Goal: Task Accomplishment & Management: Manage account settings

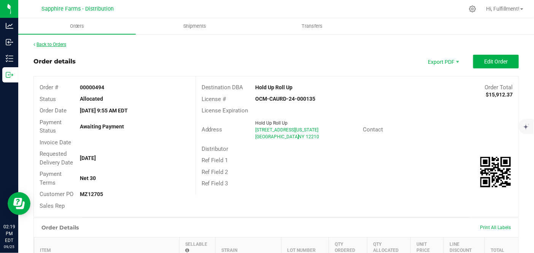
click at [46, 44] on link "Back to Orders" at bounding box center [49, 44] width 33 height 5
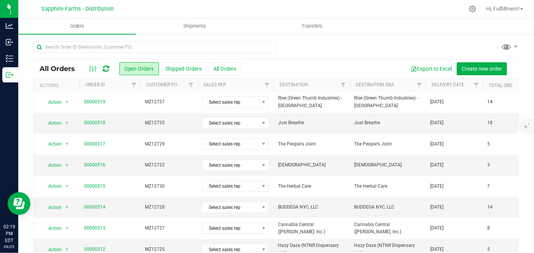
scroll to position [169, 0]
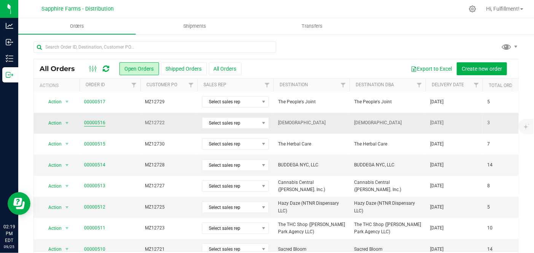
click at [87, 119] on link "00000516" at bounding box center [94, 122] width 21 height 7
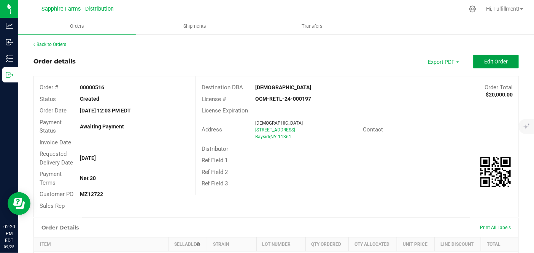
click at [500, 62] on span "Edit Order" at bounding box center [496, 62] width 24 height 6
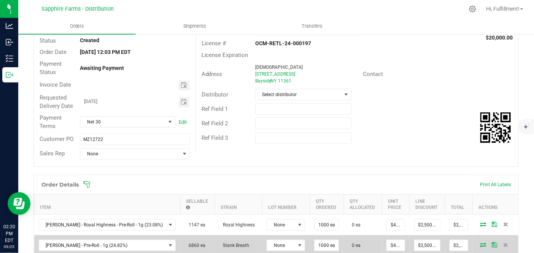
scroll to position [127, 0]
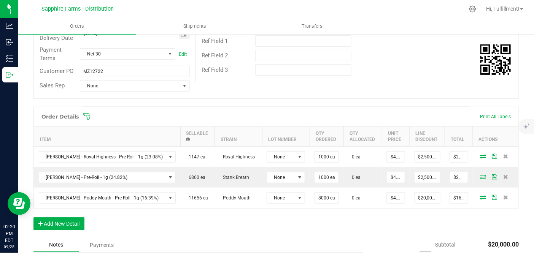
click at [86, 117] on icon at bounding box center [87, 117] width 8 height 8
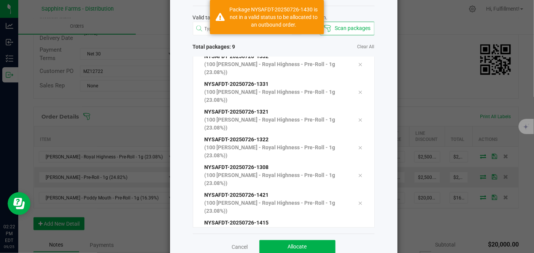
scroll to position [52, 0]
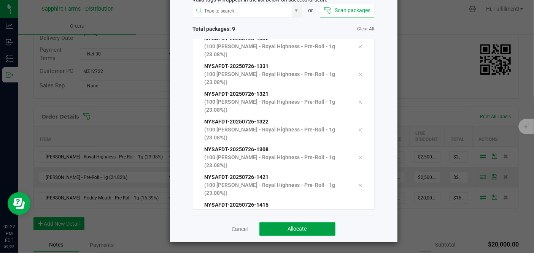
click at [296, 226] on span "Allocate" at bounding box center [297, 229] width 19 height 6
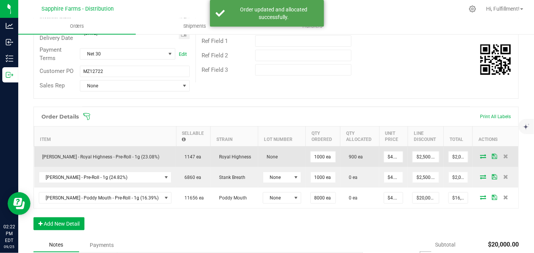
click at [480, 154] on icon at bounding box center [483, 156] width 6 height 5
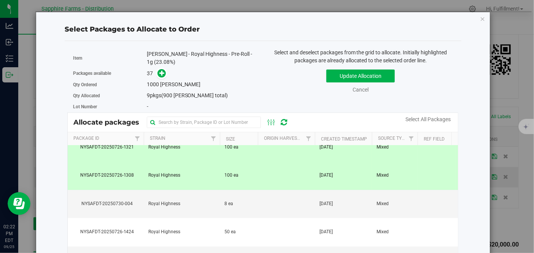
scroll to position [253, 0]
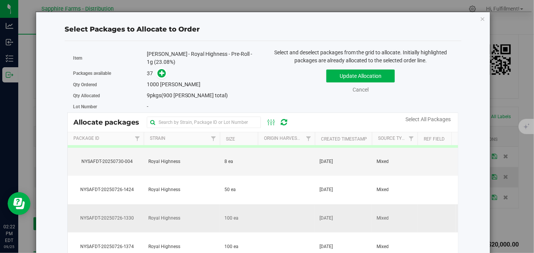
click at [289, 213] on td at bounding box center [286, 219] width 57 height 29
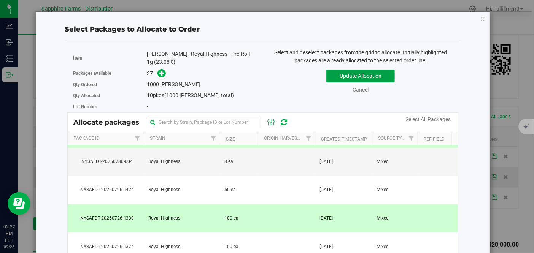
click at [367, 77] on button "Update Allocation" at bounding box center [360, 76] width 68 height 13
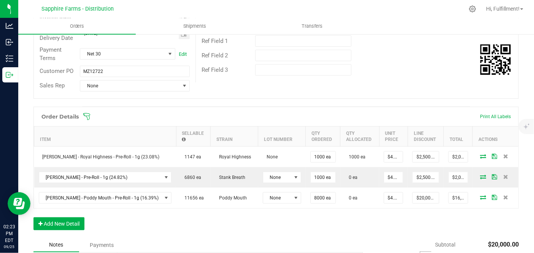
click at [87, 114] on icon at bounding box center [87, 117] width 8 height 8
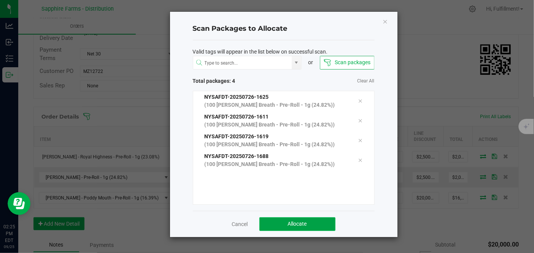
click at [290, 223] on span "Allocate" at bounding box center [297, 224] width 19 height 6
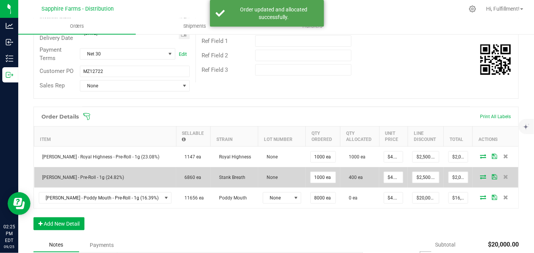
click at [480, 176] on icon at bounding box center [483, 177] width 6 height 5
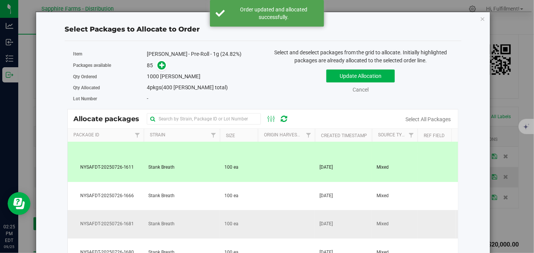
scroll to position [127, 0]
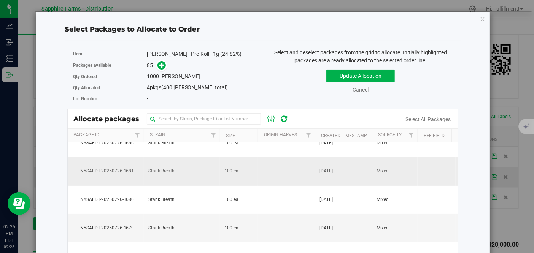
click at [280, 171] on td at bounding box center [286, 171] width 57 height 29
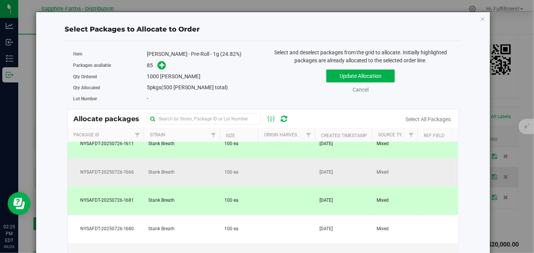
scroll to position [84, 0]
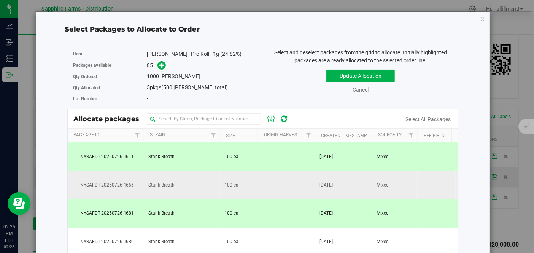
drag, startPoint x: 275, startPoint y: 183, endPoint x: 273, endPoint y: 197, distance: 14.9
click at [275, 183] on td at bounding box center [286, 185] width 57 height 29
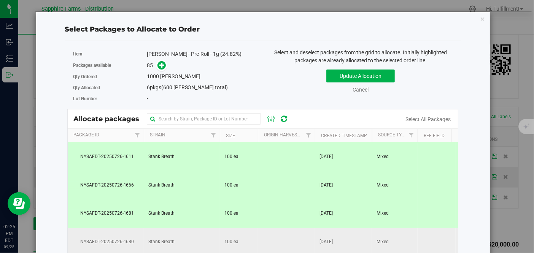
click at [271, 235] on td at bounding box center [286, 242] width 57 height 29
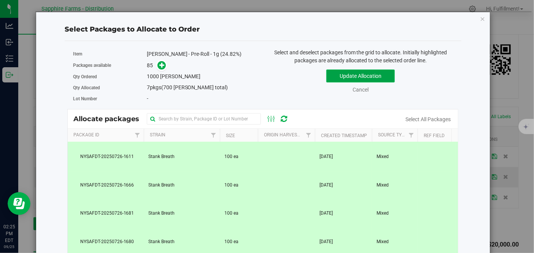
click at [374, 76] on button "Update Allocation" at bounding box center [360, 76] width 68 height 13
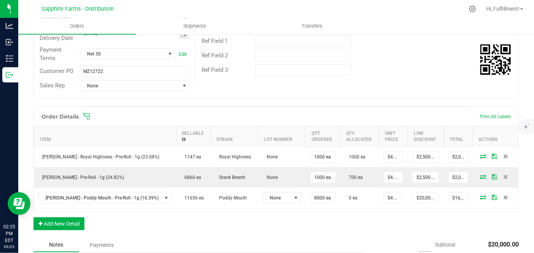
click at [86, 117] on icon at bounding box center [87, 117] width 8 height 8
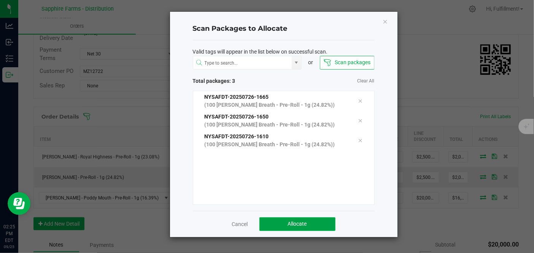
click at [314, 221] on button "Allocate" at bounding box center [297, 224] width 76 height 14
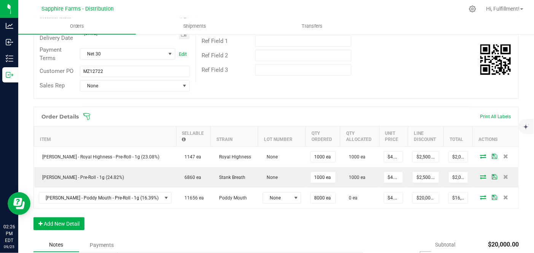
click at [88, 116] on icon at bounding box center [87, 117] width 8 height 8
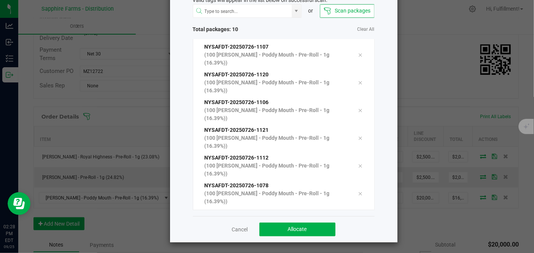
scroll to position [52, 0]
click at [325, 225] on button "Allocate" at bounding box center [297, 229] width 76 height 14
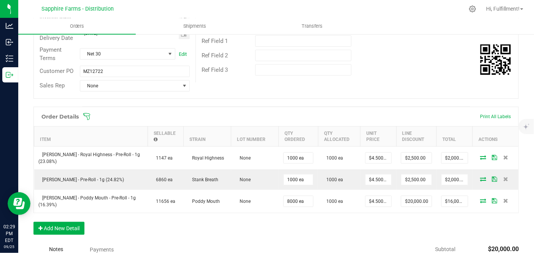
click at [87, 116] on icon at bounding box center [87, 117] width 8 height 8
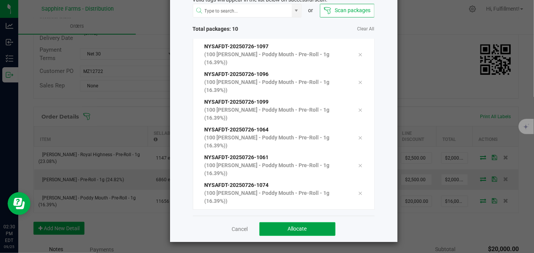
click at [302, 229] on span "Allocate" at bounding box center [297, 229] width 19 height 6
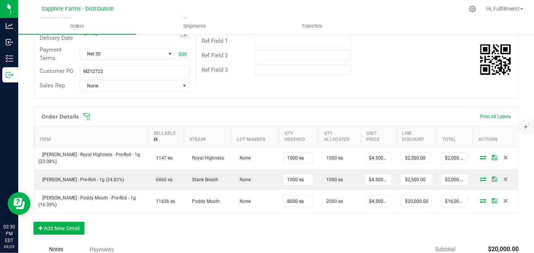
click at [88, 115] on icon at bounding box center [86, 116] width 7 height 7
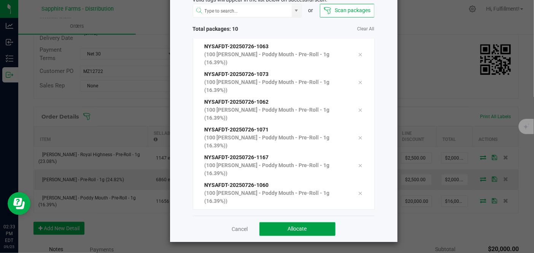
click at [297, 229] on span "Allocate" at bounding box center [297, 229] width 19 height 6
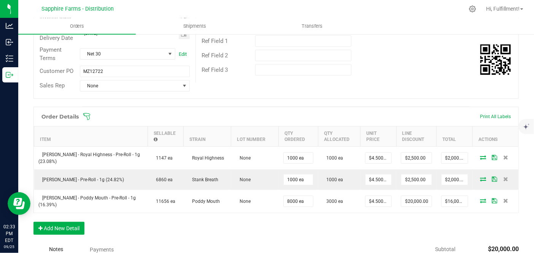
click at [88, 115] on icon at bounding box center [86, 116] width 7 height 7
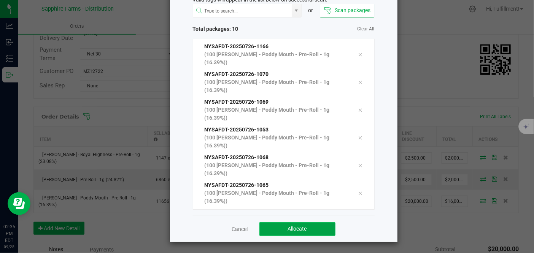
click at [313, 230] on button "Allocate" at bounding box center [297, 229] width 76 height 14
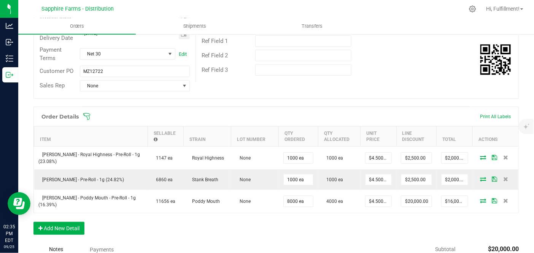
click at [88, 115] on icon at bounding box center [86, 116] width 7 height 7
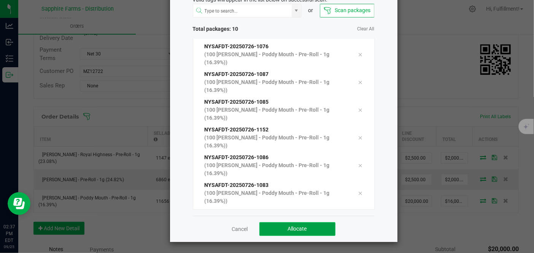
click at [316, 230] on button "Allocate" at bounding box center [297, 229] width 76 height 14
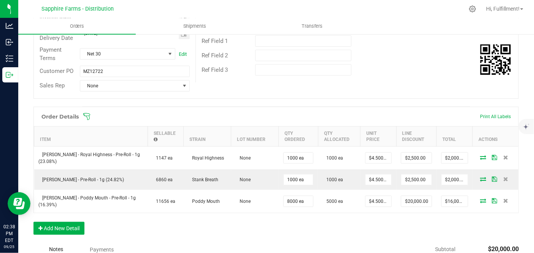
click at [88, 118] on icon at bounding box center [87, 117] width 8 height 8
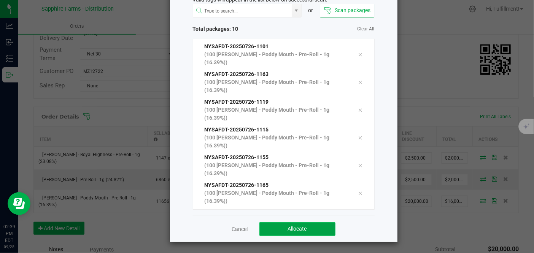
click at [317, 226] on button "Allocate" at bounding box center [297, 229] width 76 height 14
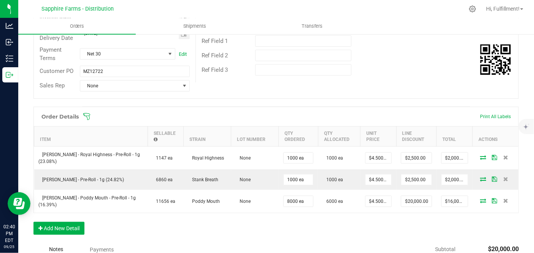
click at [84, 113] on icon at bounding box center [86, 116] width 7 height 7
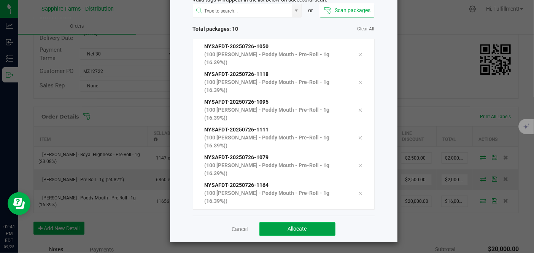
click at [315, 224] on button "Allocate" at bounding box center [297, 229] width 76 height 14
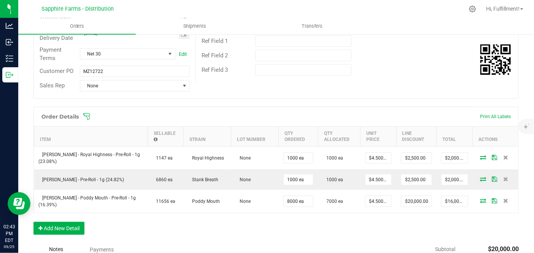
click at [86, 117] on icon at bounding box center [87, 117] width 8 height 8
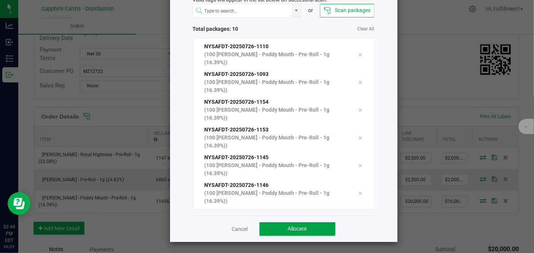
click at [304, 227] on button "Allocate" at bounding box center [297, 229] width 76 height 14
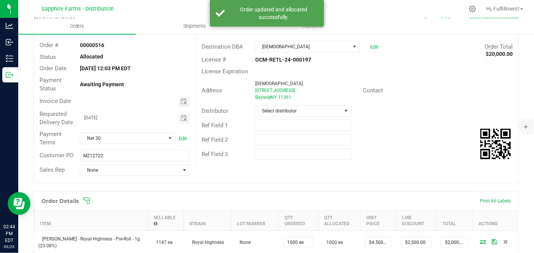
scroll to position [0, 0]
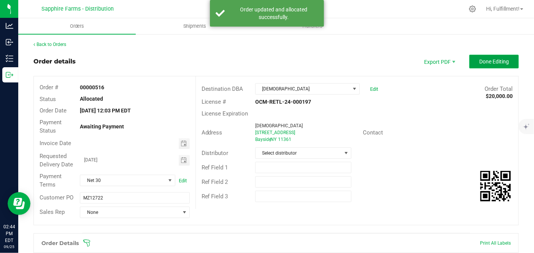
click at [486, 56] on button "Done Editing" at bounding box center [493, 62] width 49 height 14
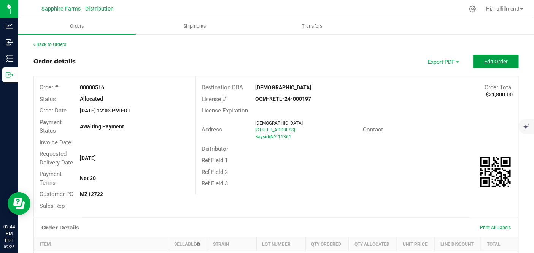
click at [486, 56] on button "Edit Order" at bounding box center [496, 62] width 46 height 14
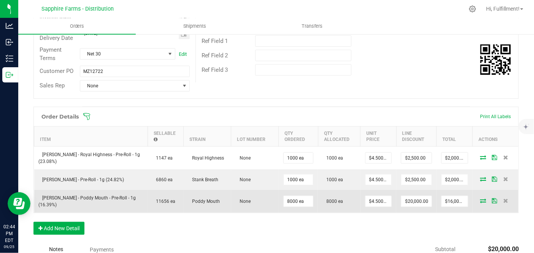
scroll to position [236, 0]
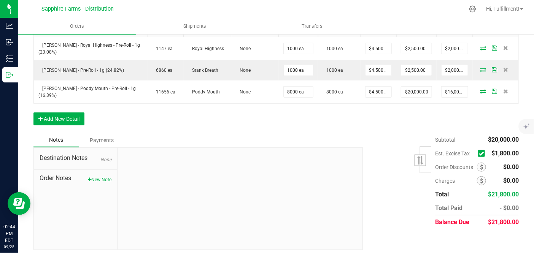
click at [478, 150] on span at bounding box center [481, 153] width 7 height 7
click at [0, 0] on input "checkbox" at bounding box center [0, 0] width 0 height 0
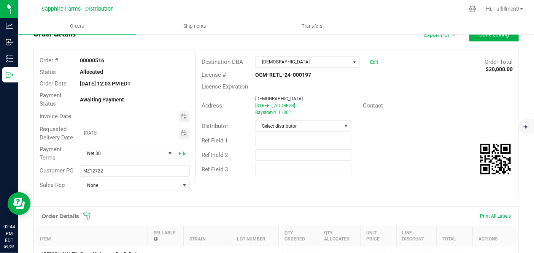
scroll to position [0, 0]
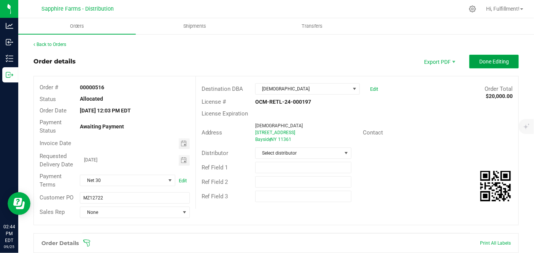
click at [489, 61] on span "Done Editing" at bounding box center [494, 62] width 30 height 6
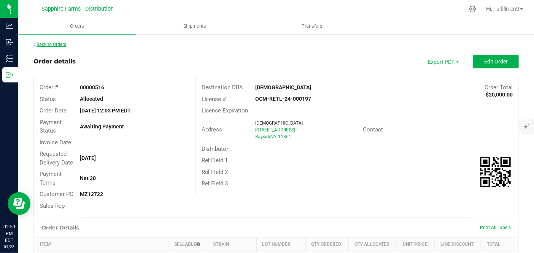
click at [57, 43] on link "Back to Orders" at bounding box center [49, 44] width 33 height 5
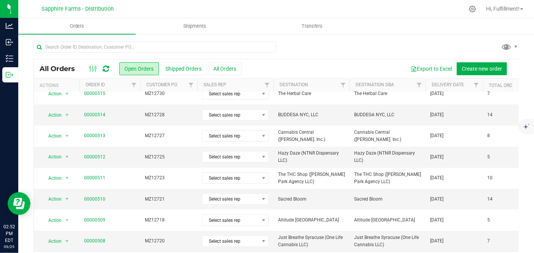
scroll to position [24, 0]
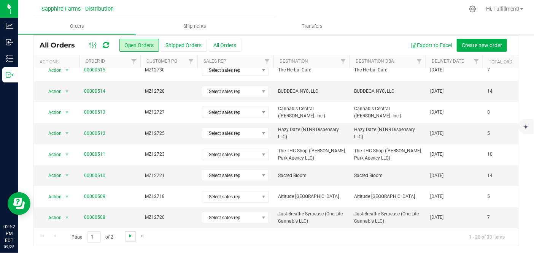
click at [131, 237] on span "Go to the next page" at bounding box center [130, 236] width 6 height 6
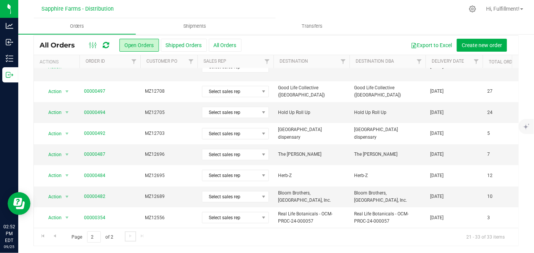
scroll to position [0, 0]
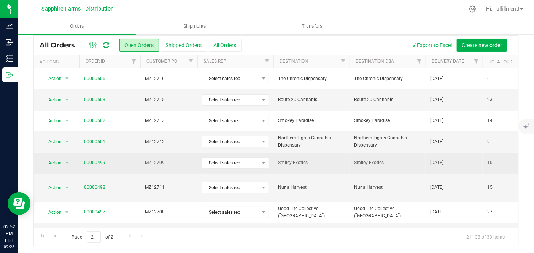
click at [98, 162] on link "00000499" at bounding box center [94, 162] width 21 height 7
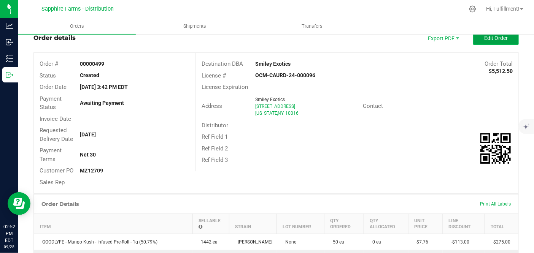
click at [498, 41] on button "Edit Order" at bounding box center [496, 38] width 46 height 14
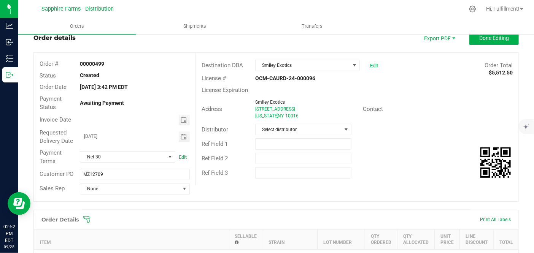
click at [89, 220] on icon at bounding box center [87, 220] width 8 height 8
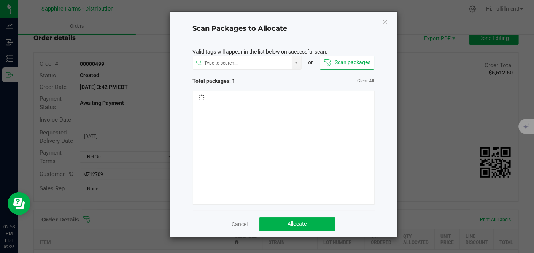
click at [267, 253] on html "Analytics Inbound Inventory Outbound 02:53 PM EDT 09/25/2025 09/25 Sapphire Far…" at bounding box center [267, 126] width 534 height 253
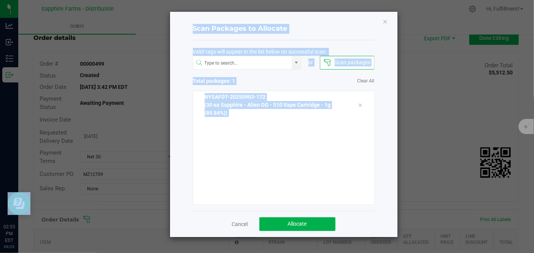
click at [409, 137] on ngb-modal-window "Scan Packages to Allocate Valid tags will appear in the list below on successfu…" at bounding box center [270, 126] width 540 height 253
click at [351, 176] on div "NYSAFDT-20250903-172 (30 ea Sapphire - Alien OG - 510 Vape Cartridge - 1g (89.8…" at bounding box center [284, 148] width 182 height 114
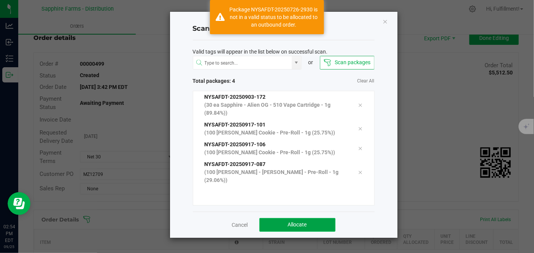
click at [325, 225] on button "Allocate" at bounding box center [297, 225] width 76 height 14
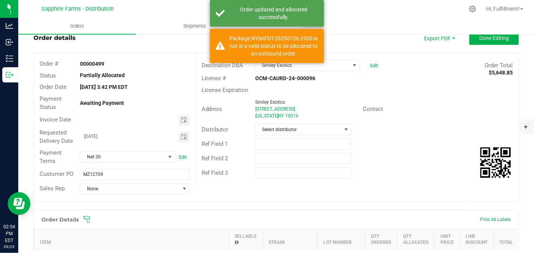
scroll to position [151, 0]
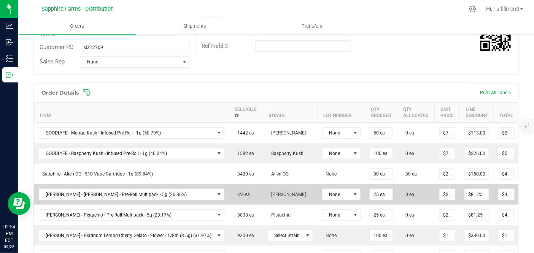
click at [526, 192] on icon at bounding box center [529, 194] width 6 height 5
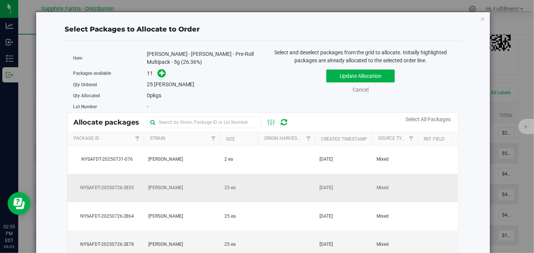
click at [294, 192] on td at bounding box center [286, 188] width 57 height 29
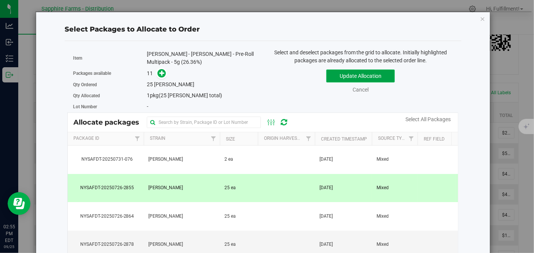
click at [344, 72] on button "Update Allocation" at bounding box center [360, 76] width 68 height 13
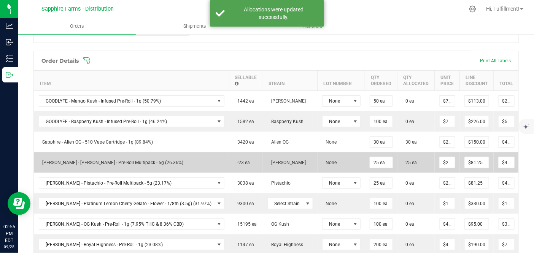
scroll to position [193, 0]
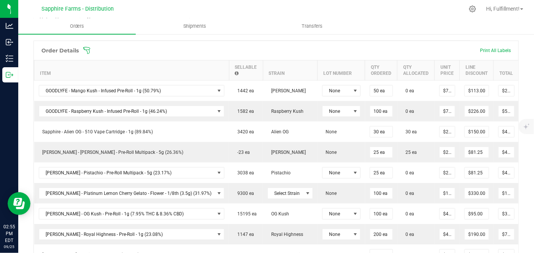
click at [86, 49] on icon at bounding box center [87, 51] width 8 height 8
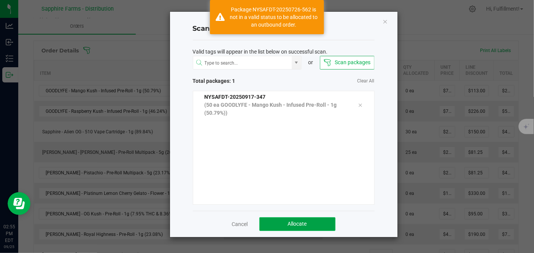
click at [281, 221] on button "Allocate" at bounding box center [297, 224] width 76 height 14
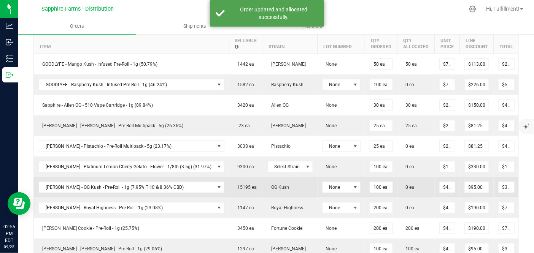
scroll to position [235, 0]
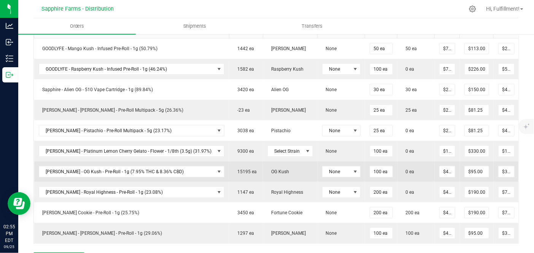
click at [526, 169] on icon at bounding box center [529, 171] width 6 height 5
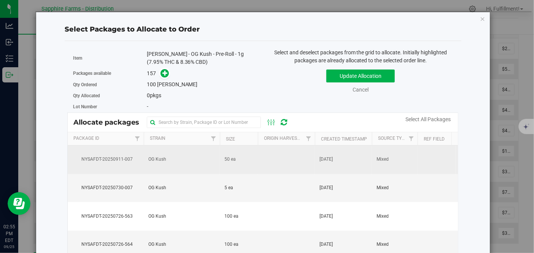
click at [259, 160] on td at bounding box center [286, 160] width 57 height 29
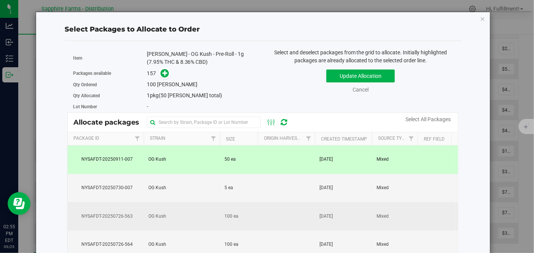
click at [270, 220] on td at bounding box center [286, 216] width 57 height 29
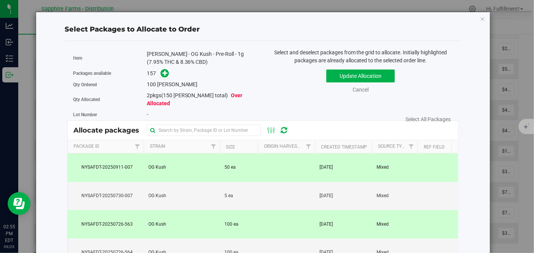
click at [266, 156] on td at bounding box center [286, 168] width 57 height 29
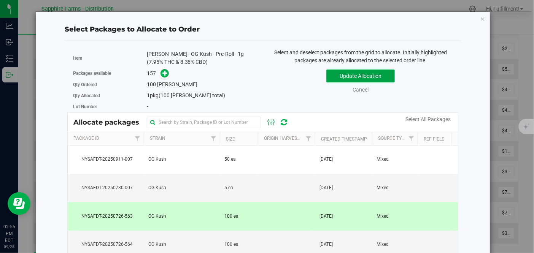
click at [344, 73] on button "Update Allocation" at bounding box center [360, 76] width 68 height 13
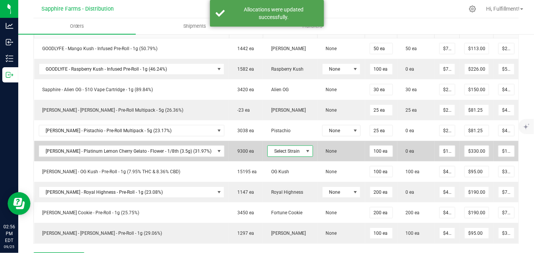
click at [273, 148] on span "Select Strain" at bounding box center [285, 151] width 35 height 11
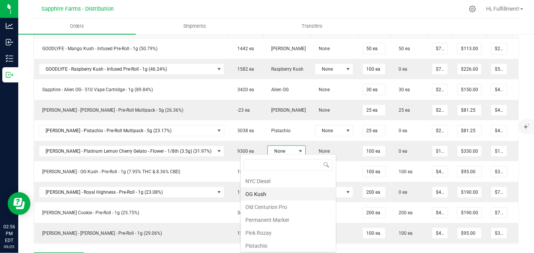
scroll to position [559, 0]
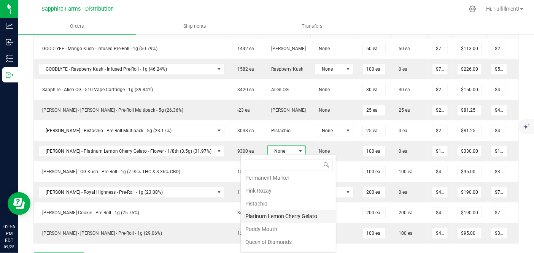
click at [290, 210] on li "Platinum Lemon Cherry Gelato" at bounding box center [288, 216] width 95 height 13
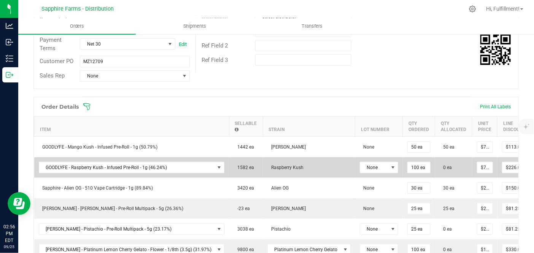
scroll to position [108, 0]
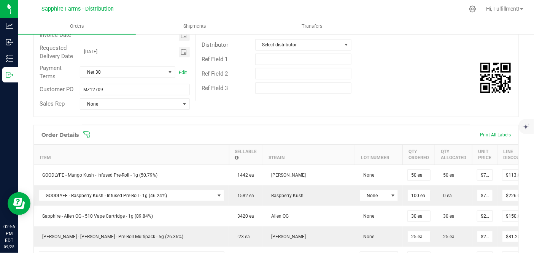
click at [87, 132] on icon at bounding box center [87, 135] width 8 height 8
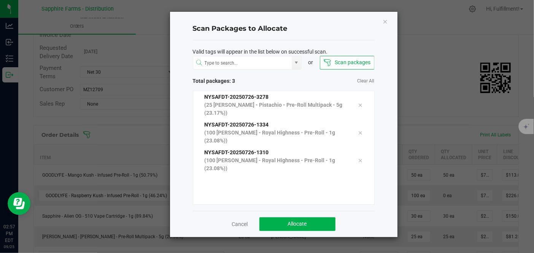
click at [87, 131] on ngb-modal-window "Scan Packages to Allocate Valid tags will appear in the list below on successfu…" at bounding box center [270, 126] width 540 height 253
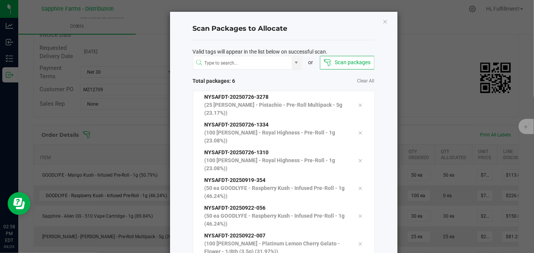
scroll to position [51, 0]
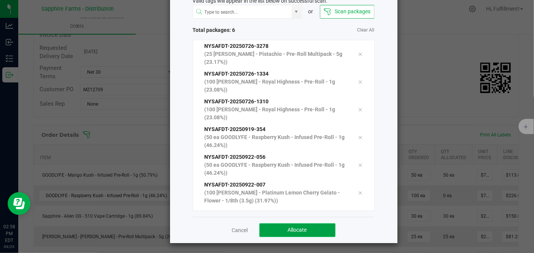
click at [324, 225] on button "Allocate" at bounding box center [297, 231] width 76 height 14
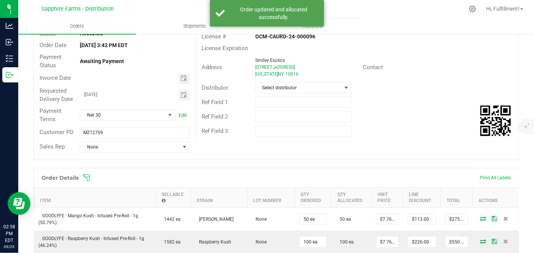
scroll to position [0, 0]
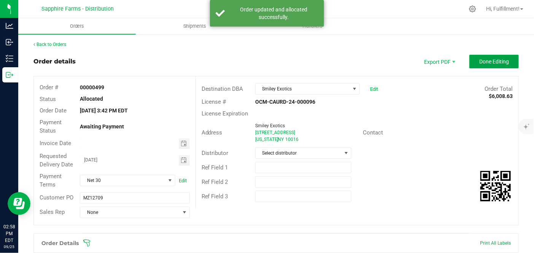
click at [482, 64] on span "Done Editing" at bounding box center [494, 62] width 30 height 6
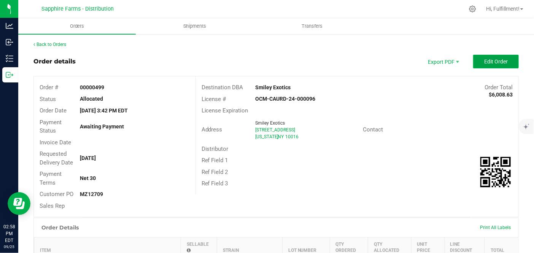
click at [484, 63] on span "Edit Order" at bounding box center [496, 62] width 24 height 6
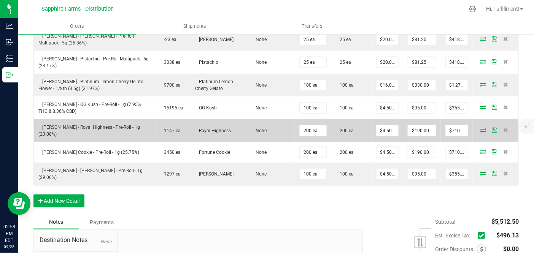
scroll to position [380, 0]
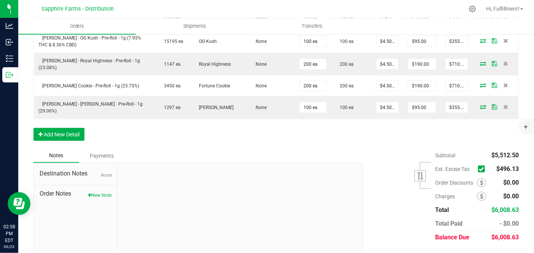
click at [479, 169] on icon at bounding box center [481, 169] width 5 height 0
click at [0, 0] on input "checkbox" at bounding box center [0, 0] width 0 height 0
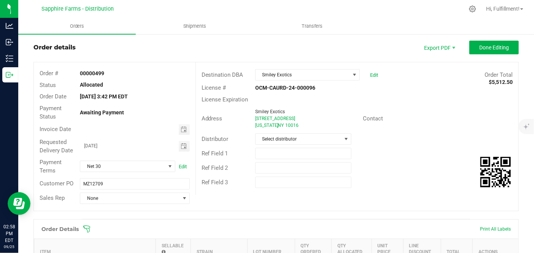
scroll to position [0, 0]
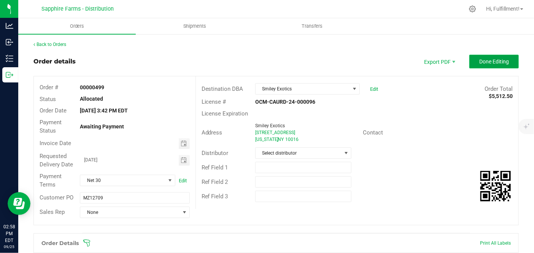
click at [487, 59] on span "Done Editing" at bounding box center [494, 62] width 30 height 6
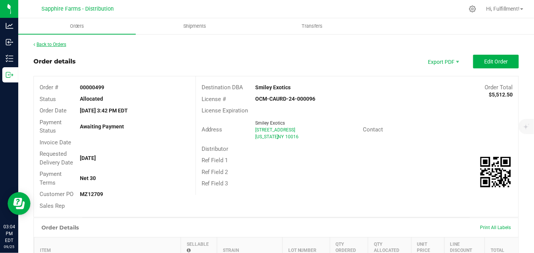
click at [61, 42] on link "Back to Orders" at bounding box center [49, 44] width 33 height 5
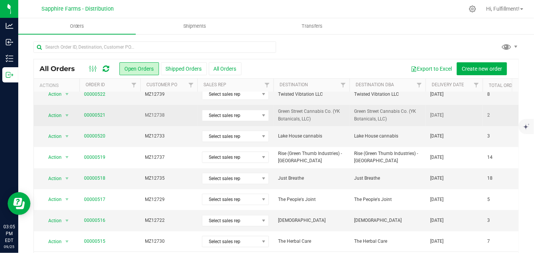
scroll to position [127, 0]
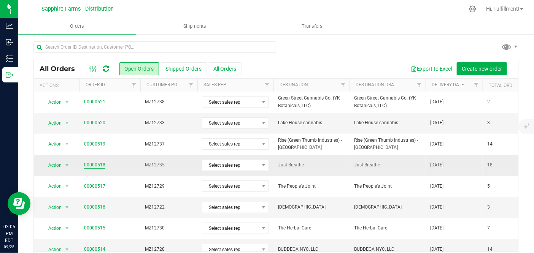
click at [102, 163] on link "00000518" at bounding box center [94, 165] width 21 height 7
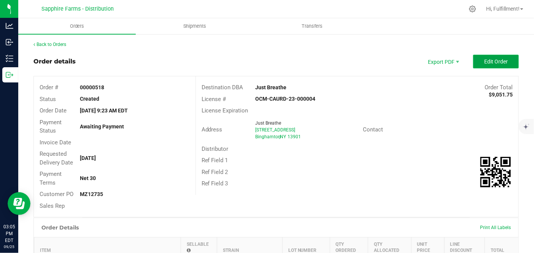
click at [475, 58] on button "Edit Order" at bounding box center [496, 62] width 46 height 14
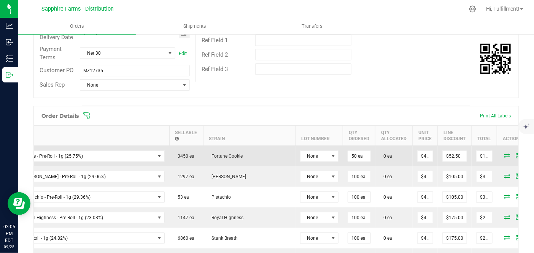
scroll to position [127, 0]
click at [504, 155] on icon at bounding box center [507, 156] width 6 height 5
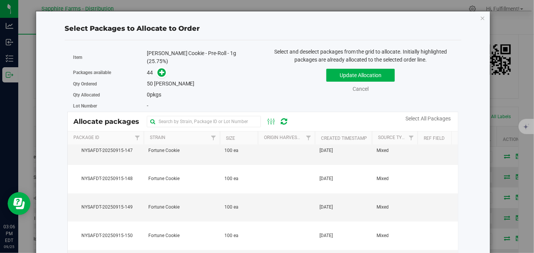
scroll to position [0, 0]
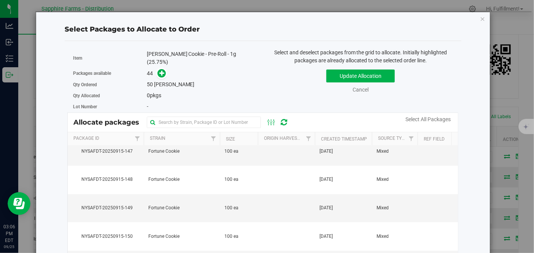
click at [480, 19] on icon "button" at bounding box center [482, 18] width 5 height 9
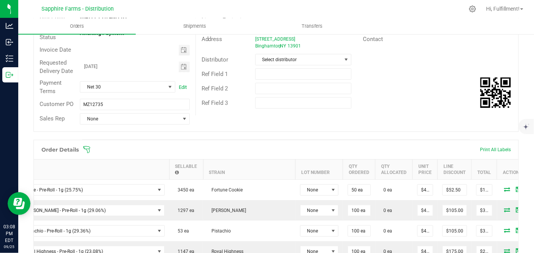
scroll to position [42, 0]
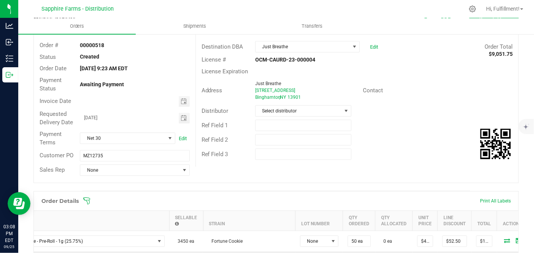
click at [92, 199] on span at bounding box center [325, 201] width 485 height 8
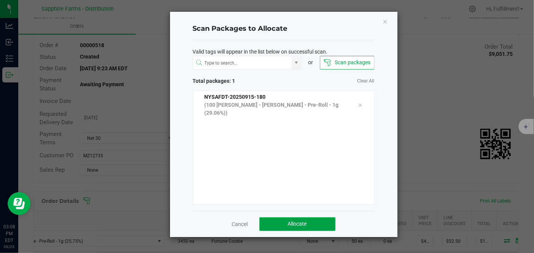
click at [281, 220] on button "Allocate" at bounding box center [297, 224] width 76 height 14
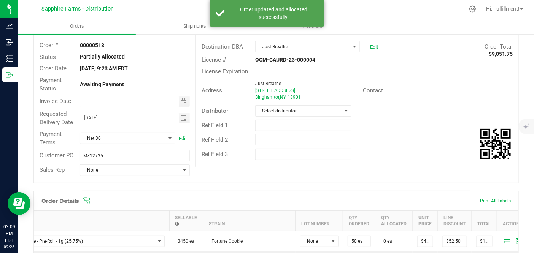
scroll to position [127, 0]
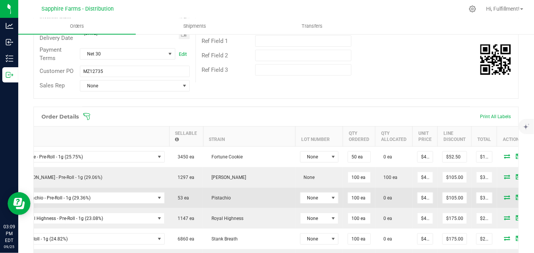
click at [504, 195] on icon at bounding box center [507, 197] width 6 height 5
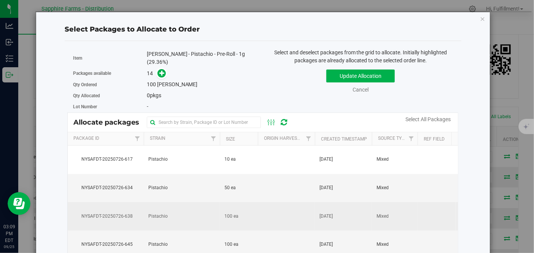
click at [302, 212] on td at bounding box center [286, 216] width 57 height 29
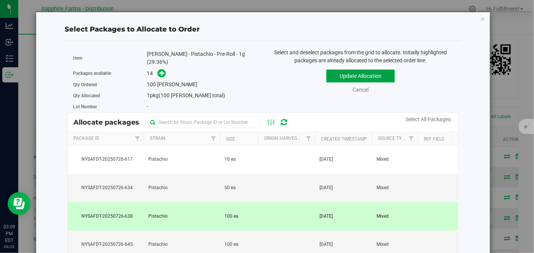
click at [350, 72] on button "Update Allocation" at bounding box center [360, 76] width 68 height 13
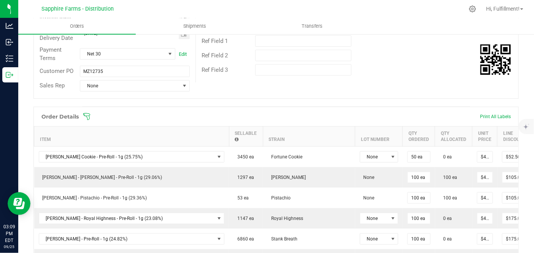
click at [88, 113] on icon at bounding box center [87, 117] width 8 height 8
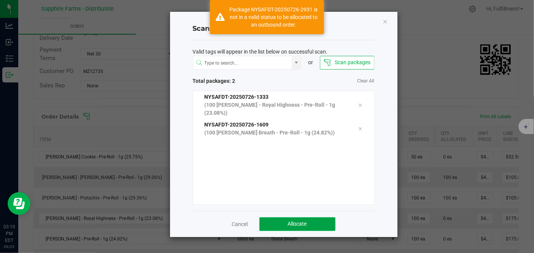
click at [289, 224] on span "Allocate" at bounding box center [297, 224] width 19 height 6
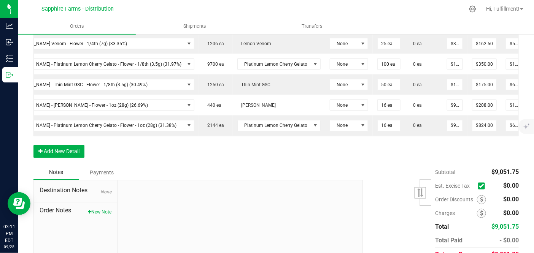
scroll to position [422, 0]
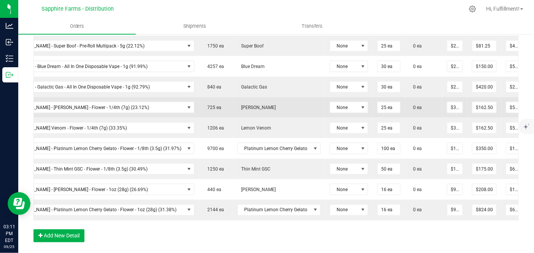
click at [533, 105] on icon at bounding box center [537, 107] width 6 height 5
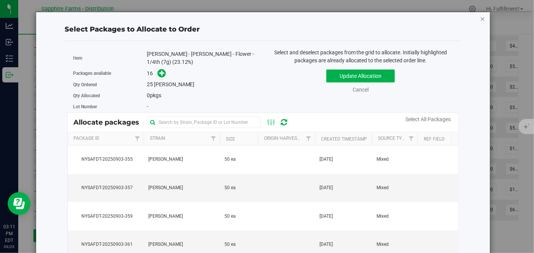
click at [480, 18] on icon "button" at bounding box center [482, 18] width 5 height 9
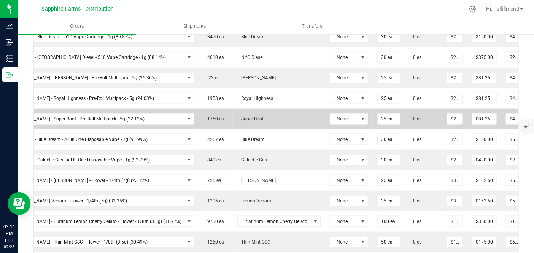
scroll to position [338, 0]
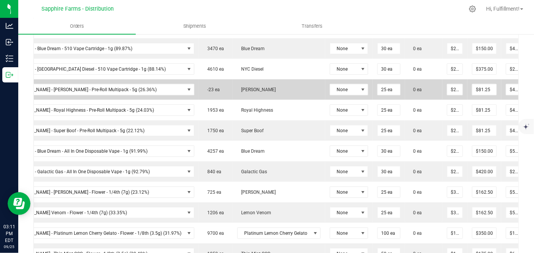
click at [533, 87] on icon at bounding box center [537, 89] width 6 height 5
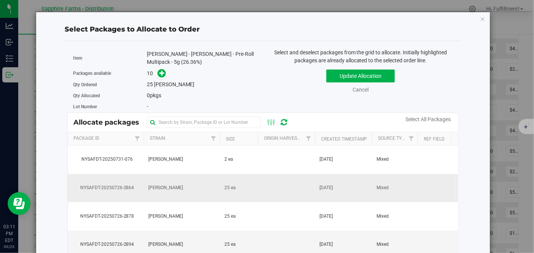
click at [245, 184] on td "25 ea" at bounding box center [239, 188] width 38 height 29
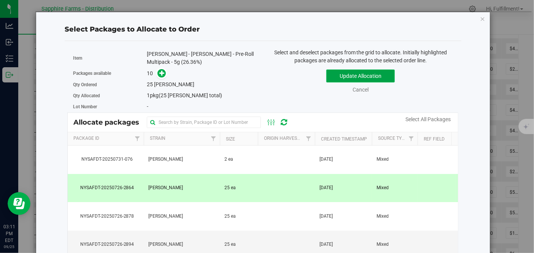
click at [343, 76] on button "Update Allocation" at bounding box center [360, 76] width 68 height 13
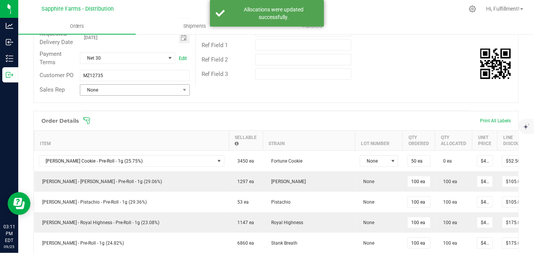
scroll to position [84, 0]
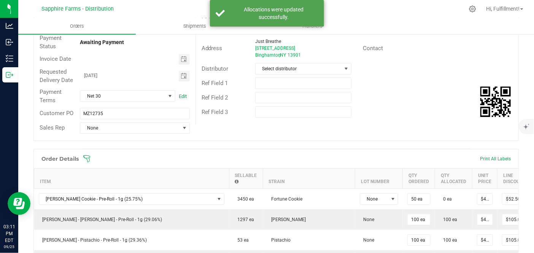
click at [90, 156] on span at bounding box center [325, 159] width 485 height 8
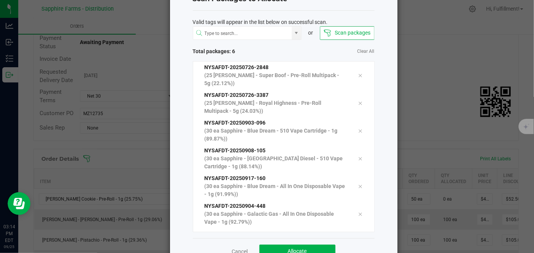
scroll to position [52, 0]
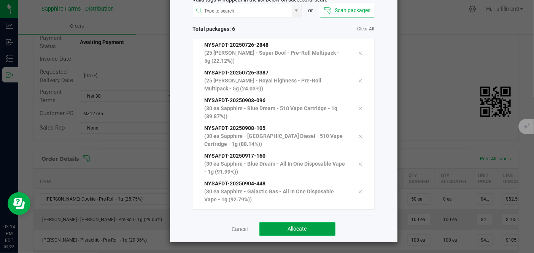
click at [304, 229] on button "Allocate" at bounding box center [297, 229] width 76 height 14
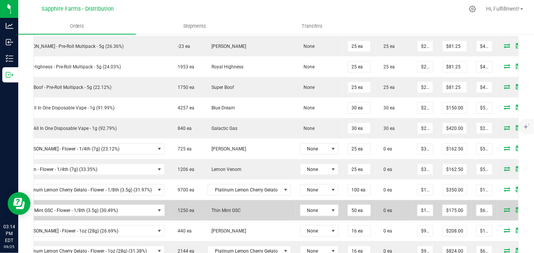
scroll to position [380, 0]
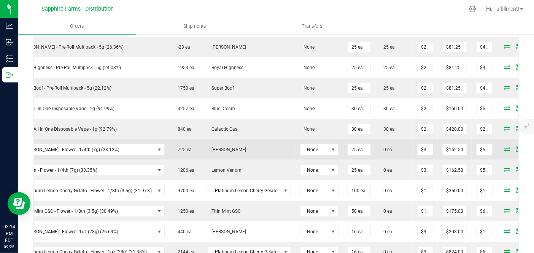
click at [504, 147] on icon at bounding box center [507, 149] width 6 height 5
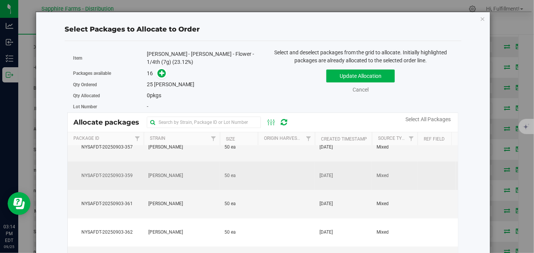
scroll to position [0, 0]
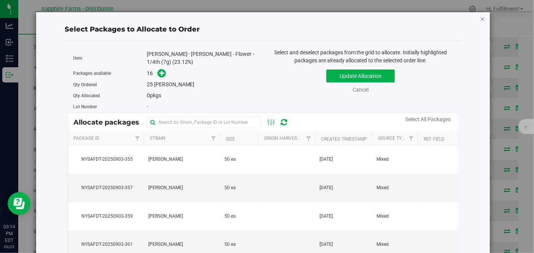
click at [480, 19] on icon "button" at bounding box center [482, 18] width 5 height 9
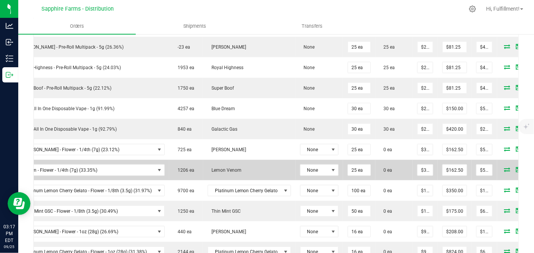
click at [502, 167] on span at bounding box center [507, 169] width 11 height 5
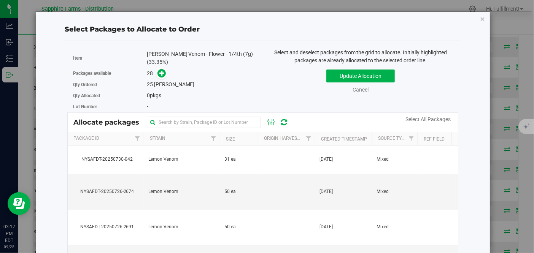
click at [480, 19] on icon "button" at bounding box center [482, 18] width 5 height 9
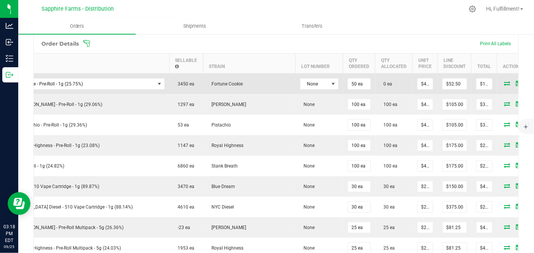
scroll to position [169, 0]
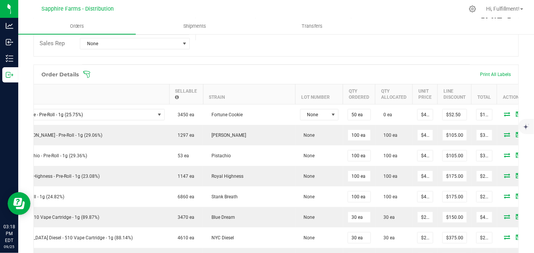
click at [87, 72] on icon at bounding box center [87, 75] width 8 height 8
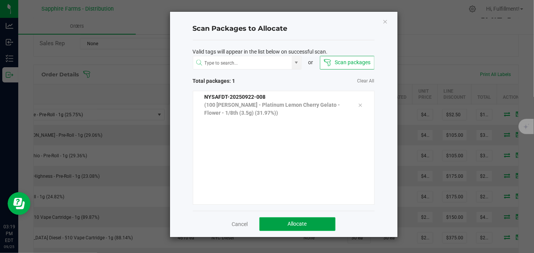
click at [305, 225] on span "Allocate" at bounding box center [297, 224] width 19 height 6
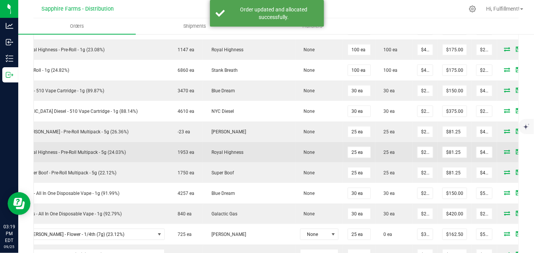
scroll to position [380, 0]
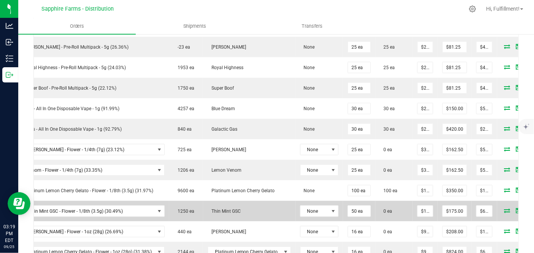
click at [504, 208] on icon at bounding box center [507, 210] width 6 height 5
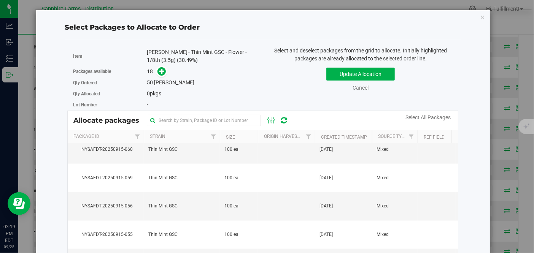
scroll to position [0, 0]
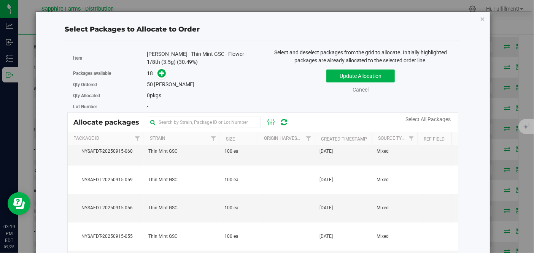
click at [480, 18] on icon "button" at bounding box center [482, 18] width 5 height 9
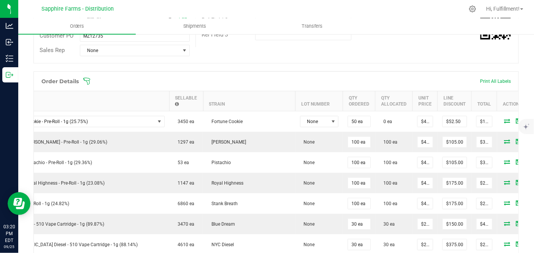
scroll to position [127, 0]
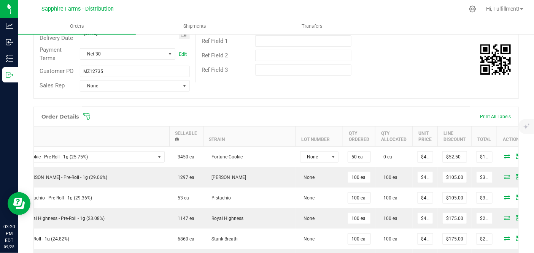
click at [88, 113] on icon at bounding box center [86, 116] width 7 height 7
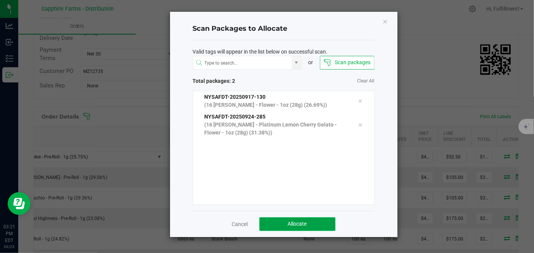
click at [308, 222] on button "Allocate" at bounding box center [297, 224] width 76 height 14
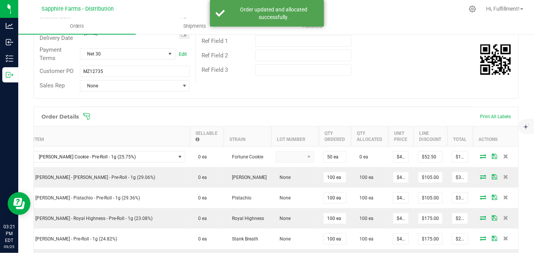
scroll to position [0, 0]
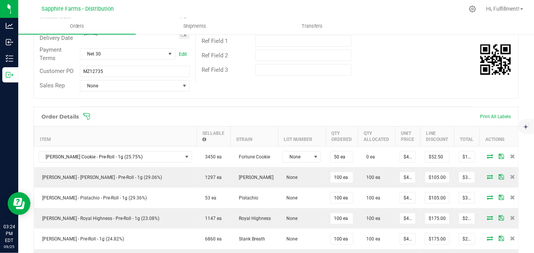
click at [90, 113] on icon at bounding box center [86, 116] width 7 height 7
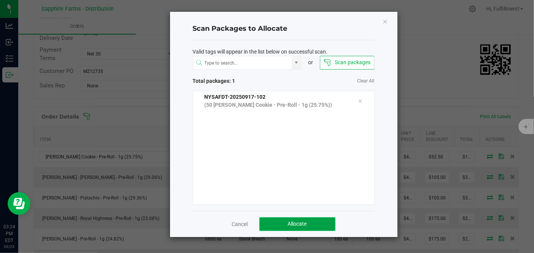
click at [298, 223] on span "Allocate" at bounding box center [297, 224] width 19 height 6
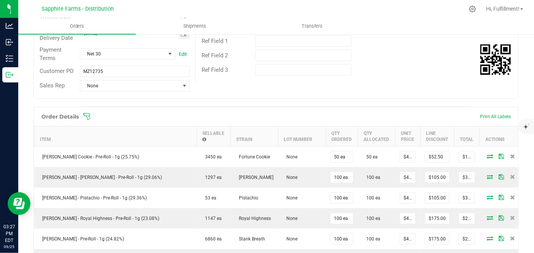
click at [86, 114] on icon at bounding box center [87, 117] width 8 height 8
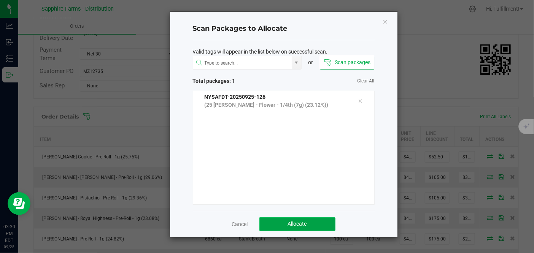
click at [295, 219] on button "Allocate" at bounding box center [297, 224] width 76 height 14
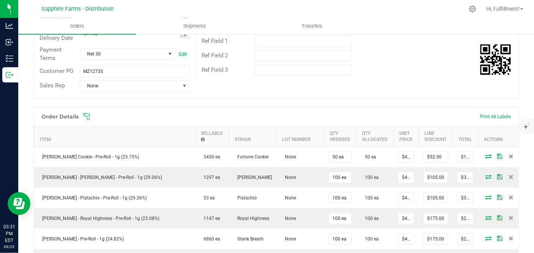
click at [89, 113] on icon at bounding box center [87, 117] width 8 height 8
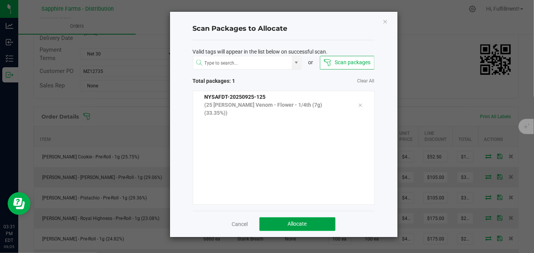
click at [287, 223] on button "Allocate" at bounding box center [297, 224] width 76 height 14
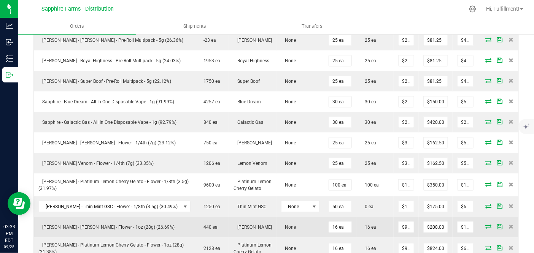
scroll to position [465, 0]
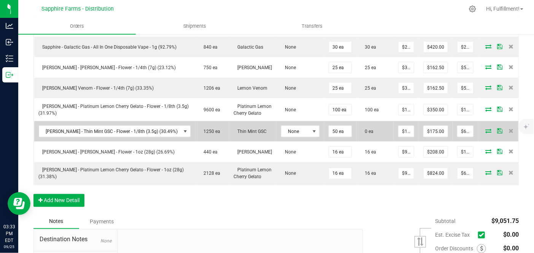
click at [485, 130] on icon at bounding box center [488, 131] width 6 height 5
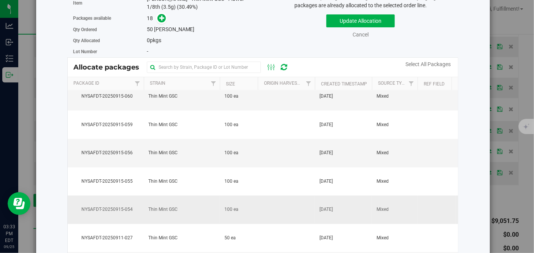
scroll to position [93, 0]
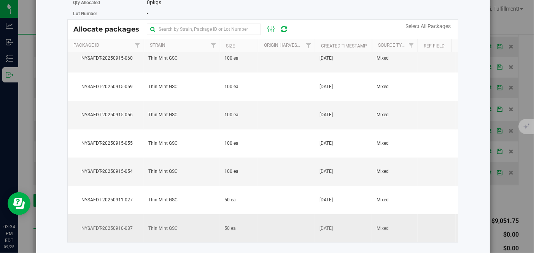
click at [228, 225] on span "50 ea" at bounding box center [229, 228] width 11 height 7
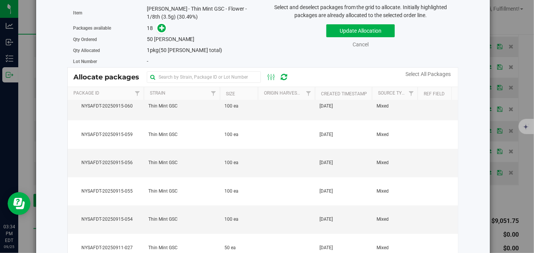
scroll to position [0, 0]
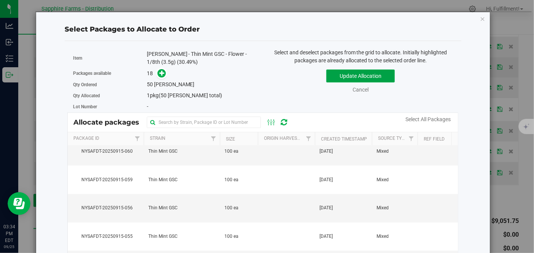
click at [376, 71] on button "Update Allocation" at bounding box center [360, 76] width 68 height 13
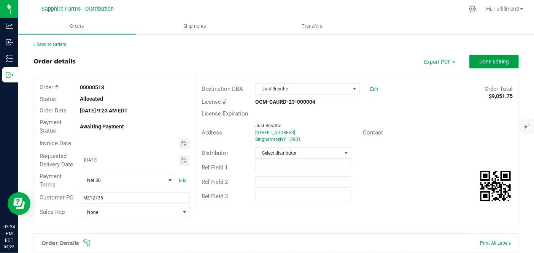
click at [492, 62] on span "Done Editing" at bounding box center [494, 62] width 30 height 6
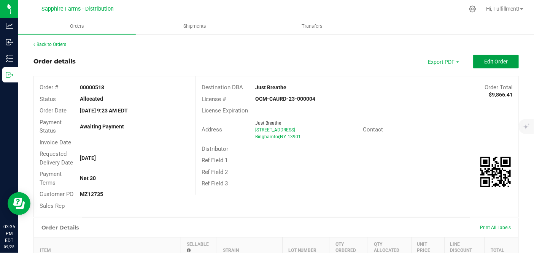
click at [487, 63] on span "Edit Order" at bounding box center [496, 62] width 24 height 6
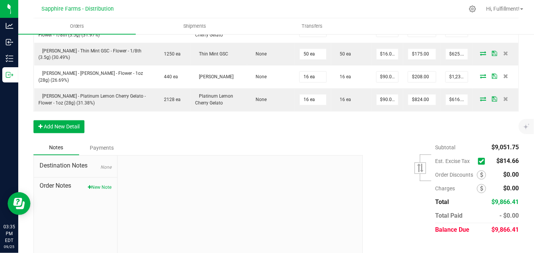
click at [479, 162] on icon at bounding box center [481, 162] width 5 height 0
click at [0, 0] on input "checkbox" at bounding box center [0, 0] width 0 height 0
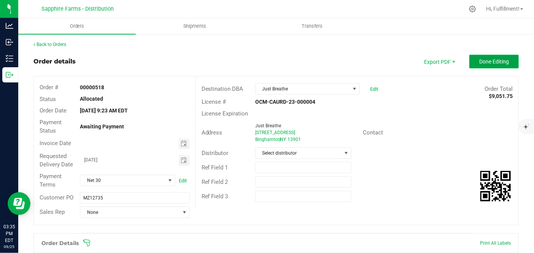
click at [504, 62] on button "Done Editing" at bounding box center [493, 62] width 49 height 14
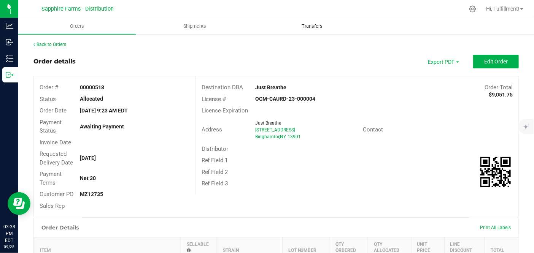
drag, startPoint x: 495, startPoint y: 75, endPoint x: 351, endPoint y: 22, distance: 154.0
click at [351, 22] on uib-tab-heading "Transfers" at bounding box center [312, 26] width 117 height 15
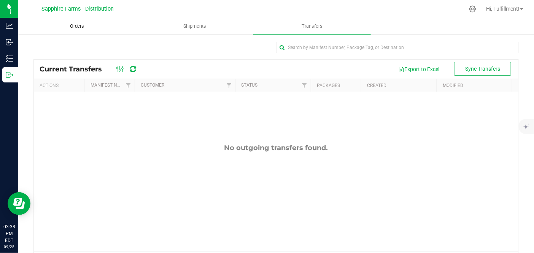
click at [81, 26] on span "Orders" at bounding box center [77, 26] width 35 height 7
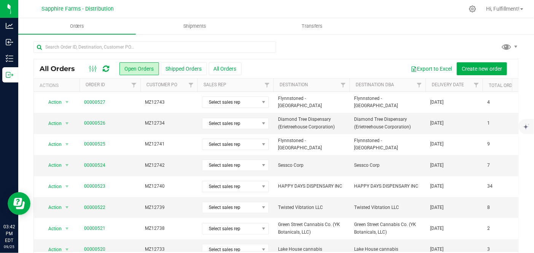
click at [483, 36] on div "All Orders Open Orders Shipped Orders All Orders Export to Excel Create new ord…" at bounding box center [276, 155] width 516 height 244
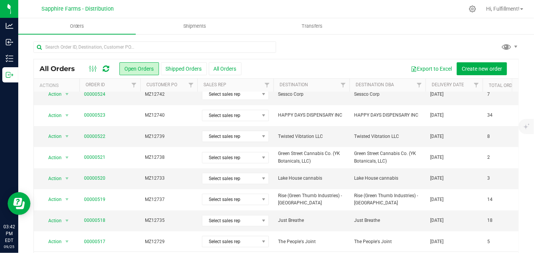
scroll to position [84, 0]
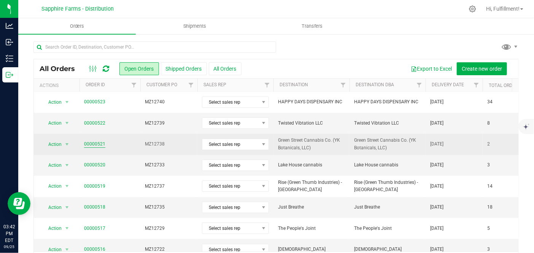
click at [92, 142] on link "00000521" at bounding box center [94, 144] width 21 height 7
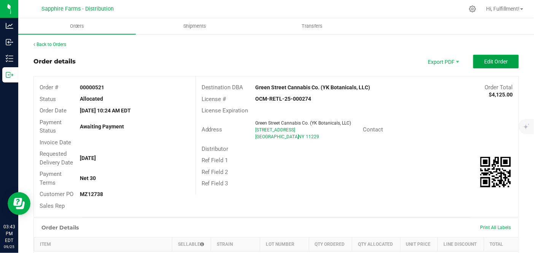
click at [489, 60] on span "Edit Order" at bounding box center [496, 62] width 24 height 6
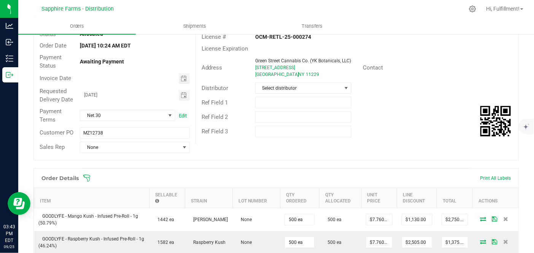
scroll to position [127, 0]
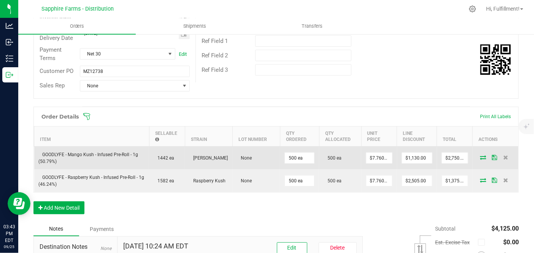
click at [480, 156] on icon at bounding box center [483, 157] width 6 height 5
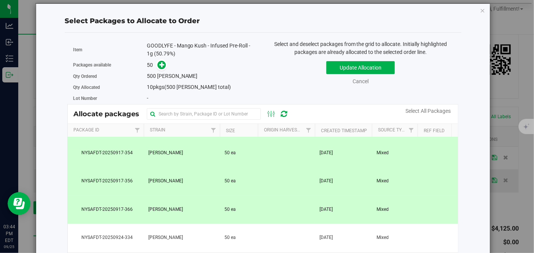
scroll to position [169, 0]
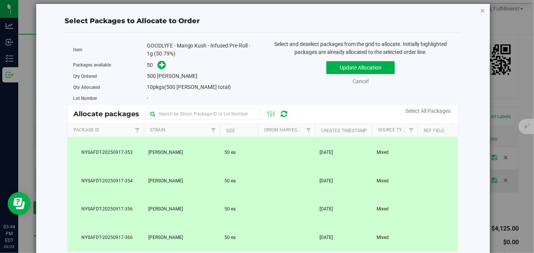
click at [480, 11] on icon "button" at bounding box center [482, 10] width 5 height 9
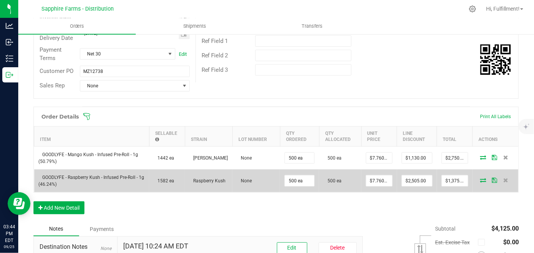
click at [480, 180] on icon at bounding box center [483, 180] width 6 height 5
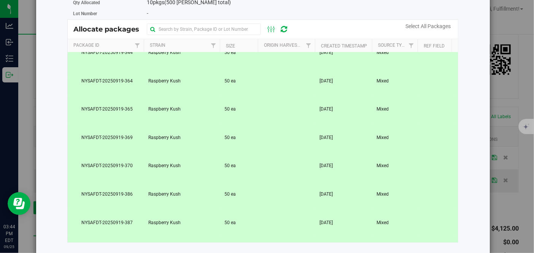
scroll to position [84, 0]
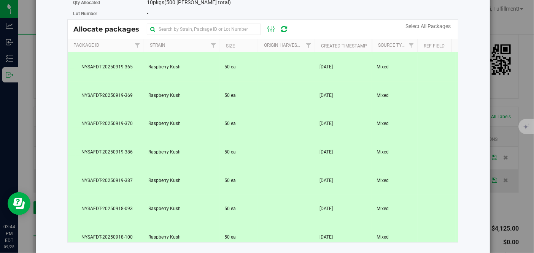
click at [270, 156] on td at bounding box center [286, 152] width 57 height 29
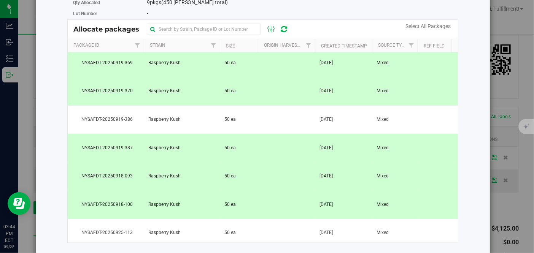
scroll to position [169, 0]
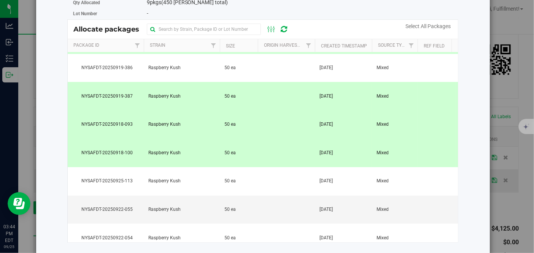
click at [256, 154] on td "50 ea" at bounding box center [239, 153] width 38 height 29
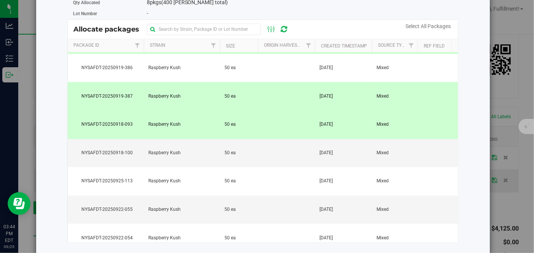
click at [232, 130] on td "50 ea" at bounding box center [239, 125] width 38 height 29
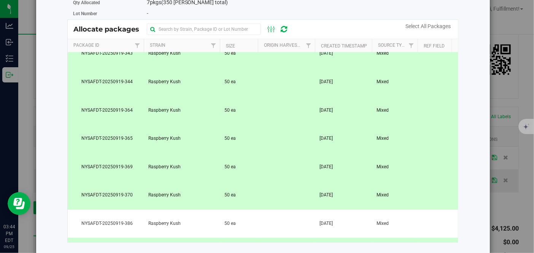
scroll to position [0, 0]
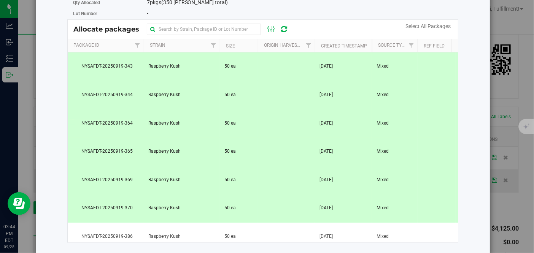
click at [239, 65] on td "50 ea" at bounding box center [239, 66] width 38 height 29
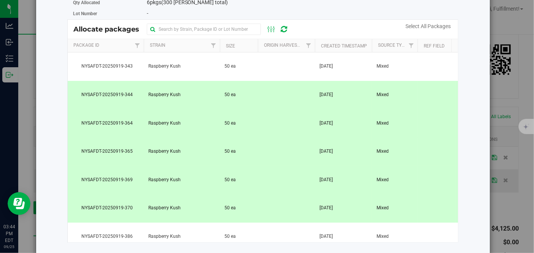
click at [243, 90] on td "50 ea" at bounding box center [239, 95] width 38 height 29
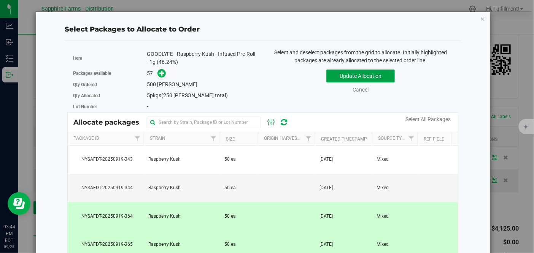
click at [378, 74] on button "Update Allocation" at bounding box center [360, 76] width 68 height 13
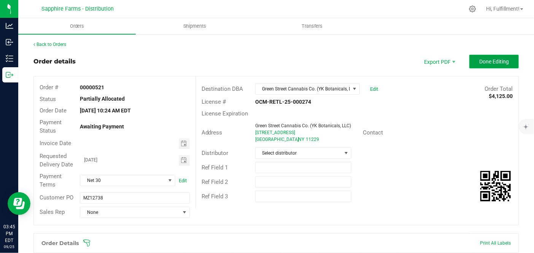
click at [481, 62] on span "Done Editing" at bounding box center [494, 62] width 30 height 6
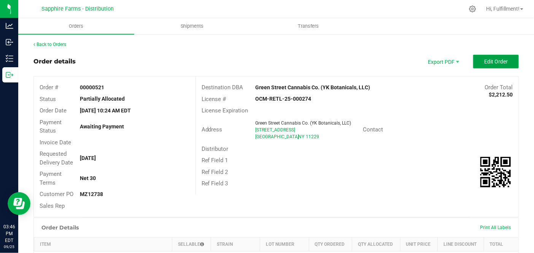
click at [492, 63] on span "Edit Order" at bounding box center [496, 62] width 24 height 6
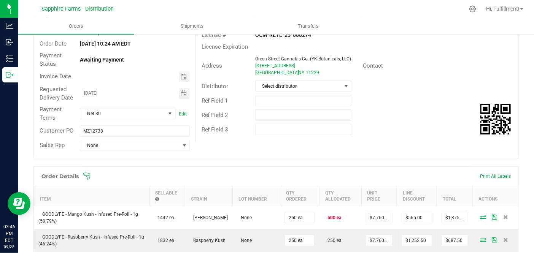
scroll to position [127, 0]
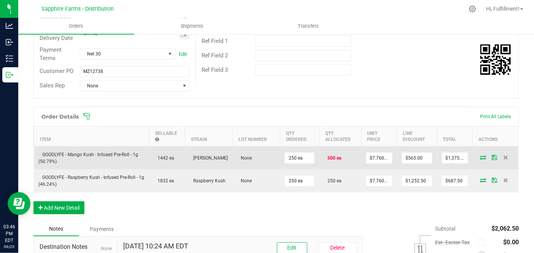
click at [480, 155] on icon at bounding box center [483, 157] width 6 height 5
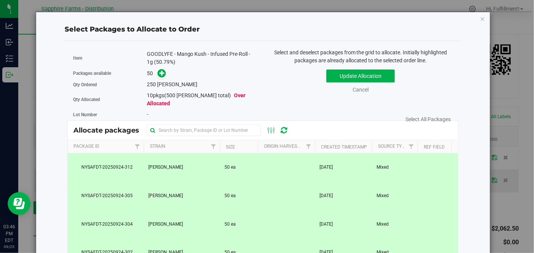
click at [200, 159] on td "[PERSON_NAME]" at bounding box center [182, 168] width 76 height 29
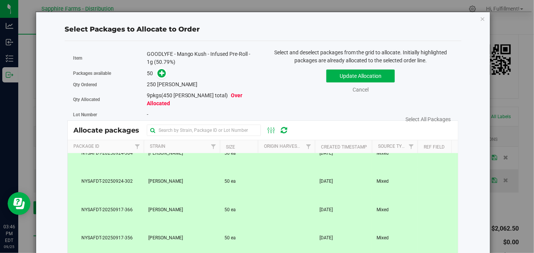
scroll to position [84, 0]
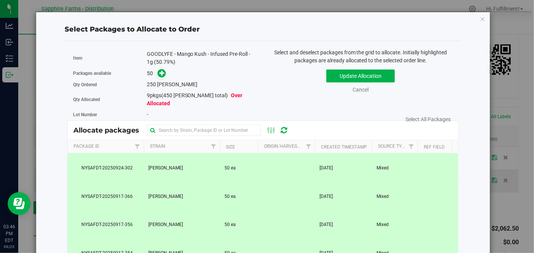
click at [198, 213] on td "[PERSON_NAME]" at bounding box center [182, 225] width 76 height 29
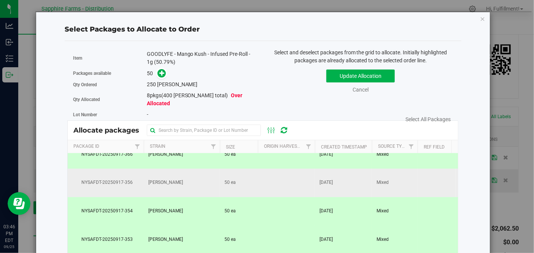
scroll to position [169, 0]
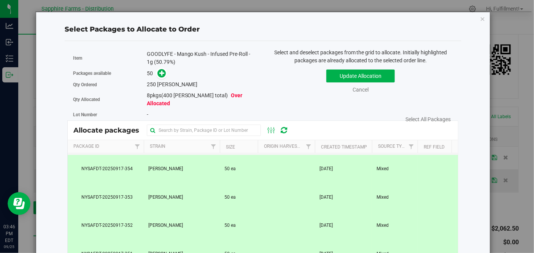
click at [200, 214] on td "[PERSON_NAME]" at bounding box center [182, 226] width 76 height 29
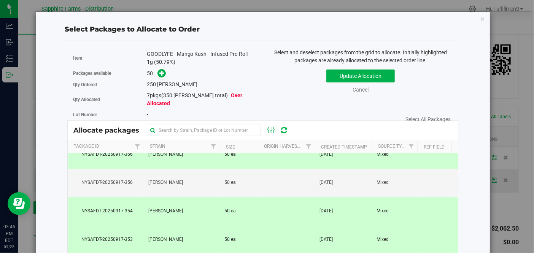
scroll to position [84, 0]
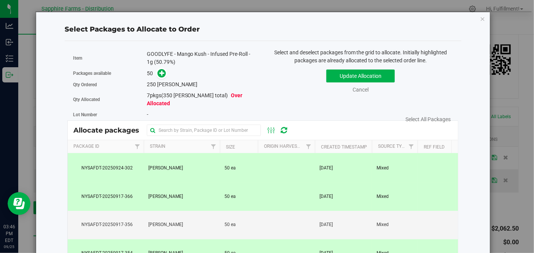
click at [204, 187] on td "[PERSON_NAME]" at bounding box center [182, 197] width 76 height 29
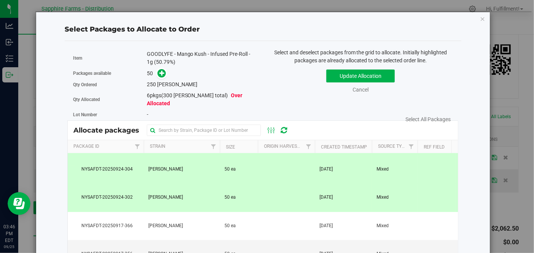
scroll to position [42, 0]
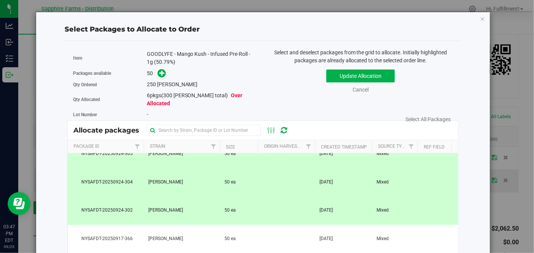
click at [192, 173] on td "[PERSON_NAME]" at bounding box center [182, 182] width 76 height 29
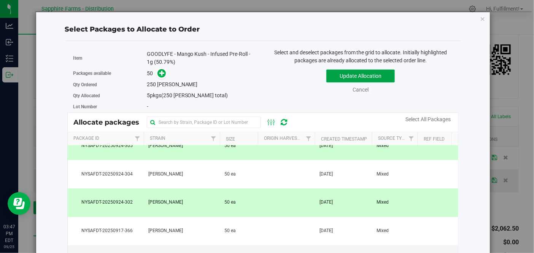
click at [358, 71] on button "Update Allocation" at bounding box center [360, 76] width 68 height 13
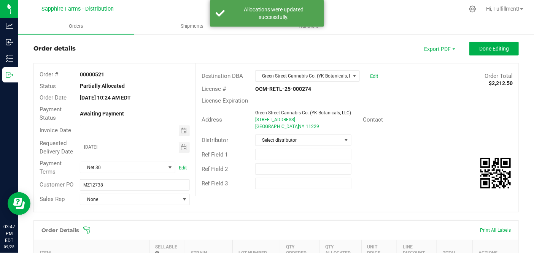
scroll to position [0, 0]
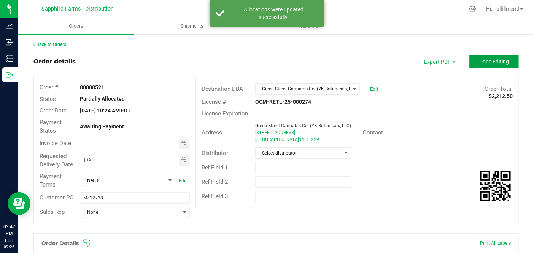
click at [479, 59] on span "Done Editing" at bounding box center [494, 62] width 30 height 6
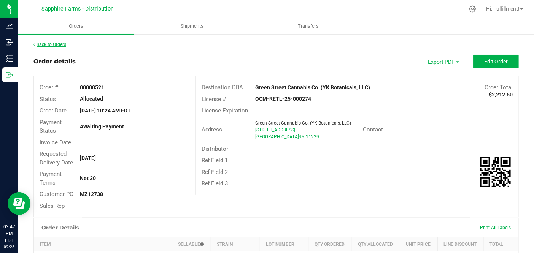
click at [61, 42] on link "Back to Orders" at bounding box center [49, 44] width 33 height 5
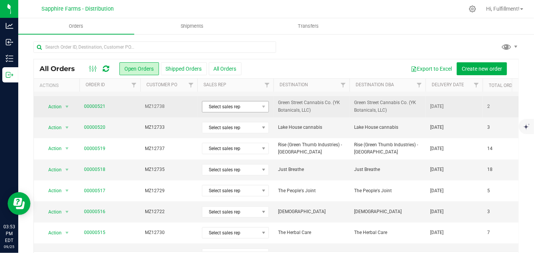
scroll to position [169, 0]
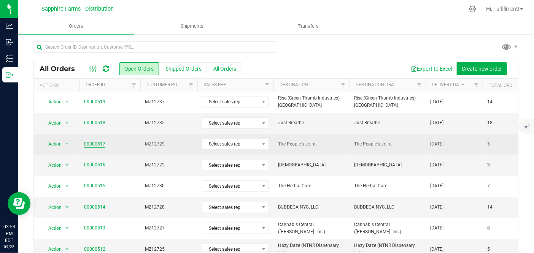
click at [95, 142] on link "00000517" at bounding box center [94, 144] width 21 height 7
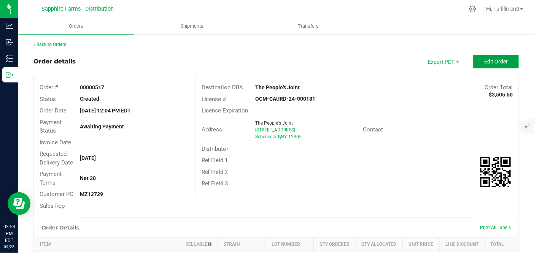
click at [492, 63] on span "Edit Order" at bounding box center [496, 62] width 24 height 6
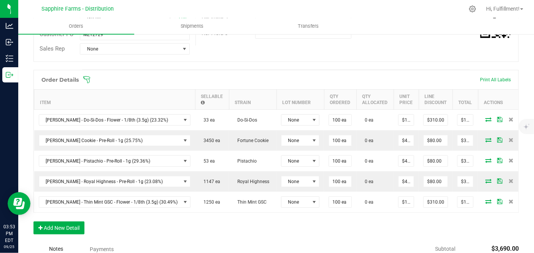
scroll to position [169, 0]
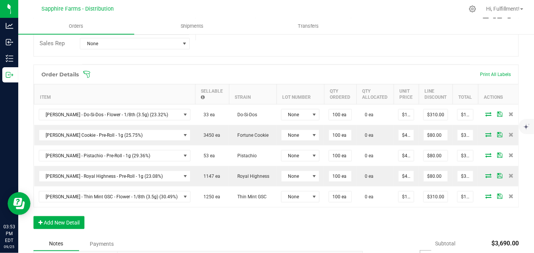
click at [89, 71] on icon at bounding box center [87, 75] width 8 height 8
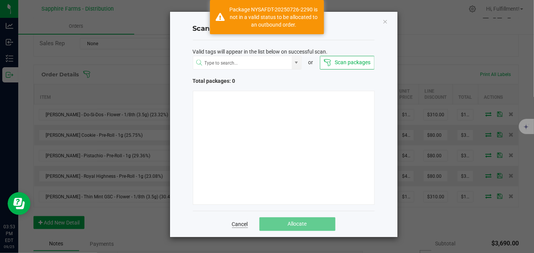
click at [244, 225] on link "Cancel" at bounding box center [240, 225] width 16 height 8
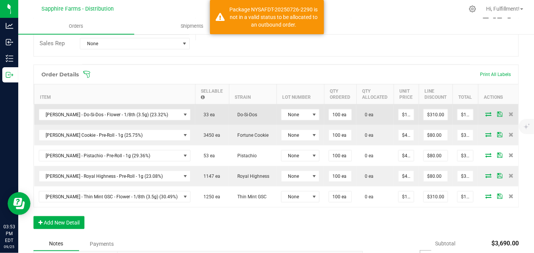
click at [485, 112] on icon at bounding box center [488, 114] width 6 height 5
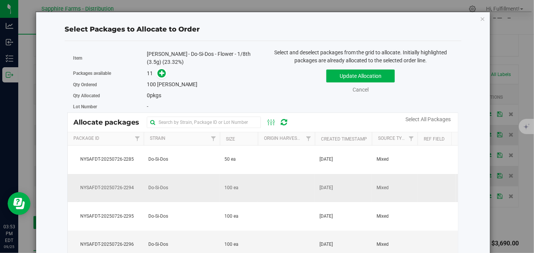
click at [292, 184] on td at bounding box center [286, 188] width 57 height 29
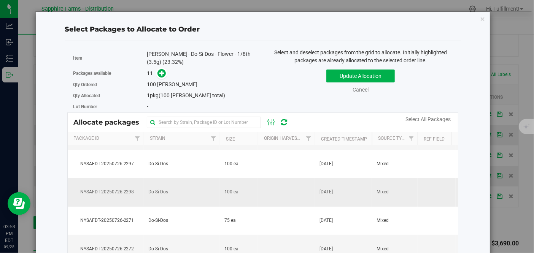
scroll to position [127, 0]
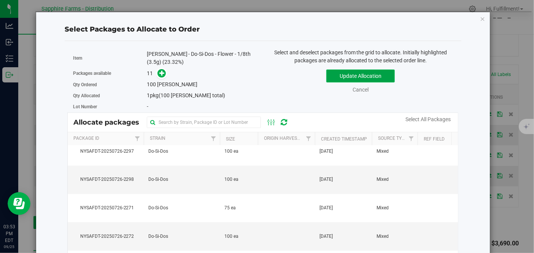
click at [341, 79] on button "Update Allocation" at bounding box center [360, 76] width 68 height 13
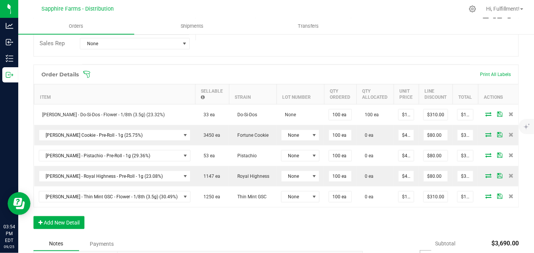
click at [86, 76] on icon at bounding box center [87, 75] width 8 height 8
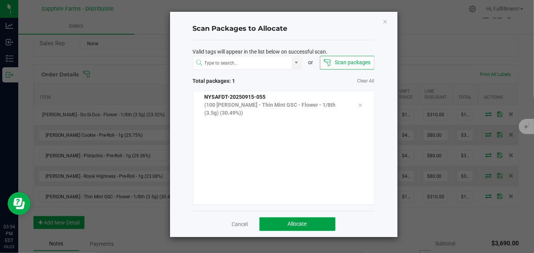
click at [288, 219] on button "Allocate" at bounding box center [297, 224] width 76 height 14
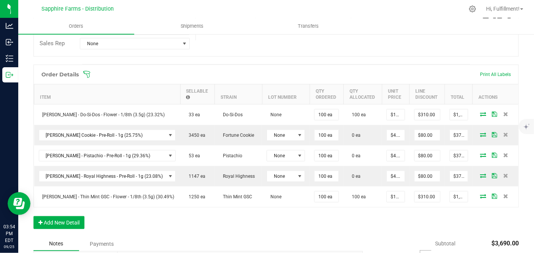
click at [87, 74] on icon at bounding box center [86, 74] width 7 height 7
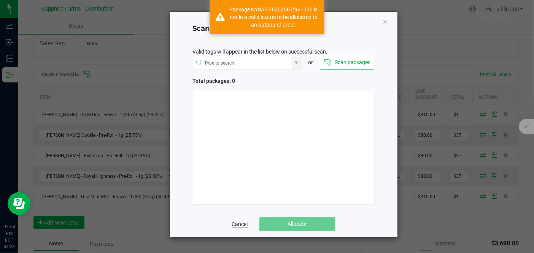
click at [237, 224] on link "Cancel" at bounding box center [240, 225] width 16 height 8
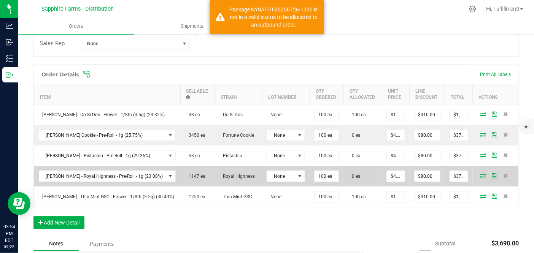
click at [480, 174] on icon at bounding box center [483, 175] width 6 height 5
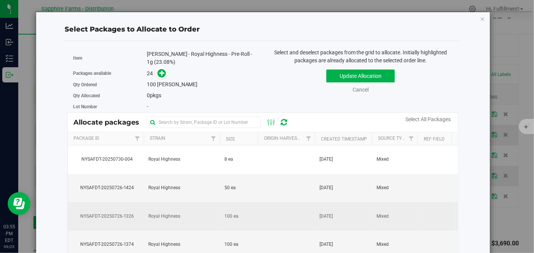
click at [276, 215] on td at bounding box center [286, 216] width 57 height 29
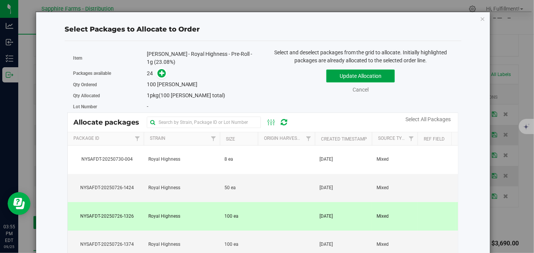
click at [352, 76] on button "Update Allocation" at bounding box center [360, 76] width 68 height 13
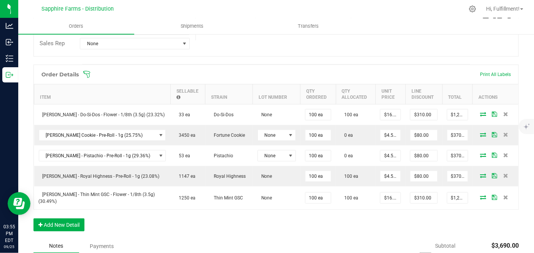
click at [89, 72] on icon at bounding box center [87, 75] width 8 height 8
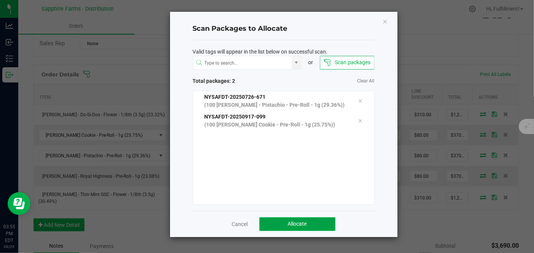
click at [319, 224] on button "Allocate" at bounding box center [297, 224] width 76 height 14
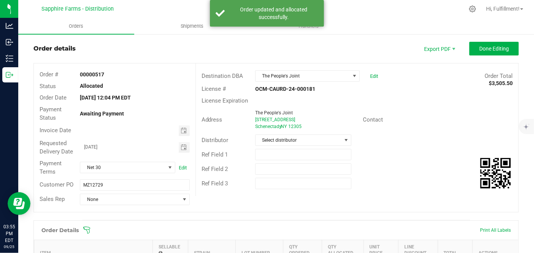
scroll to position [0, 0]
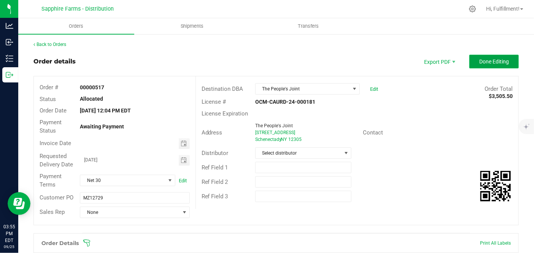
click at [480, 60] on span "Done Editing" at bounding box center [494, 62] width 30 height 6
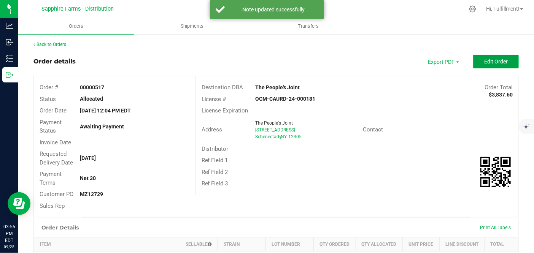
click at [484, 60] on span "Edit Order" at bounding box center [496, 62] width 24 height 6
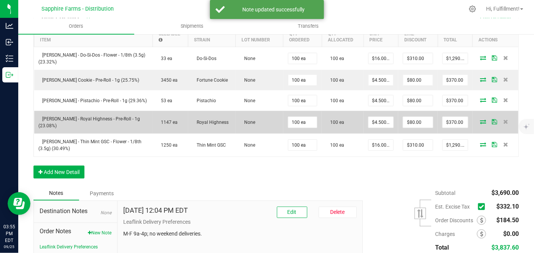
scroll to position [279, 0]
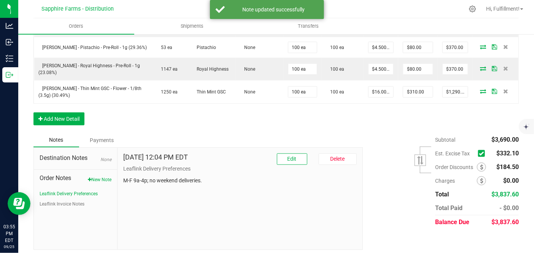
click at [479, 154] on icon at bounding box center [481, 154] width 5 height 0
click at [0, 0] on input "checkbox" at bounding box center [0, 0] width 0 height 0
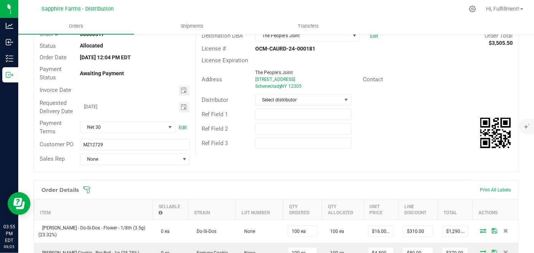
scroll to position [0, 0]
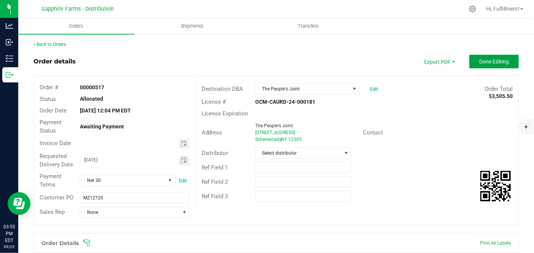
click at [489, 59] on span "Done Editing" at bounding box center [494, 62] width 30 height 6
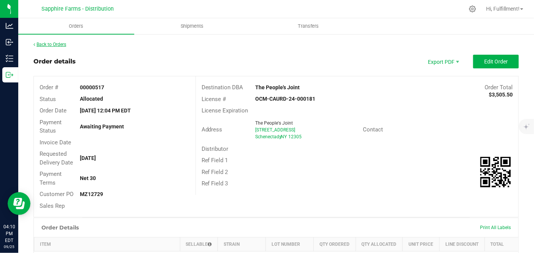
click at [60, 45] on link "Back to Orders" at bounding box center [49, 44] width 33 height 5
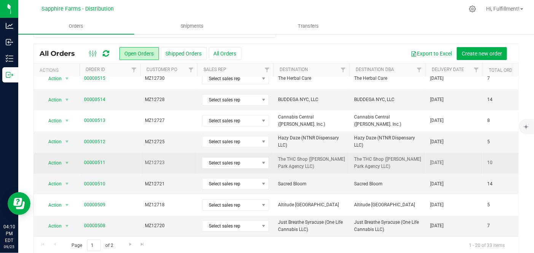
scroll to position [24, 0]
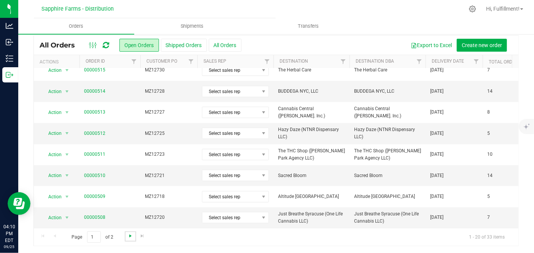
click at [129, 233] on span "Go to the next page" at bounding box center [130, 236] width 6 height 6
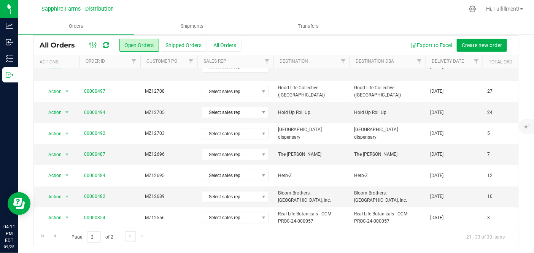
scroll to position [0, 0]
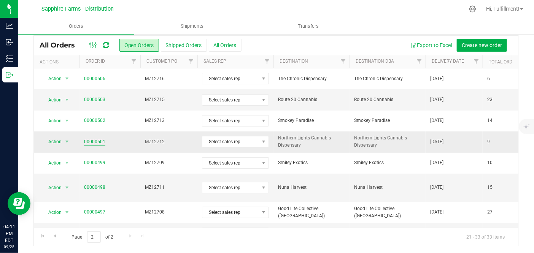
click at [100, 141] on link "00000501" at bounding box center [94, 141] width 21 height 7
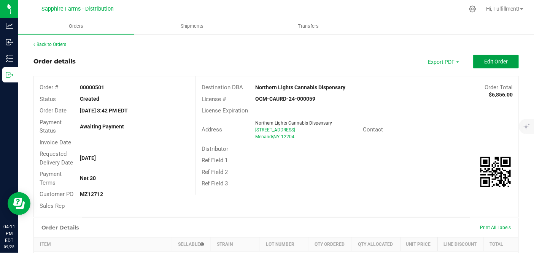
click at [476, 63] on button "Edit Order" at bounding box center [496, 62] width 46 height 14
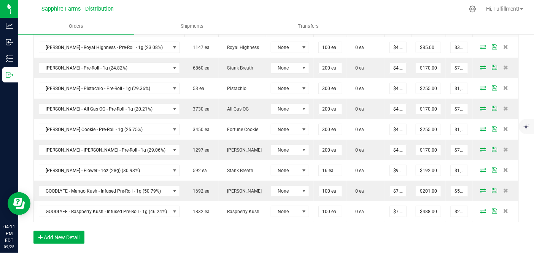
scroll to position [169, 0]
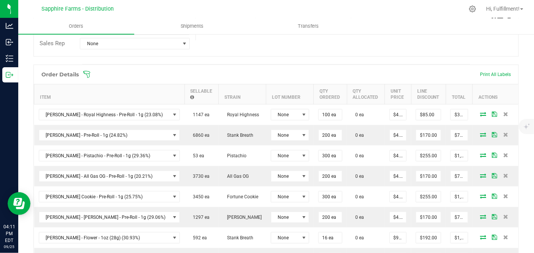
click at [88, 71] on icon at bounding box center [87, 75] width 8 height 8
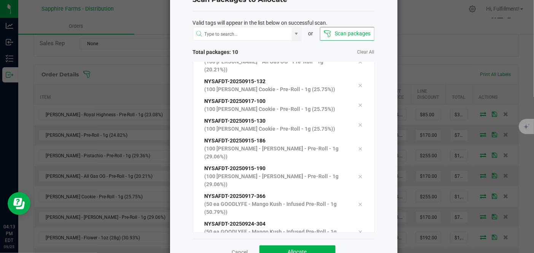
scroll to position [52, 0]
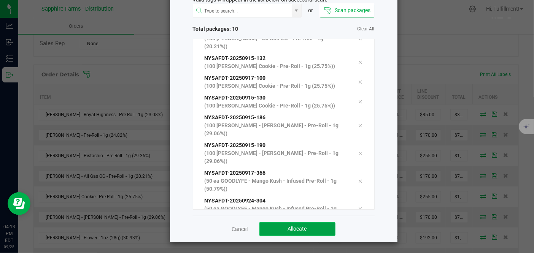
click at [294, 229] on span "Allocate" at bounding box center [297, 229] width 19 height 6
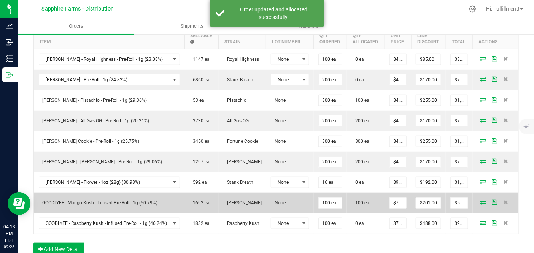
scroll to position [211, 0]
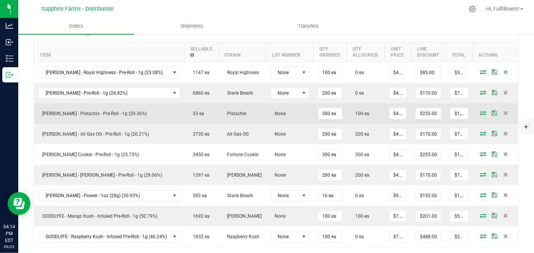
click at [480, 111] on icon at bounding box center [483, 113] width 6 height 5
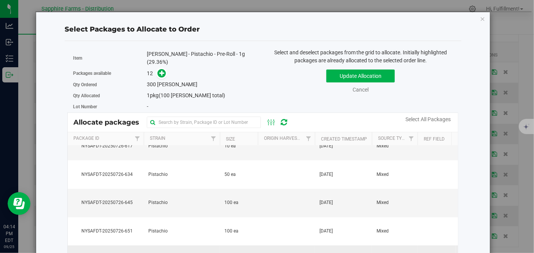
scroll to position [84, 0]
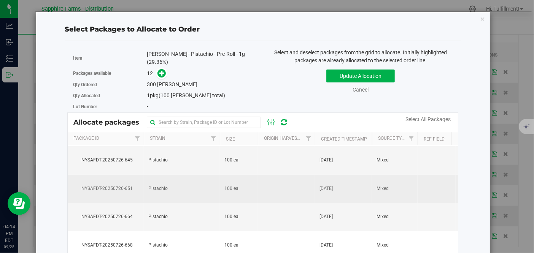
click at [281, 175] on td at bounding box center [286, 189] width 57 height 29
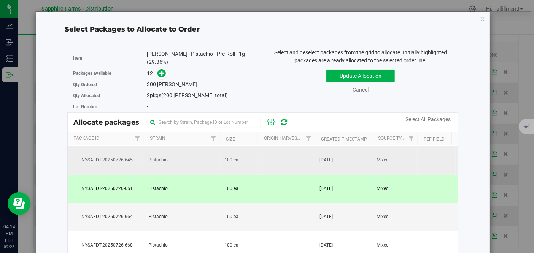
click at [281, 154] on td at bounding box center [286, 160] width 57 height 29
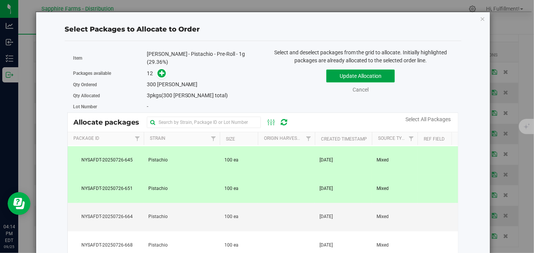
click at [366, 76] on button "Update Allocation" at bounding box center [360, 76] width 68 height 13
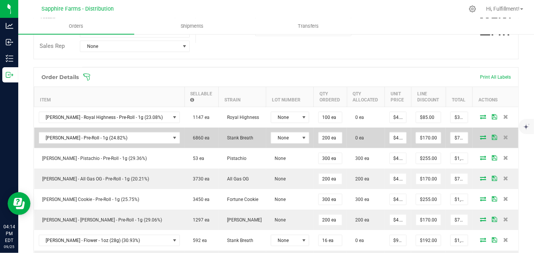
scroll to position [127, 0]
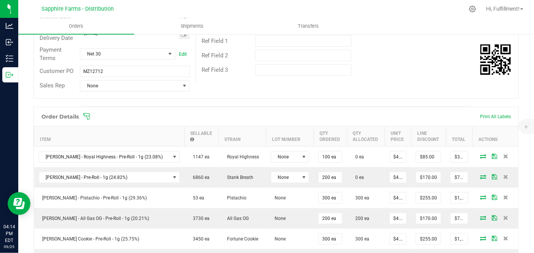
click at [89, 113] on icon at bounding box center [87, 117] width 8 height 8
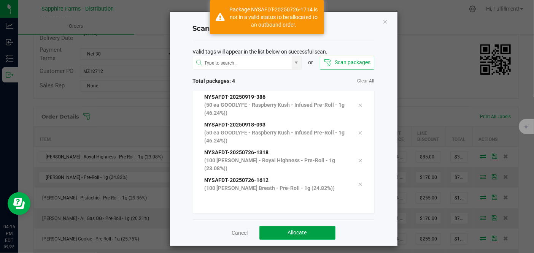
drag, startPoint x: 309, startPoint y: 227, endPoint x: 311, endPoint y: 223, distance: 4.6
click at [311, 226] on button "Allocate" at bounding box center [297, 233] width 76 height 14
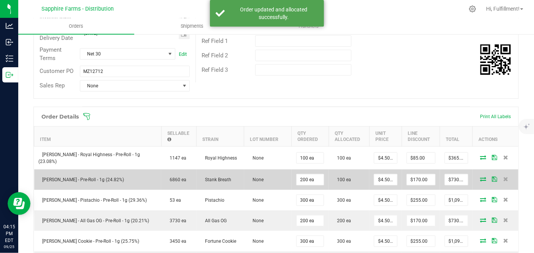
click at [480, 177] on icon at bounding box center [483, 179] width 6 height 5
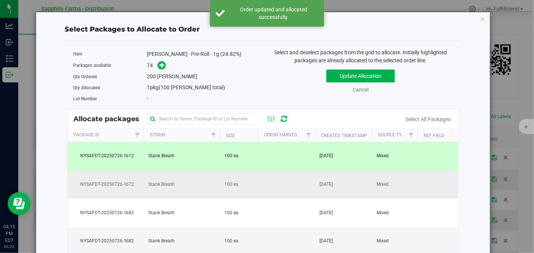
click at [298, 183] on td at bounding box center [286, 185] width 57 height 29
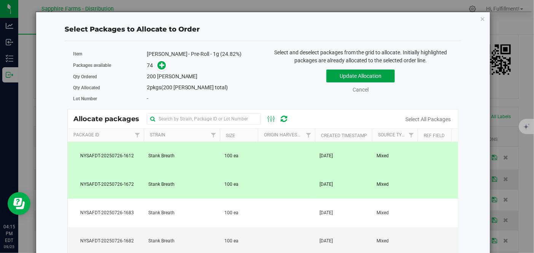
click at [335, 79] on button "Update Allocation" at bounding box center [360, 76] width 68 height 13
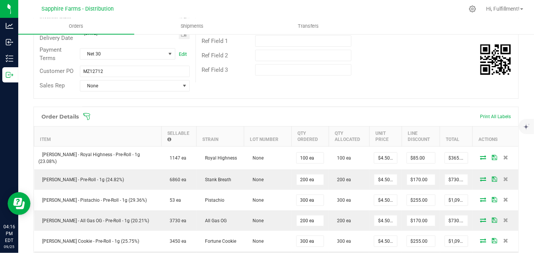
click at [89, 114] on icon at bounding box center [86, 116] width 7 height 7
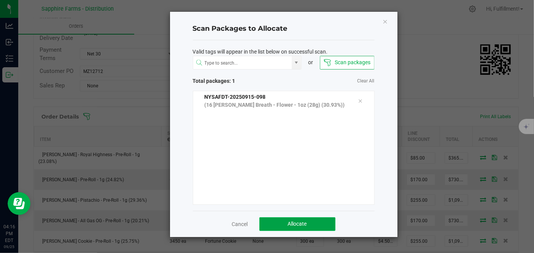
click at [274, 219] on button "Allocate" at bounding box center [297, 224] width 76 height 14
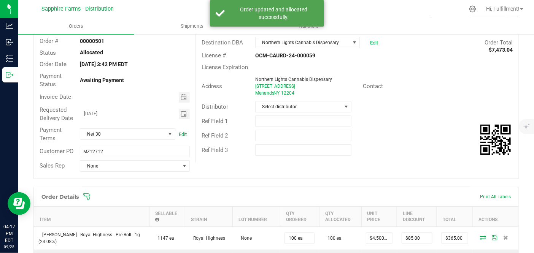
scroll to position [0, 0]
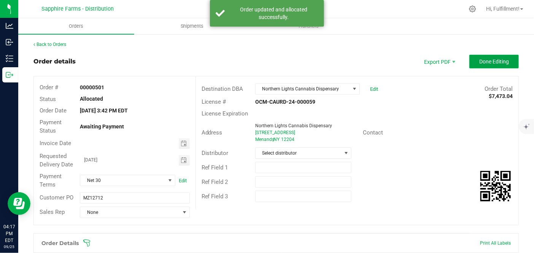
click at [494, 65] on button "Done Editing" at bounding box center [493, 62] width 49 height 14
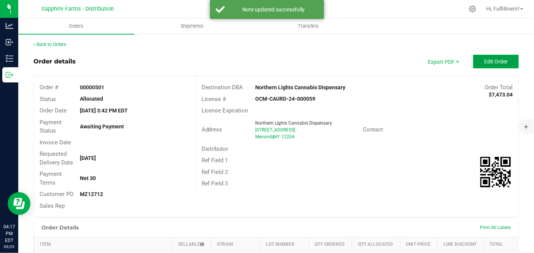
click at [494, 59] on span "Edit Order" at bounding box center [496, 62] width 24 height 6
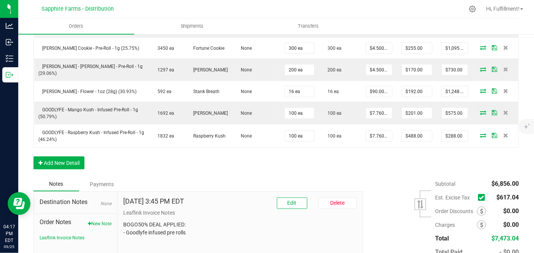
scroll to position [338, 0]
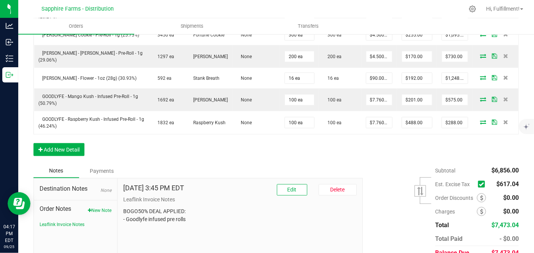
click at [478, 181] on span at bounding box center [481, 184] width 7 height 7
click at [0, 0] on input "checkbox" at bounding box center [0, 0] width 0 height 0
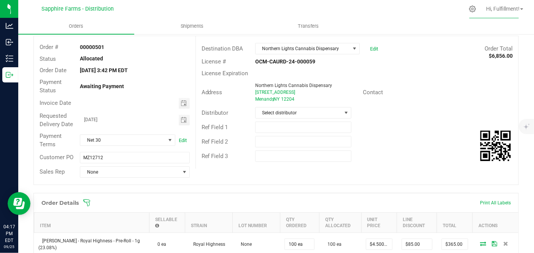
scroll to position [0, 0]
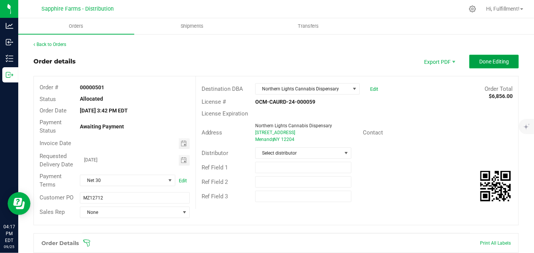
click at [491, 62] on span "Done Editing" at bounding box center [494, 62] width 30 height 6
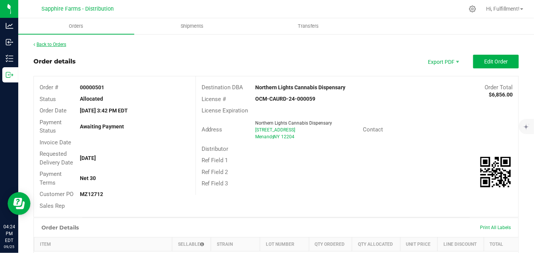
click at [62, 44] on link "Back to Orders" at bounding box center [49, 44] width 33 height 5
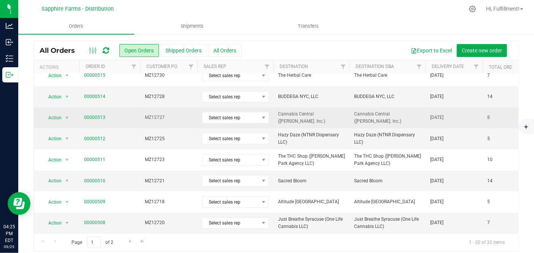
scroll to position [24, 0]
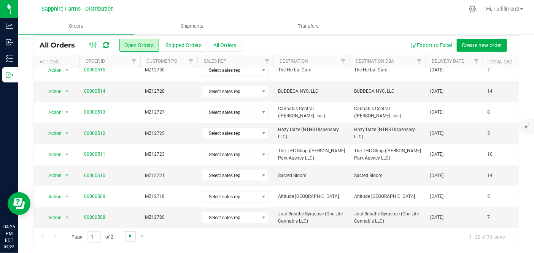
click at [132, 234] on span "Go to the next page" at bounding box center [130, 236] width 6 height 6
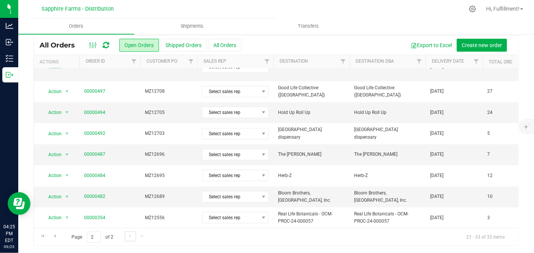
scroll to position [0, 0]
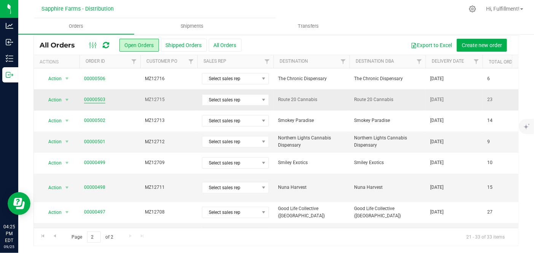
click at [102, 101] on link "00000503" at bounding box center [94, 99] width 21 height 7
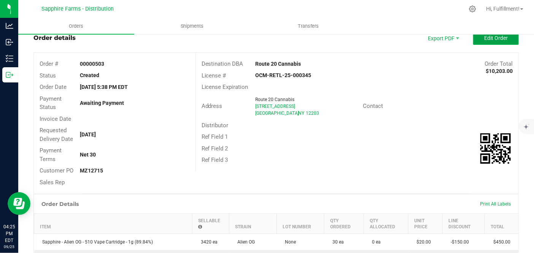
click at [486, 38] on span "Edit Order" at bounding box center [496, 38] width 24 height 6
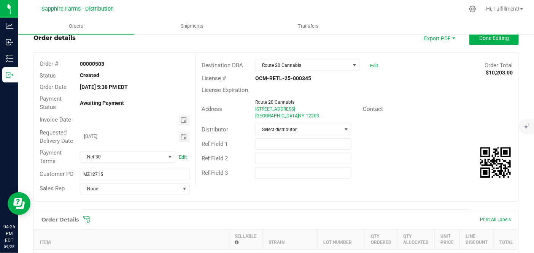
click at [84, 217] on icon at bounding box center [87, 220] width 8 height 8
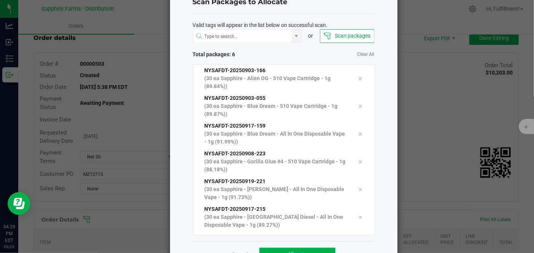
scroll to position [52, 0]
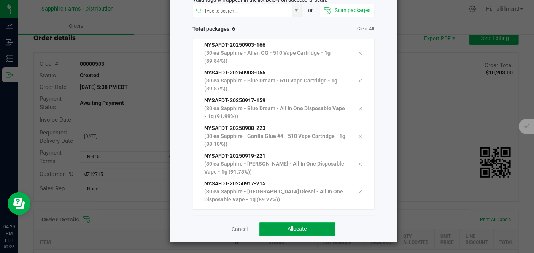
click at [288, 227] on span "Allocate" at bounding box center [297, 229] width 19 height 6
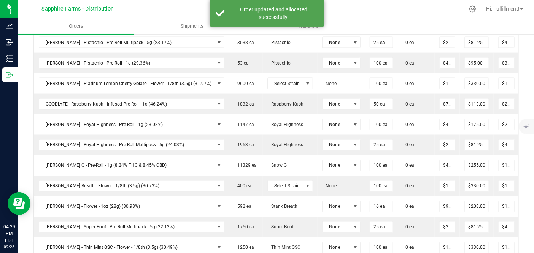
scroll to position [489, 0]
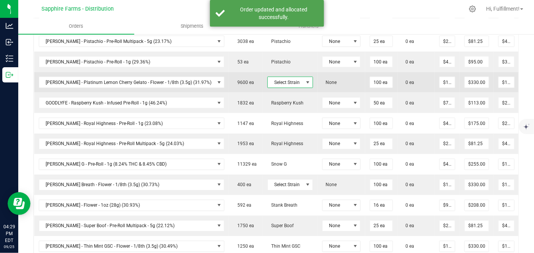
click at [275, 80] on span "Select Strain" at bounding box center [285, 82] width 35 height 11
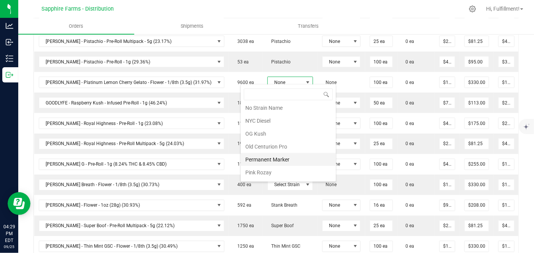
scroll to position [549, 0]
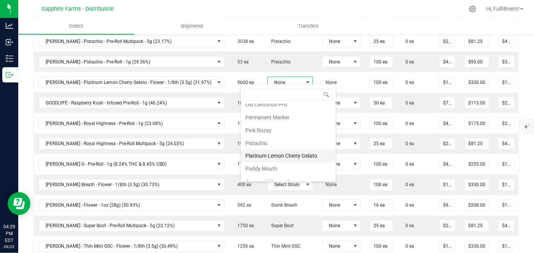
click at [278, 150] on li "Platinum Lemon Cherry Gelato" at bounding box center [288, 156] width 95 height 13
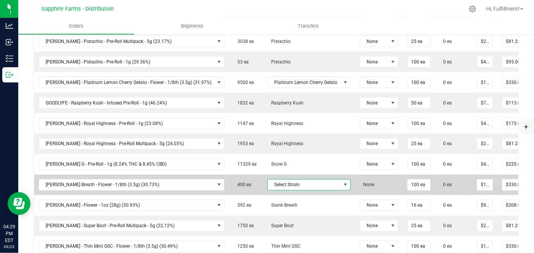
click at [284, 180] on span "Select Strain" at bounding box center [304, 185] width 73 height 11
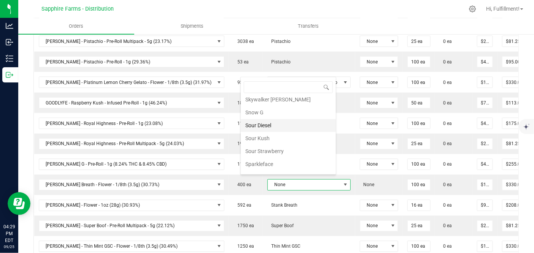
scroll to position [718, 0]
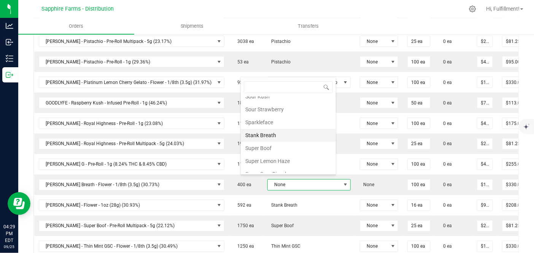
click at [294, 129] on li "Stank Breath" at bounding box center [288, 135] width 95 height 13
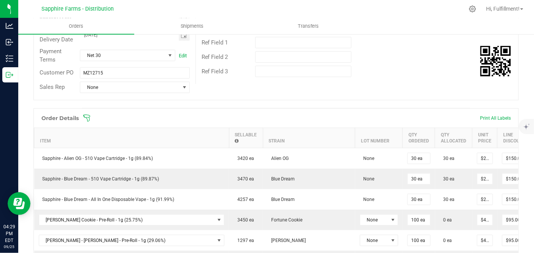
scroll to position [66, 0]
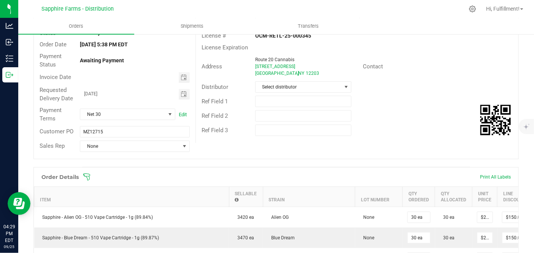
click at [88, 174] on icon at bounding box center [87, 177] width 8 height 8
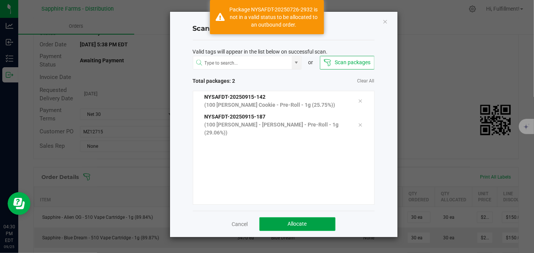
click at [293, 227] on button "Allocate" at bounding box center [297, 224] width 76 height 14
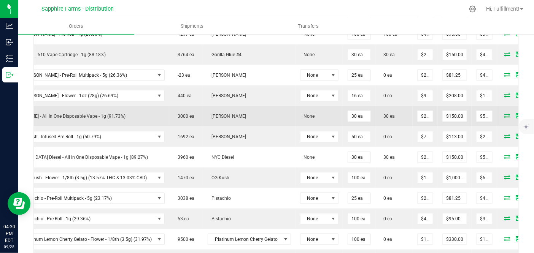
scroll to position [319, 0]
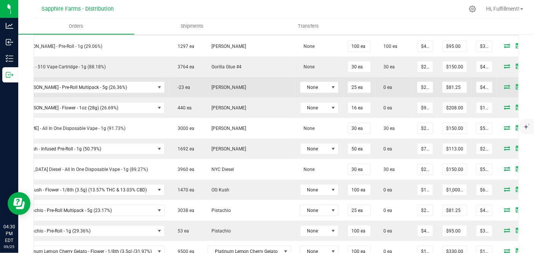
click at [504, 84] on icon at bounding box center [507, 86] width 6 height 5
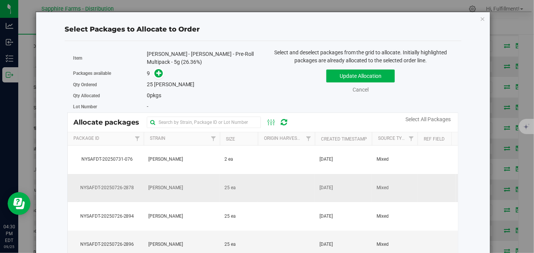
click at [270, 190] on td at bounding box center [286, 188] width 57 height 29
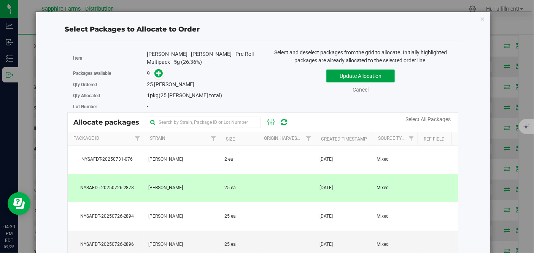
click at [352, 76] on button "Update Allocation" at bounding box center [360, 76] width 68 height 13
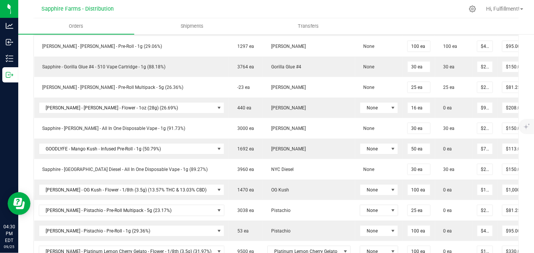
scroll to position [193, 0]
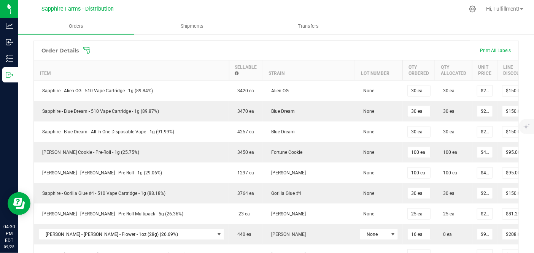
click at [87, 49] on icon at bounding box center [86, 50] width 7 height 7
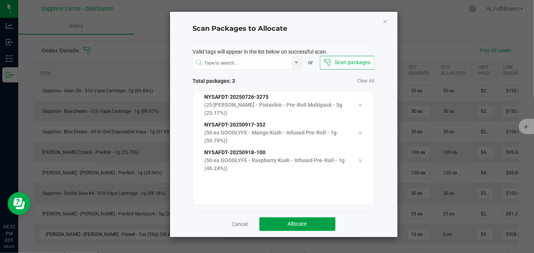
click at [293, 221] on span "Allocate" at bounding box center [297, 224] width 19 height 6
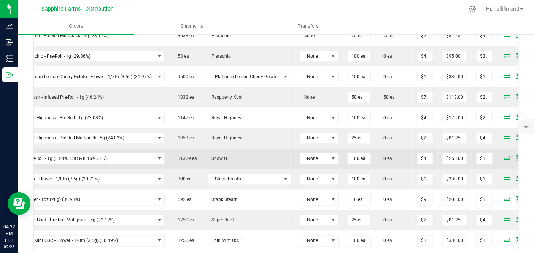
scroll to position [446, 0]
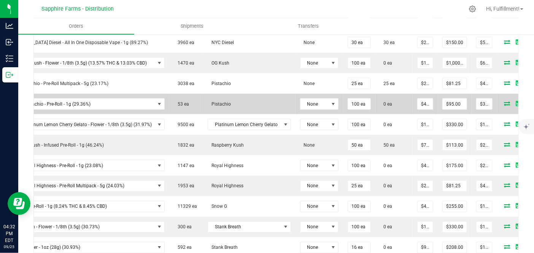
click at [504, 101] on icon at bounding box center [507, 103] width 6 height 5
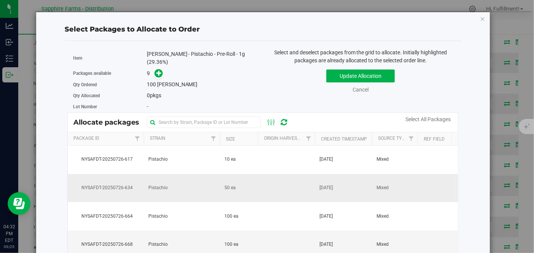
drag, startPoint x: 263, startPoint y: 218, endPoint x: 275, endPoint y: 195, distance: 26.4
click at [263, 219] on td at bounding box center [286, 216] width 57 height 29
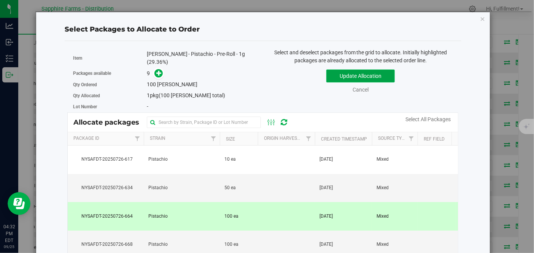
click at [367, 75] on button "Update Allocation" at bounding box center [360, 76] width 68 height 13
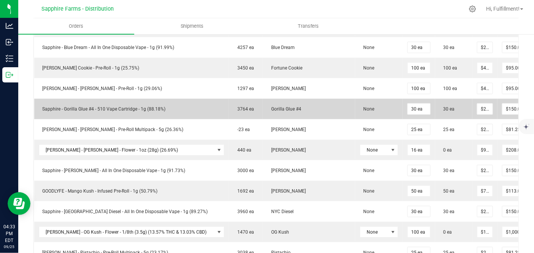
scroll to position [193, 0]
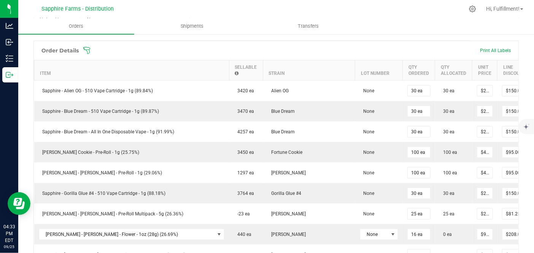
click at [90, 48] on icon at bounding box center [87, 51] width 8 height 8
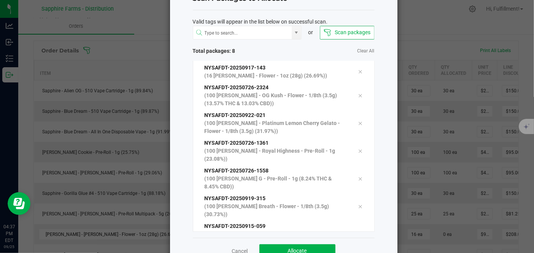
scroll to position [52, 0]
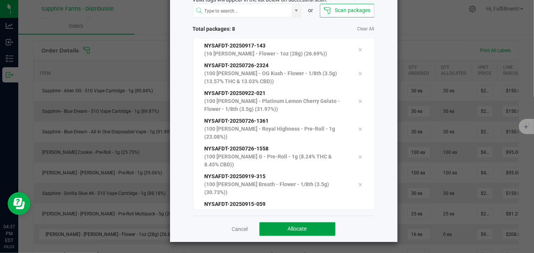
click at [317, 229] on button "Allocate" at bounding box center [297, 229] width 76 height 14
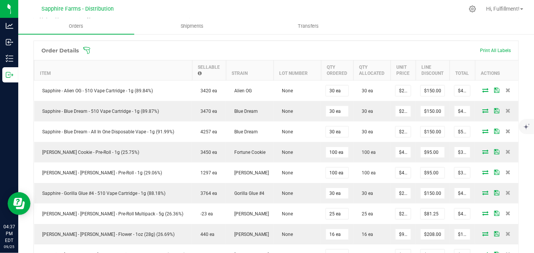
click at [87, 48] on icon at bounding box center [87, 51] width 8 height 8
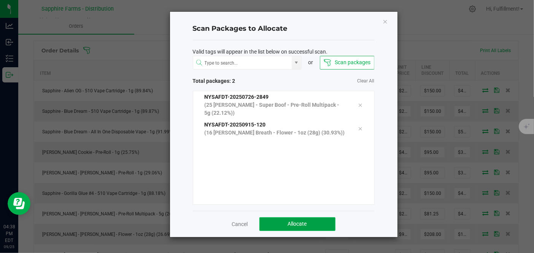
click at [313, 221] on button "Allocate" at bounding box center [297, 224] width 76 height 14
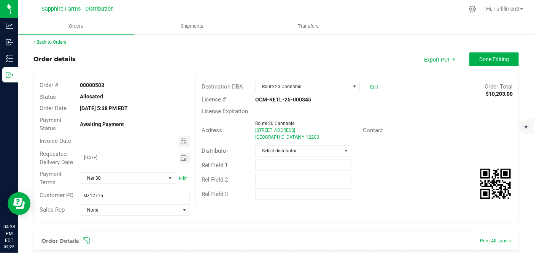
scroll to position [0, 0]
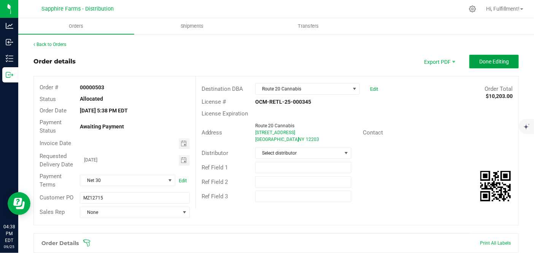
click at [486, 65] on button "Done Editing" at bounding box center [493, 62] width 49 height 14
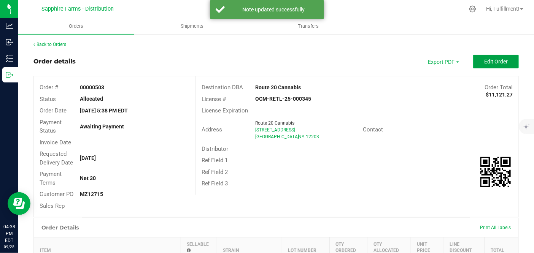
click at [487, 61] on span "Edit Order" at bounding box center [496, 62] width 24 height 6
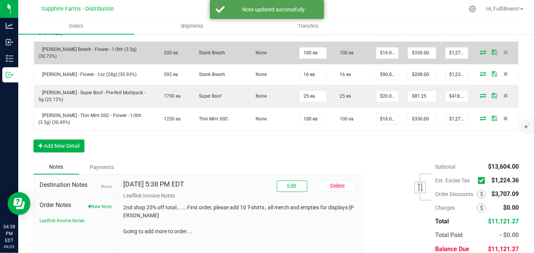
scroll to position [680, 0]
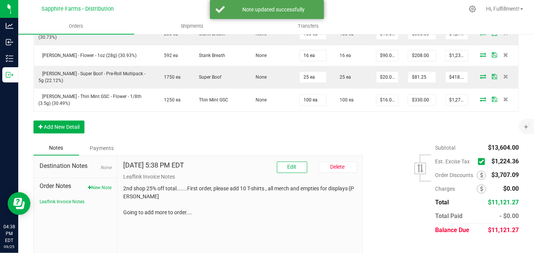
click at [479, 162] on icon at bounding box center [481, 162] width 5 height 0
click at [0, 0] on input "checkbox" at bounding box center [0, 0] width 0 height 0
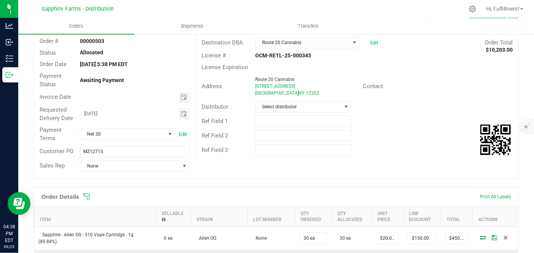
scroll to position [4, 0]
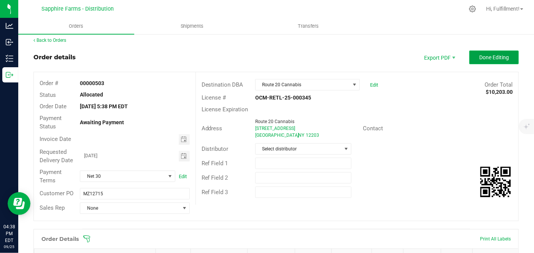
click at [501, 61] on button "Done Editing" at bounding box center [493, 58] width 49 height 14
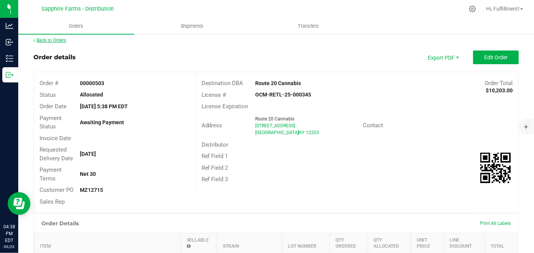
click at [60, 39] on link "Back to Orders" at bounding box center [49, 40] width 33 height 5
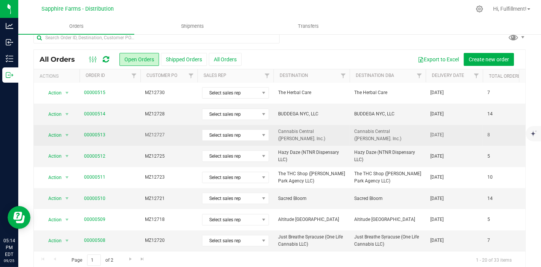
scroll to position [19, 0]
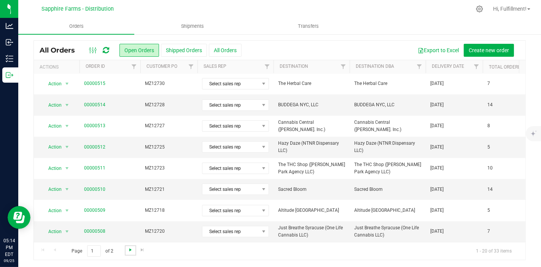
click at [129, 247] on span "Go to the next page" at bounding box center [130, 249] width 6 height 6
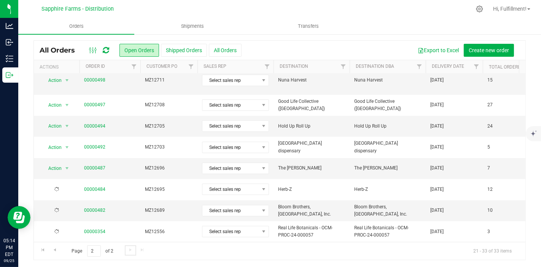
scroll to position [0, 0]
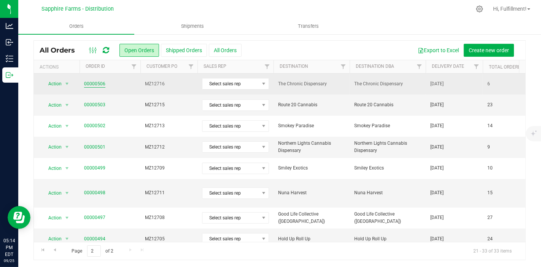
click at [97, 83] on link "00000506" at bounding box center [94, 83] width 21 height 7
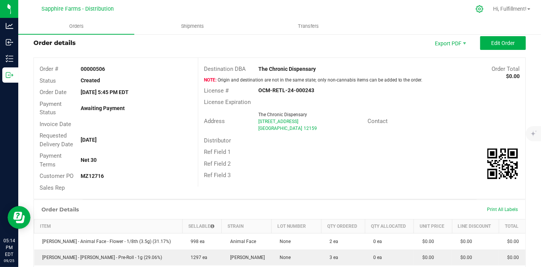
click at [478, 8] on icon at bounding box center [479, 9] width 8 height 8
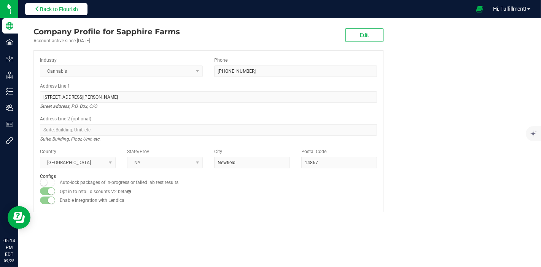
click at [40, 6] on span "Back to Flourish" at bounding box center [59, 9] width 38 height 6
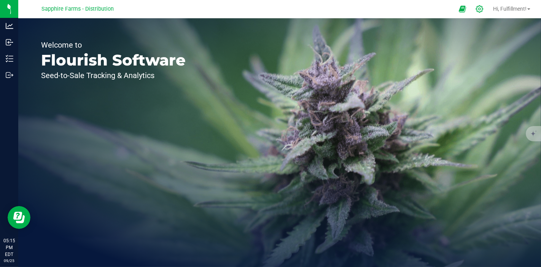
click at [478, 7] on icon at bounding box center [479, 9] width 8 height 8
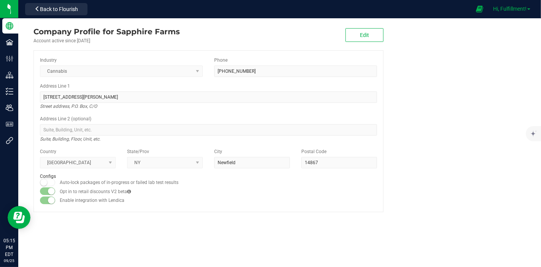
click at [525, 9] on span "Hi, Fulfillment!" at bounding box center [509, 9] width 33 height 6
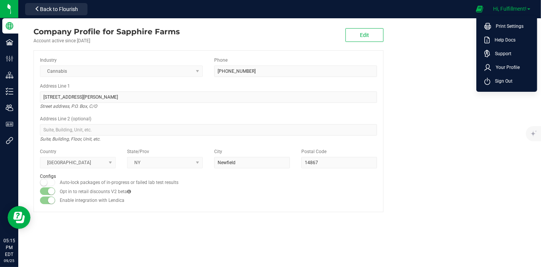
click at [522, 9] on span "Hi, Fulfillment!" at bounding box center [509, 9] width 33 height 6
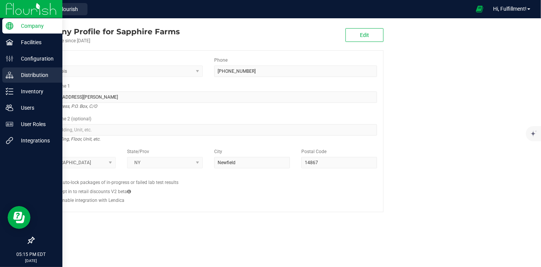
click at [29, 75] on p "Distribution" at bounding box center [36, 74] width 46 height 9
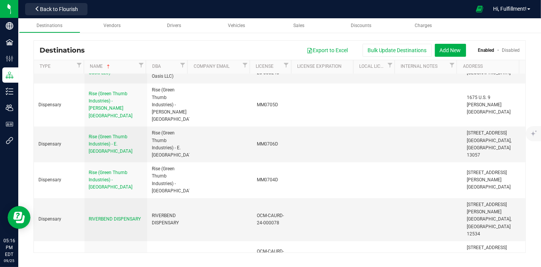
scroll to position [6801, 0]
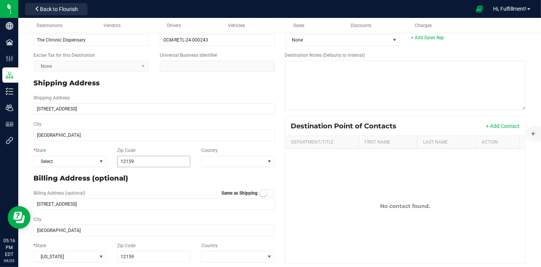
scroll to position [101, 0]
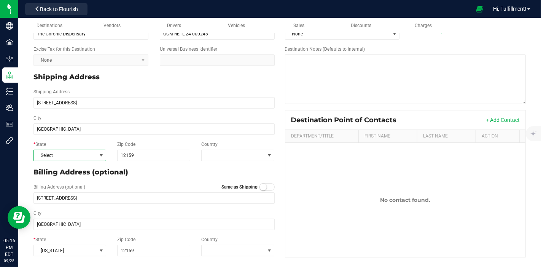
click at [99, 154] on span at bounding box center [101, 155] width 6 height 6
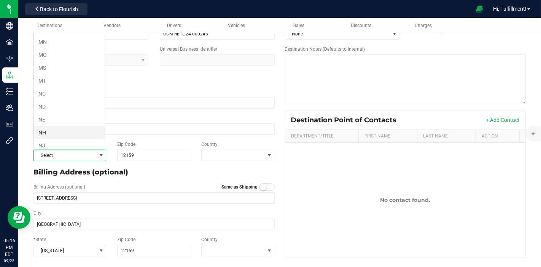
scroll to position [338, 0]
click at [74, 135] on li "NY" at bounding box center [69, 141] width 71 height 13
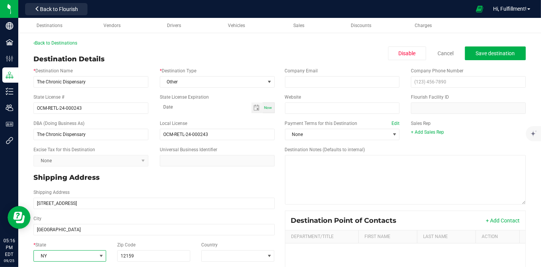
scroll to position [0, 0]
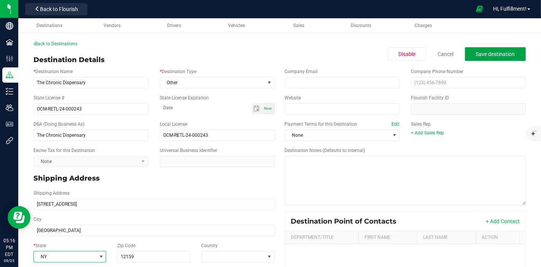
click at [485, 54] on span "Save destination" at bounding box center [495, 54] width 39 height 6
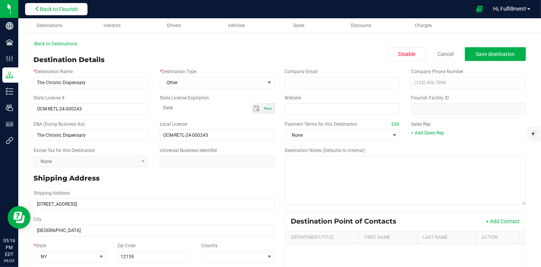
click at [66, 8] on span "Back to Flourish" at bounding box center [59, 9] width 38 height 6
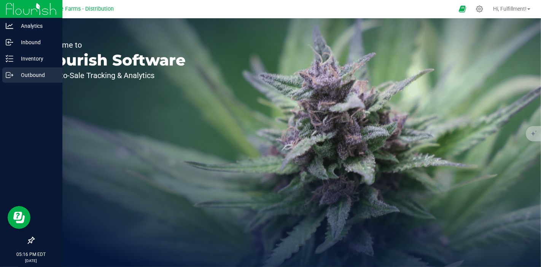
click at [30, 75] on p "Outbound" at bounding box center [36, 74] width 46 height 9
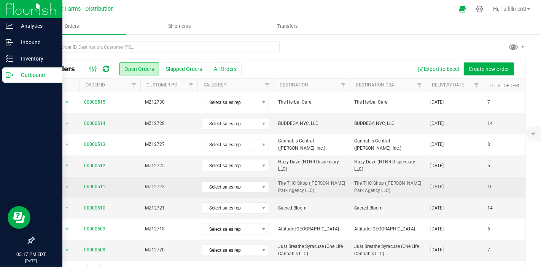
scroll to position [19, 0]
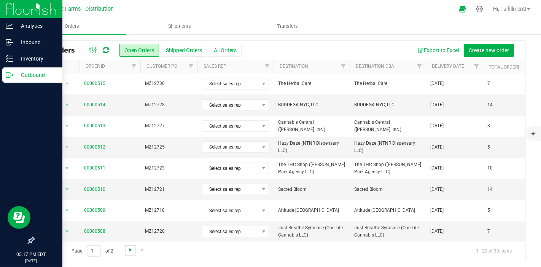
click at [130, 249] on span "Go to the next page" at bounding box center [130, 249] width 6 height 6
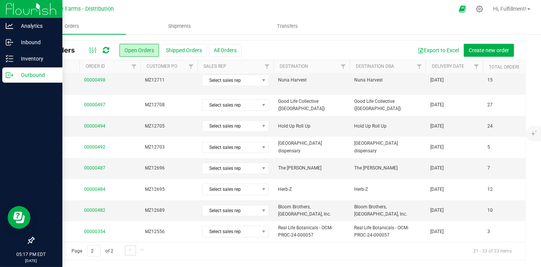
scroll to position [0, 0]
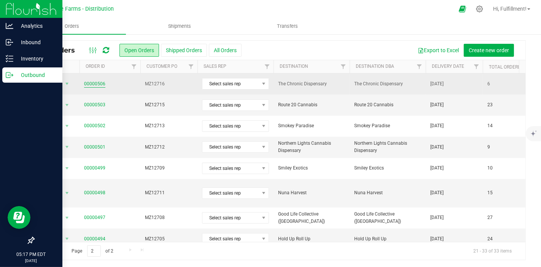
click at [90, 81] on link "00000506" at bounding box center [94, 83] width 21 height 7
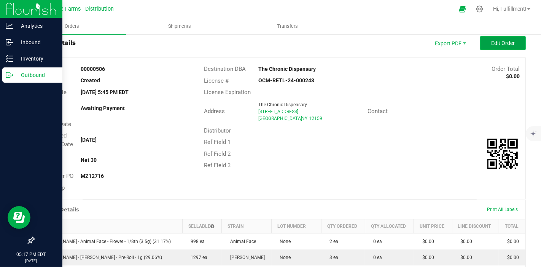
click at [500, 42] on span "Edit Order" at bounding box center [503, 43] width 24 height 6
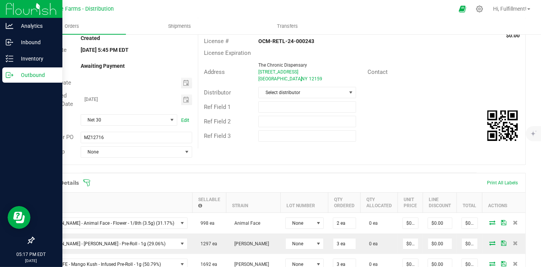
scroll to position [103, 0]
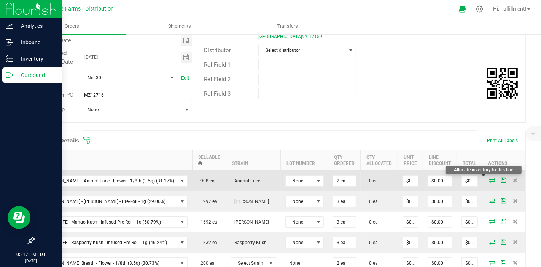
click at [489, 178] on icon at bounding box center [492, 180] width 6 height 5
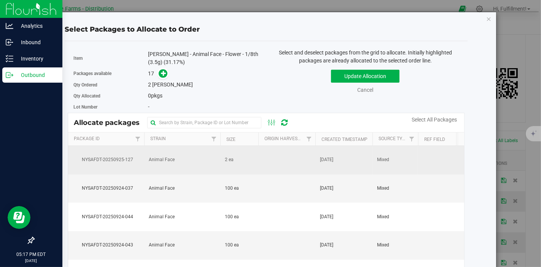
click at [352, 160] on td "[DATE]" at bounding box center [343, 160] width 57 height 29
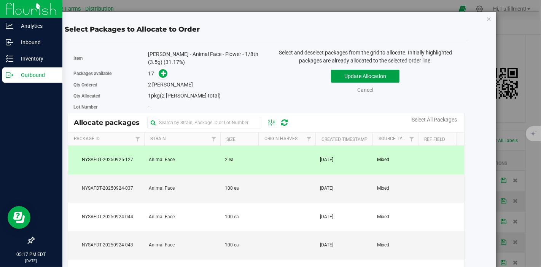
click at [384, 75] on button "Update Allocation" at bounding box center [365, 76] width 68 height 13
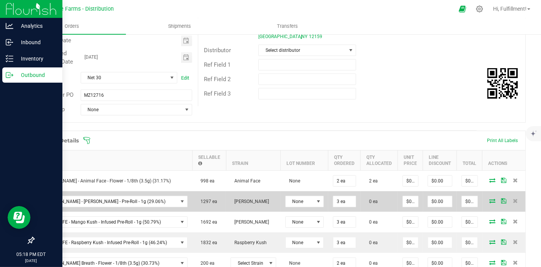
click at [489, 198] on icon at bounding box center [492, 200] width 6 height 5
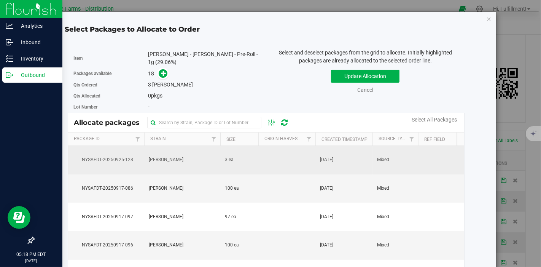
click at [307, 162] on td at bounding box center [286, 160] width 57 height 29
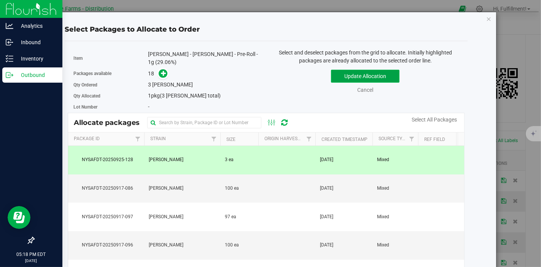
click at [376, 74] on button "Update Allocation" at bounding box center [365, 76] width 68 height 13
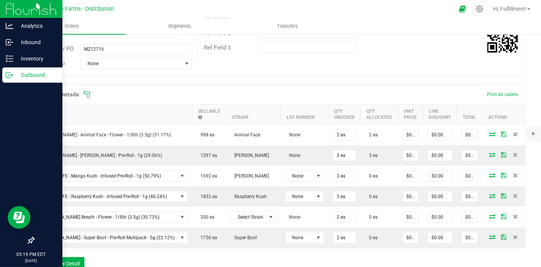
scroll to position [188, 0]
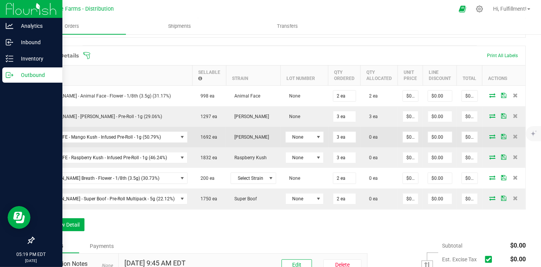
click at [489, 134] on icon at bounding box center [492, 136] width 6 height 5
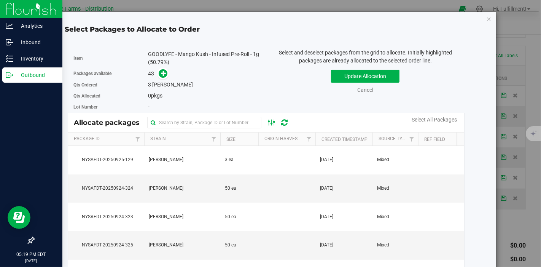
drag, startPoint x: 244, startPoint y: 157, endPoint x: 270, endPoint y: 126, distance: 40.7
click at [244, 157] on td "3 ea" at bounding box center [239, 160] width 38 height 29
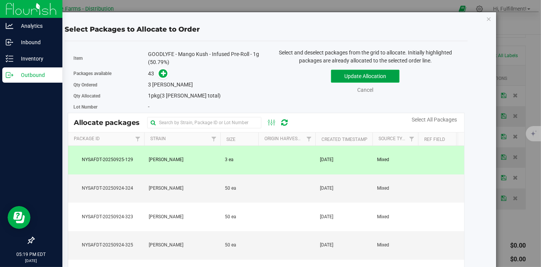
click at [378, 75] on button "Update Allocation" at bounding box center [365, 76] width 68 height 13
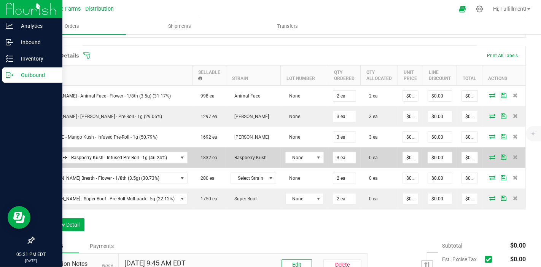
click at [489, 155] on icon at bounding box center [492, 156] width 6 height 5
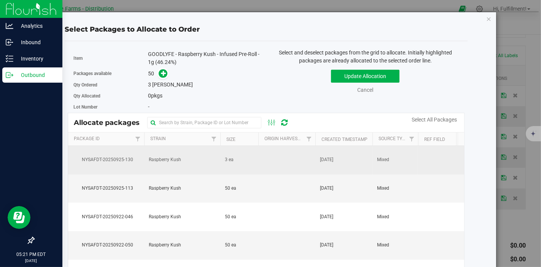
click at [265, 162] on td at bounding box center [286, 160] width 57 height 29
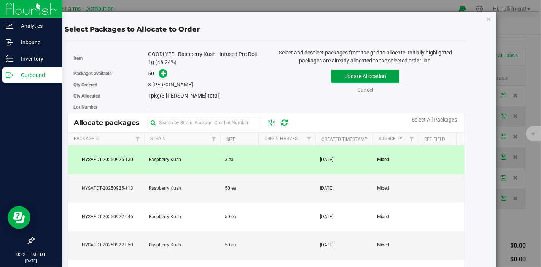
click at [383, 75] on button "Update Allocation" at bounding box center [365, 76] width 68 height 13
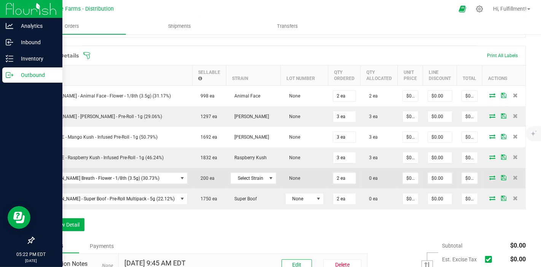
click at [489, 176] on icon at bounding box center [492, 177] width 6 height 5
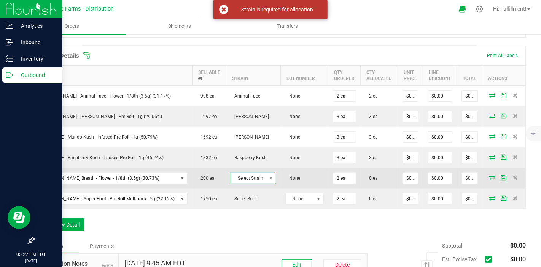
click at [236, 178] on span "Select Strain" at bounding box center [248, 178] width 35 height 11
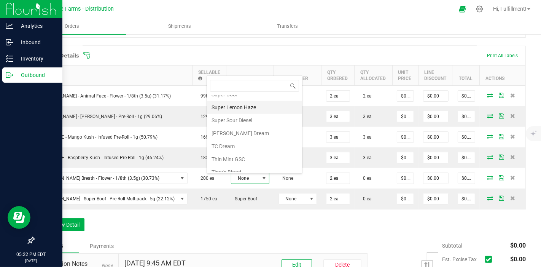
scroll to position [728, 0]
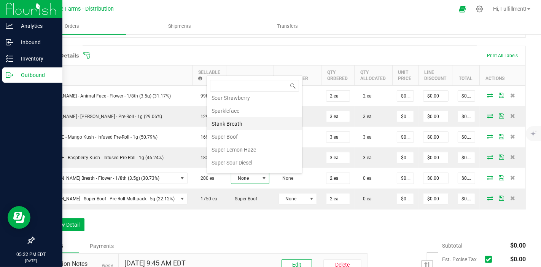
click at [254, 117] on li "Stank Breath" at bounding box center [254, 123] width 95 height 13
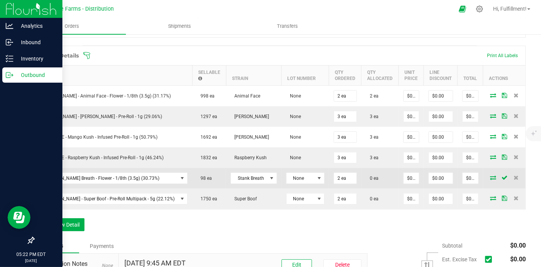
click at [490, 178] on icon at bounding box center [493, 177] width 6 height 5
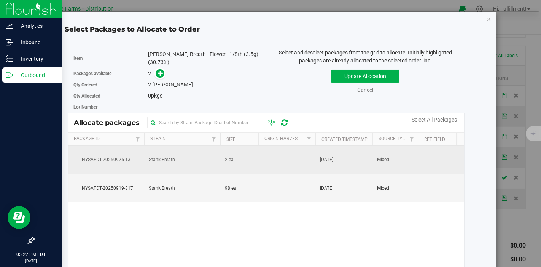
click at [297, 160] on td at bounding box center [286, 160] width 57 height 29
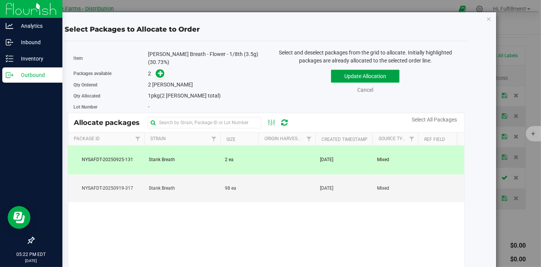
click at [362, 78] on button "Update Allocation" at bounding box center [365, 76] width 68 height 13
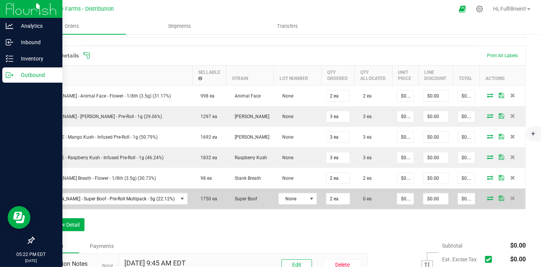
click at [487, 199] on icon at bounding box center [490, 197] width 6 height 5
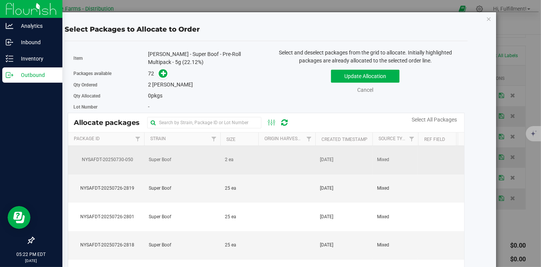
click at [317, 159] on td "[DATE]" at bounding box center [343, 160] width 57 height 29
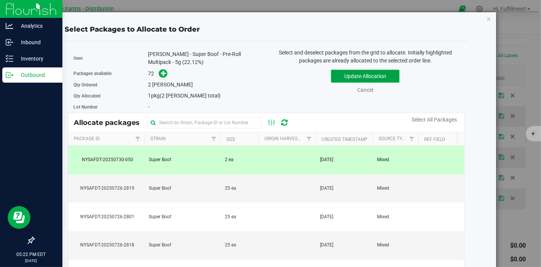
click at [381, 78] on button "Update Allocation" at bounding box center [365, 76] width 68 height 13
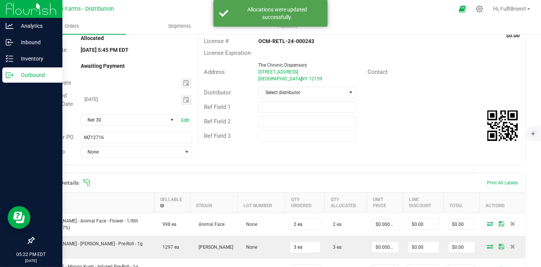
scroll to position [0, 0]
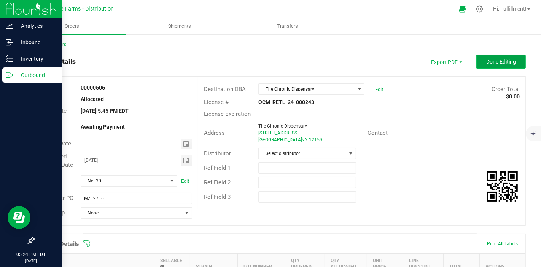
click at [494, 57] on button "Done Editing" at bounding box center [500, 62] width 49 height 14
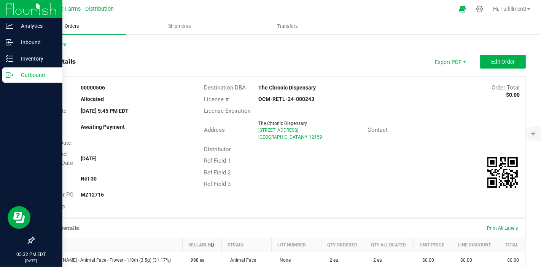
click at [76, 25] on span "Orders" at bounding box center [72, 26] width 35 height 7
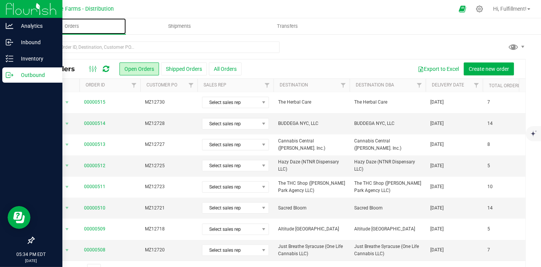
scroll to position [19, 0]
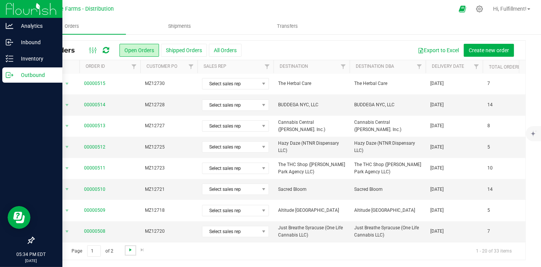
click at [129, 248] on span "Go to the next page" at bounding box center [130, 249] width 6 height 6
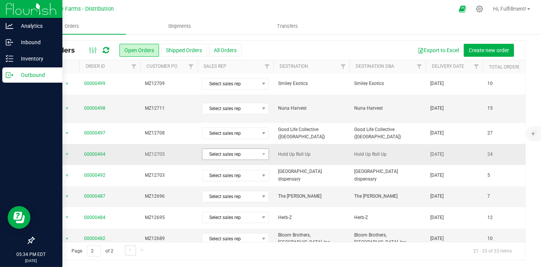
scroll to position [111, 0]
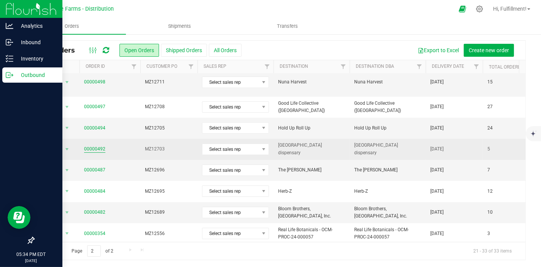
click at [103, 145] on link "00000492" at bounding box center [94, 148] width 21 height 7
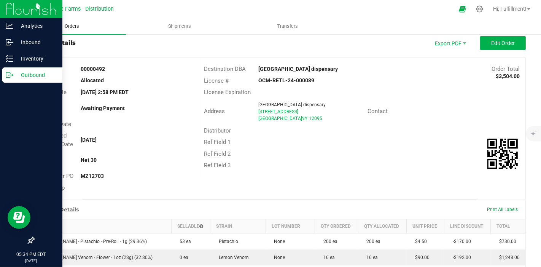
click at [74, 28] on span "Orders" at bounding box center [72, 26] width 35 height 7
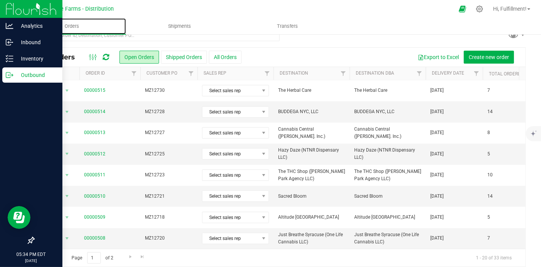
scroll to position [19, 0]
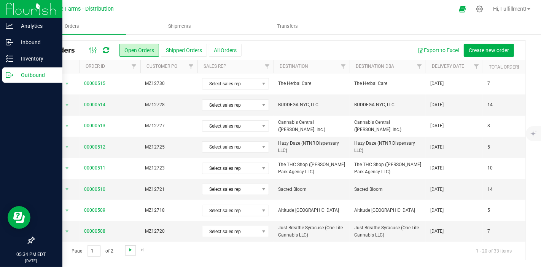
click at [132, 248] on span "Go to the next page" at bounding box center [130, 249] width 6 height 6
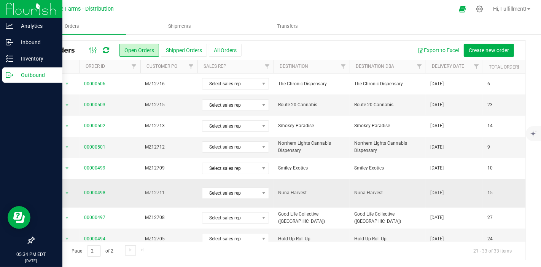
scroll to position [111, 0]
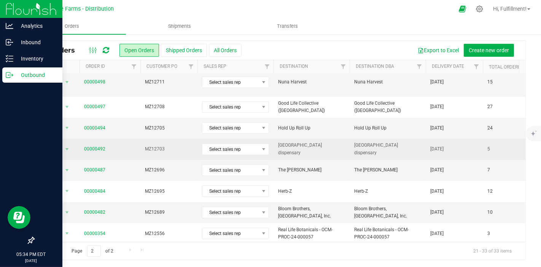
click at [181, 144] on td "MZ12703" at bounding box center [168, 148] width 57 height 21
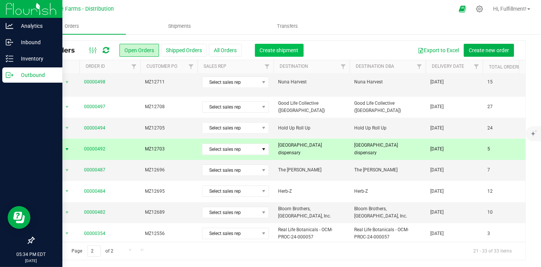
click at [287, 50] on span "Create shipment" at bounding box center [279, 50] width 39 height 6
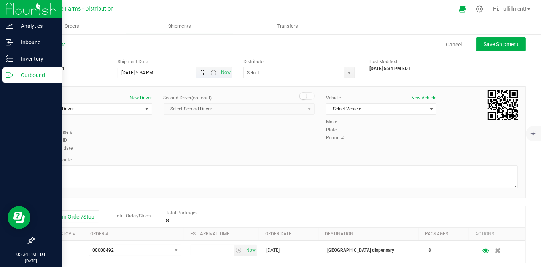
click at [202, 75] on span "Open the date view" at bounding box center [203, 73] width 6 height 6
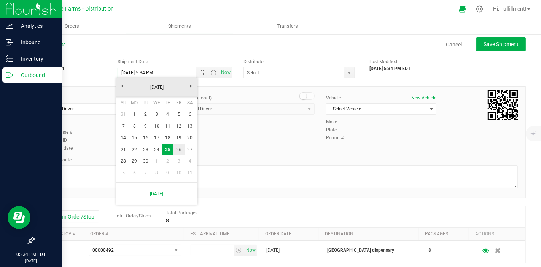
click at [178, 150] on link "26" at bounding box center [178, 150] width 11 height 12
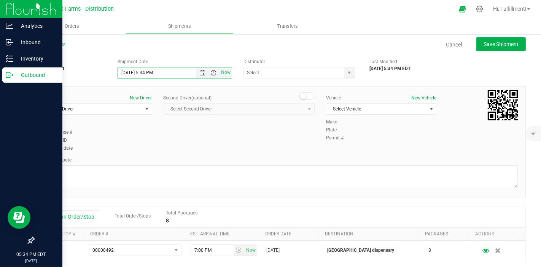
click at [212, 72] on span "Open the time view" at bounding box center [214, 73] width 6 height 6
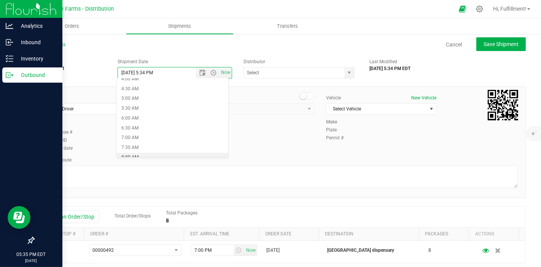
scroll to position [127, 0]
click at [187, 117] on li "8:00 AM" at bounding box center [172, 115] width 111 height 10
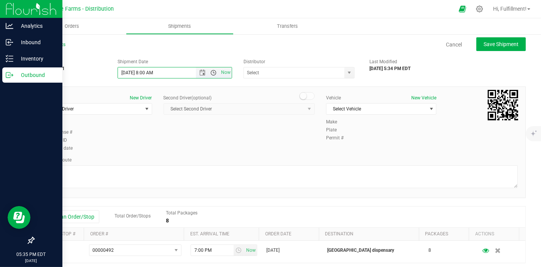
click at [212, 73] on span "Open the time view" at bounding box center [214, 73] width 6 height 6
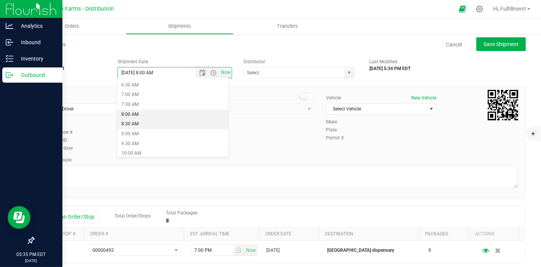
drag, startPoint x: 189, startPoint y: 127, endPoint x: 193, endPoint y: 124, distance: 5.2
click at [189, 127] on li "8:30 AM" at bounding box center [172, 124] width 111 height 10
type input "[DATE] 8:30 AM"
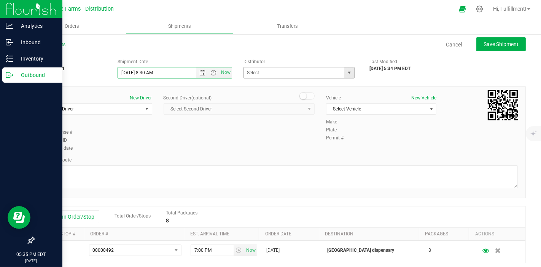
click at [346, 75] on span "select" at bounding box center [349, 73] width 6 height 6
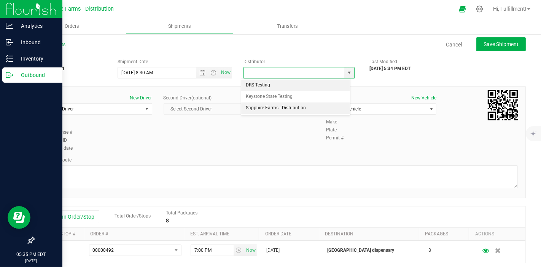
click at [305, 108] on li "Sapphire Farms - Distribution" at bounding box center [295, 107] width 109 height 11
type input "Sapphire Farms - Distribution"
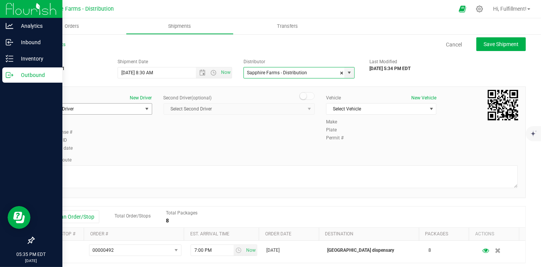
click at [148, 108] on span "select" at bounding box center [147, 109] width 6 height 6
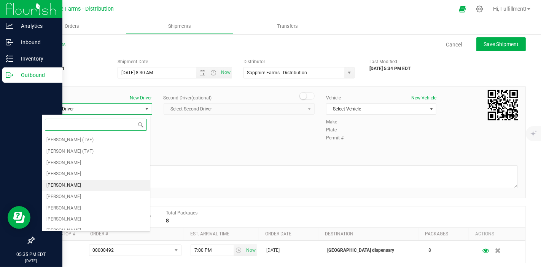
drag, startPoint x: 98, startPoint y: 182, endPoint x: 101, endPoint y: 179, distance: 4.0
click at [100, 181] on li "[PERSON_NAME]" at bounding box center [96, 184] width 108 height 11
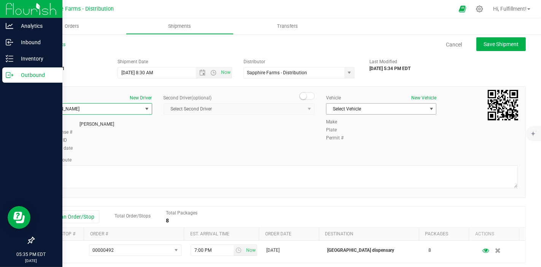
click at [383, 111] on span "Select Vehicle" at bounding box center [376, 108] width 100 height 11
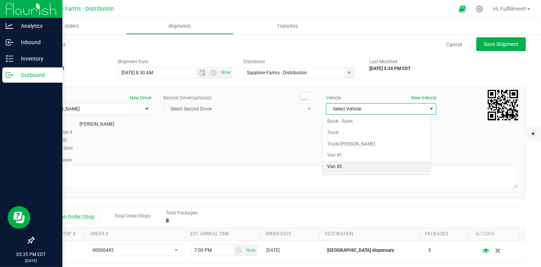
click at [366, 164] on li "Van #2" at bounding box center [376, 166] width 108 height 11
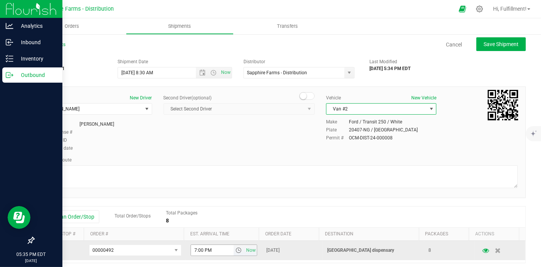
click at [236, 249] on span "select" at bounding box center [238, 249] width 11 height 11
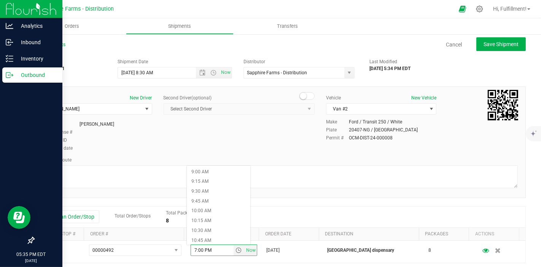
scroll to position [380, 0]
click at [232, 230] on li "11:15 AM" at bounding box center [218, 231] width 63 height 10
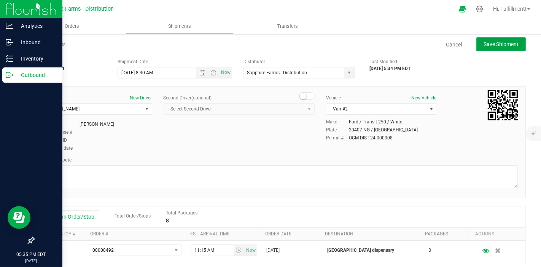
click at [500, 45] on span "Save Shipment" at bounding box center [500, 44] width 35 height 6
type input "[DATE] 12:30 PM"
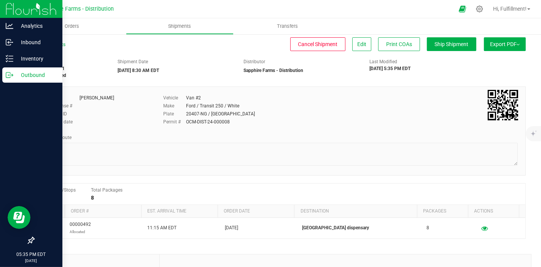
click at [499, 46] on span "Export PDF" at bounding box center [505, 44] width 30 height 6
click at [487, 62] on span "Manifest by Package ID" at bounding box center [493, 60] width 48 height 5
click at [81, 28] on span "Orders" at bounding box center [77, 26] width 35 height 7
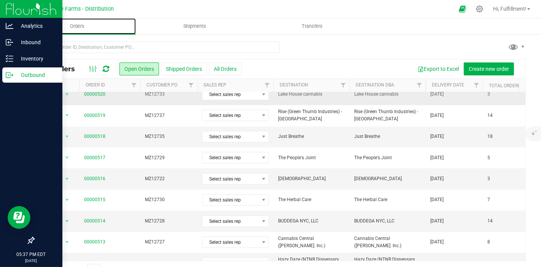
scroll to position [169, 0]
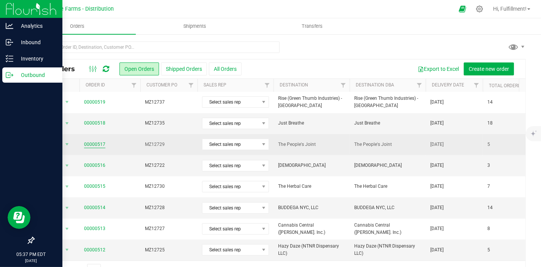
click at [90, 143] on link "00000517" at bounding box center [94, 144] width 21 height 7
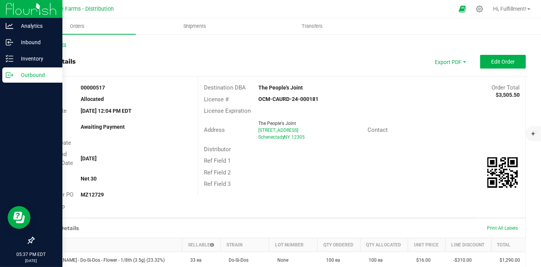
click at [56, 43] on link "Back to Orders" at bounding box center [49, 44] width 33 height 5
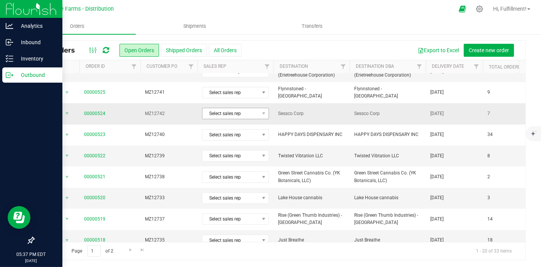
scroll to position [84, 0]
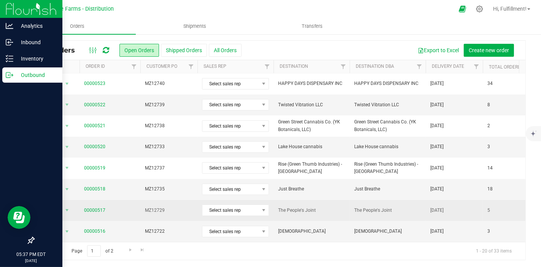
click at [173, 209] on span "MZ12729" at bounding box center [169, 209] width 48 height 7
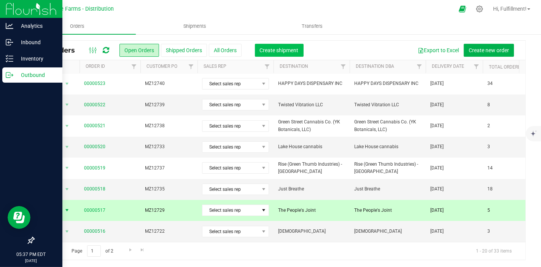
click at [296, 52] on span "Create shipment" at bounding box center [279, 50] width 39 height 6
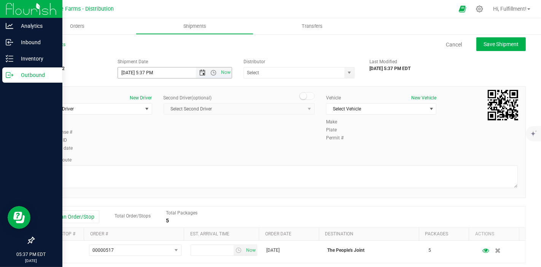
click at [200, 73] on span "Open the date view" at bounding box center [203, 73] width 6 height 6
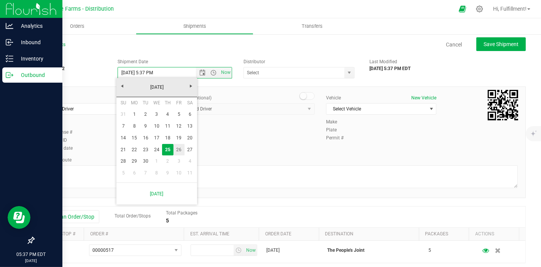
drag, startPoint x: 177, startPoint y: 146, endPoint x: 183, endPoint y: 140, distance: 9.1
click at [177, 147] on link "26" at bounding box center [178, 150] width 11 height 12
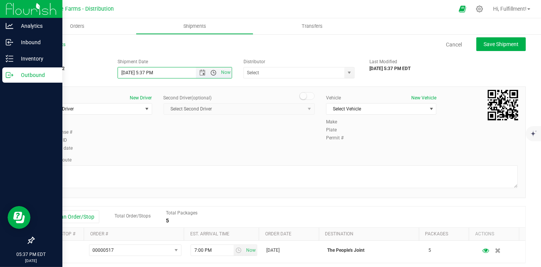
click at [211, 73] on span "Open the time view" at bounding box center [214, 73] width 6 height 6
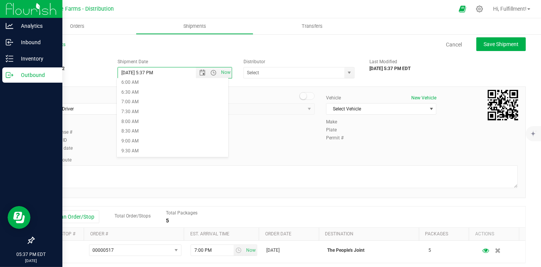
scroll to position [127, 0]
click at [183, 125] on li "8:30 AM" at bounding box center [172, 124] width 111 height 10
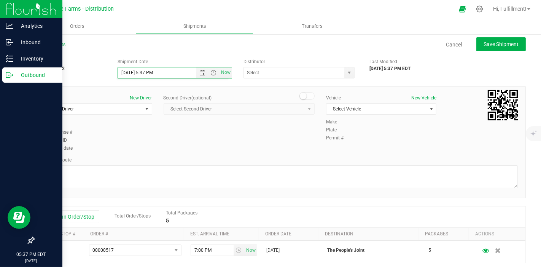
type input "[DATE] 8:30 AM"
click at [347, 76] on span "select" at bounding box center [349, 72] width 10 height 11
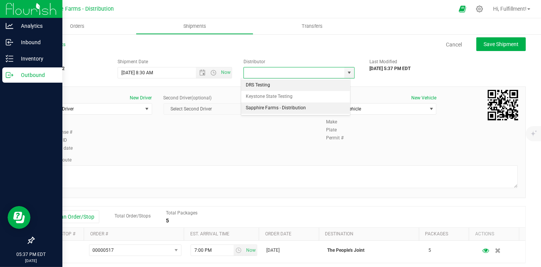
click at [297, 110] on li "Sapphire Farms - Distribution" at bounding box center [295, 107] width 109 height 11
type input "Sapphire Farms - Distribution"
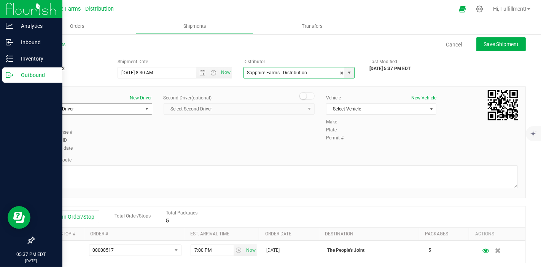
click at [146, 108] on span "select" at bounding box center [147, 109] width 6 height 6
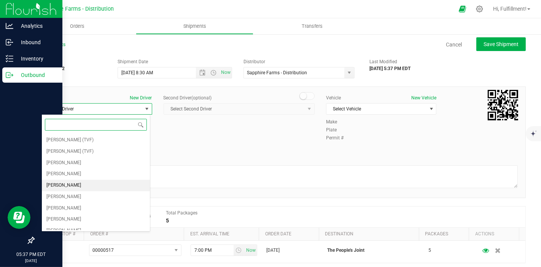
click at [103, 187] on li "[PERSON_NAME]" at bounding box center [96, 184] width 108 height 11
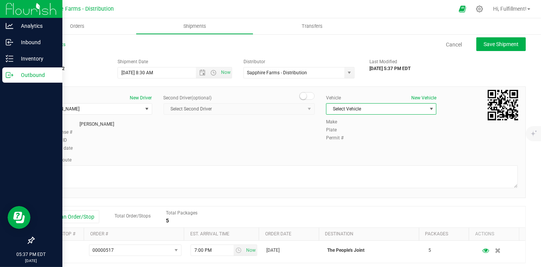
click at [360, 112] on span "Select Vehicle" at bounding box center [376, 108] width 100 height 11
click at [347, 165] on li "Van #2" at bounding box center [376, 166] width 108 height 11
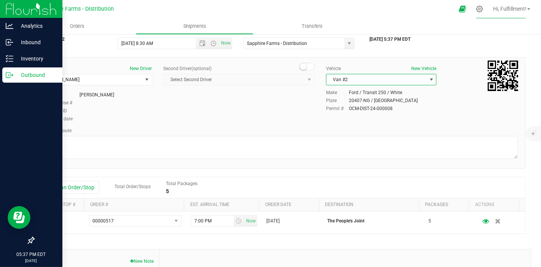
scroll to position [42, 0]
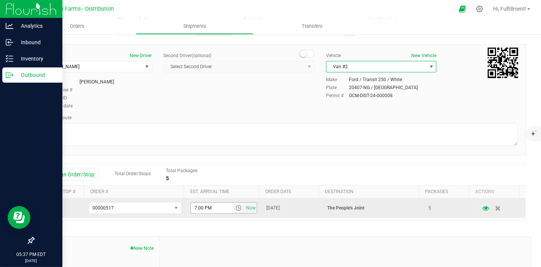
click at [235, 209] on span "select" at bounding box center [238, 208] width 6 height 6
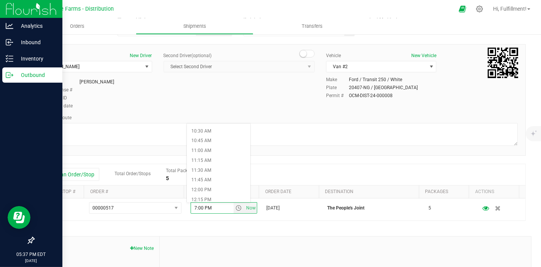
scroll to position [422, 0]
click at [219, 176] on li "12:00 PM" at bounding box center [218, 176] width 63 height 10
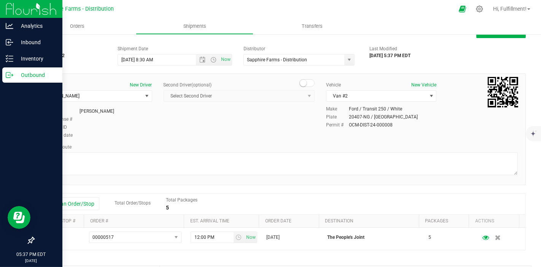
scroll to position [0, 0]
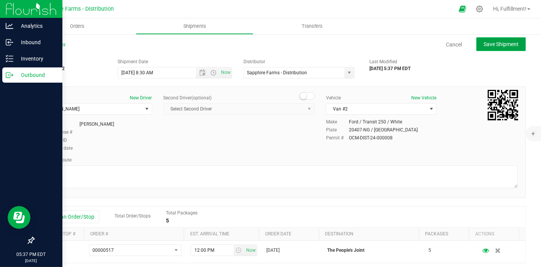
click at [493, 46] on span "Save Shipment" at bounding box center [500, 44] width 35 height 6
type input "[DATE] 12:30 PM"
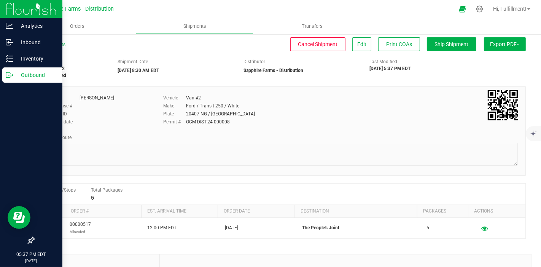
click at [493, 46] on span "Export PDF" at bounding box center [505, 44] width 30 height 6
click at [487, 58] on span "Manifest by Package ID" at bounding box center [493, 60] width 48 height 5
click at [79, 26] on span "Orders" at bounding box center [77, 26] width 35 height 7
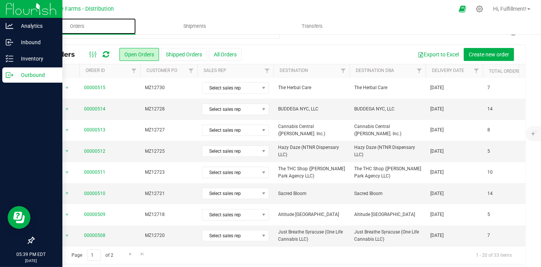
scroll to position [19, 0]
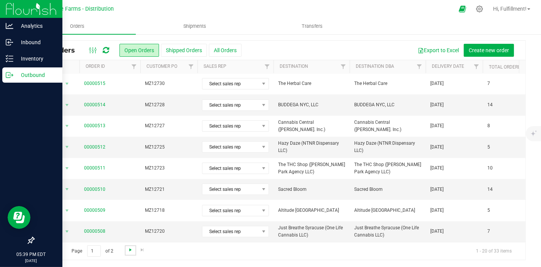
click at [131, 249] on span "Go to the next page" at bounding box center [130, 249] width 6 height 6
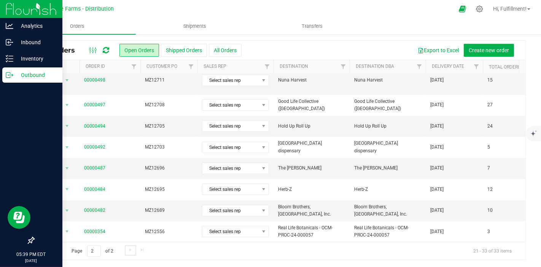
scroll to position [0, 0]
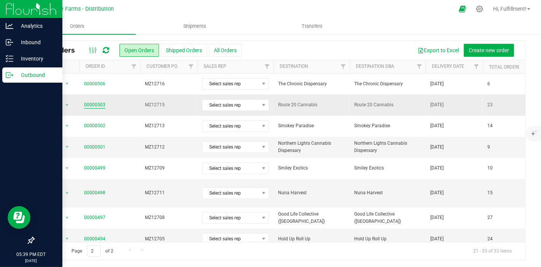
click at [96, 105] on link "00000503" at bounding box center [94, 104] width 21 height 7
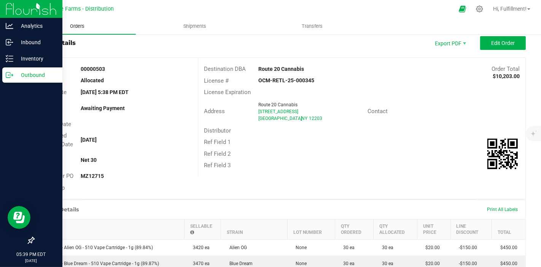
click at [78, 25] on span "Orders" at bounding box center [77, 26] width 35 height 7
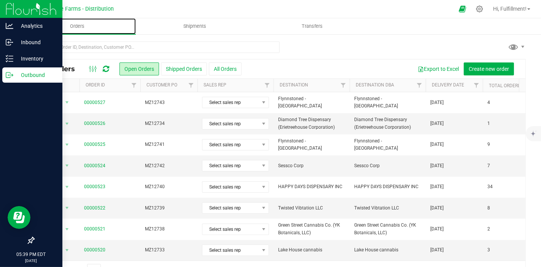
scroll to position [19, 0]
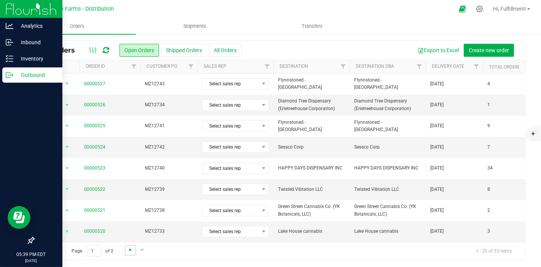
click at [132, 250] on span "Go to the next page" at bounding box center [130, 249] width 6 height 6
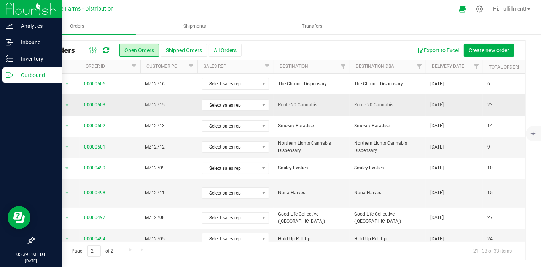
click at [176, 106] on span "MZ12715" at bounding box center [169, 104] width 48 height 7
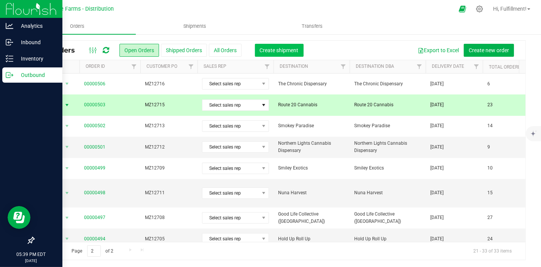
click at [284, 52] on span "Create shipment" at bounding box center [279, 50] width 39 height 6
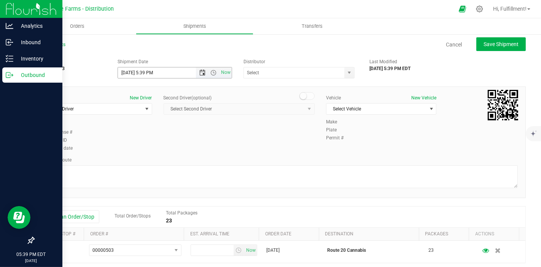
click at [200, 74] on span "Open the date view" at bounding box center [203, 73] width 6 height 6
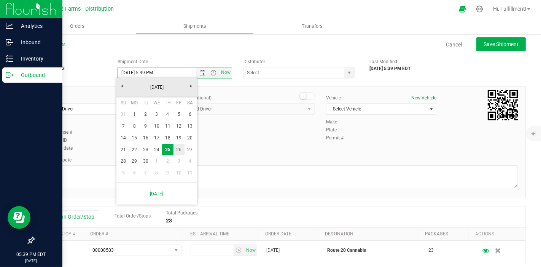
drag, startPoint x: 176, startPoint y: 150, endPoint x: 182, endPoint y: 143, distance: 9.2
click at [177, 150] on link "26" at bounding box center [178, 150] width 11 height 12
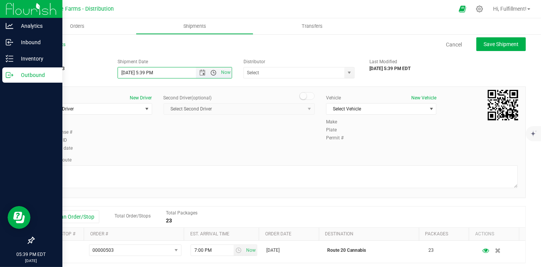
click at [214, 73] on span "Open the time view" at bounding box center [214, 73] width 6 height 6
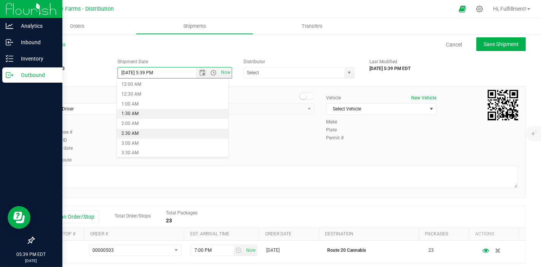
scroll to position [169, 0]
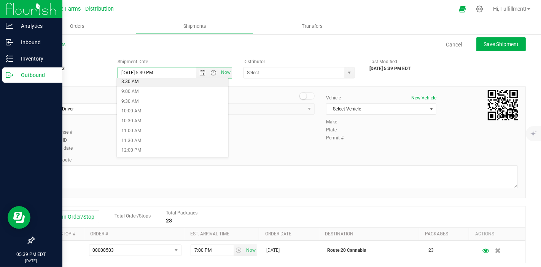
click at [186, 82] on li "8:30 AM" at bounding box center [172, 82] width 111 height 10
type input "[DATE] 8:30 AM"
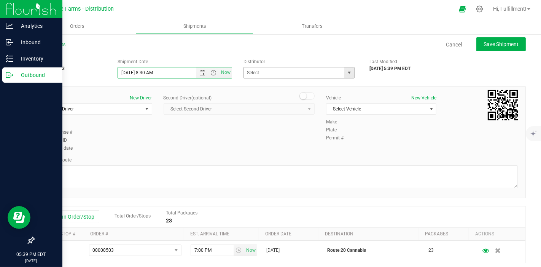
click at [344, 74] on span "select" at bounding box center [349, 72] width 10 height 11
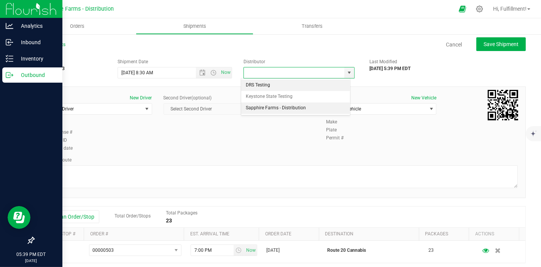
click at [304, 106] on li "Sapphire Farms - Distribution" at bounding box center [295, 107] width 109 height 11
type input "Sapphire Farms - Distribution"
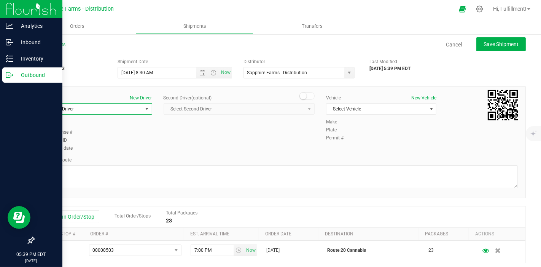
click at [145, 111] on span "select" at bounding box center [147, 109] width 6 height 6
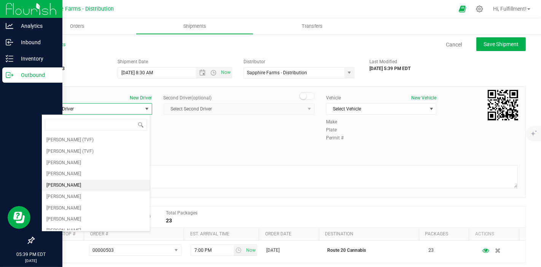
click at [99, 185] on li "[PERSON_NAME]" at bounding box center [96, 184] width 108 height 11
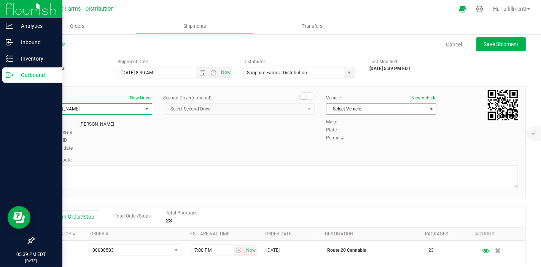
click at [393, 110] on span "Select Vehicle" at bounding box center [376, 108] width 100 height 11
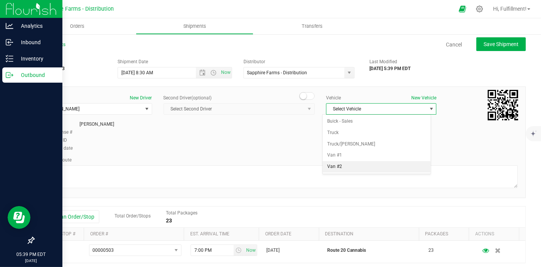
click at [363, 167] on li "Van #2" at bounding box center [376, 166] width 108 height 11
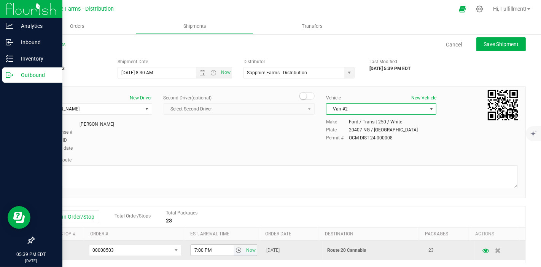
click at [235, 252] on span "select" at bounding box center [238, 250] width 6 height 6
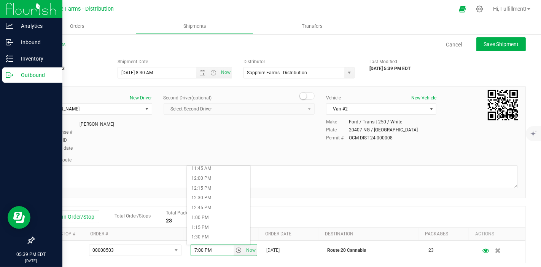
scroll to position [465, 0]
click at [229, 204] on li "12:45 PM" at bounding box center [218, 205] width 63 height 10
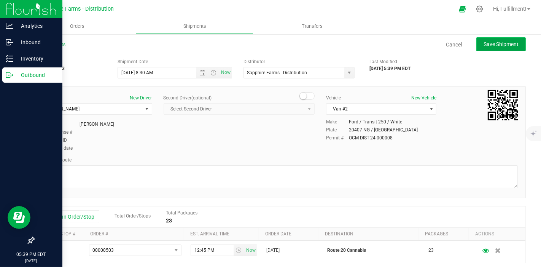
click at [500, 45] on span "Save Shipment" at bounding box center [500, 44] width 35 height 6
type input "[DATE] 12:30 PM"
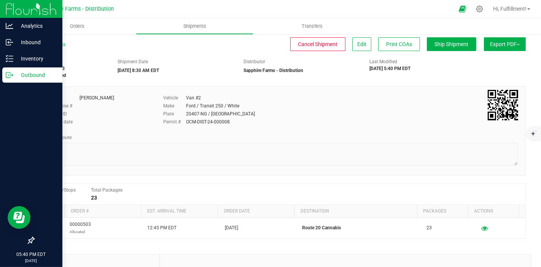
click at [498, 46] on span "Export PDF" at bounding box center [505, 44] width 30 height 6
click at [490, 59] on span "Manifest by Package ID" at bounding box center [493, 60] width 48 height 5
click at [76, 24] on span "Orders" at bounding box center [77, 26] width 35 height 7
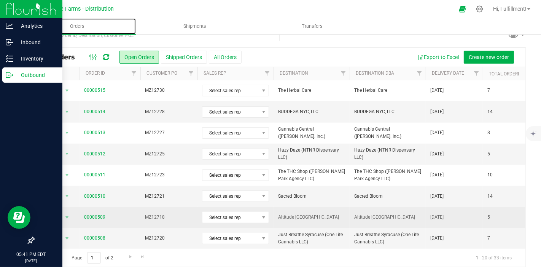
scroll to position [19, 0]
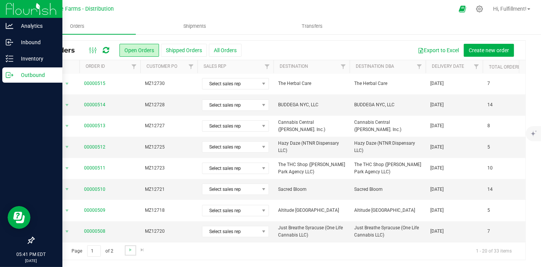
click at [127, 252] on link "Go to the next page" at bounding box center [130, 250] width 11 height 10
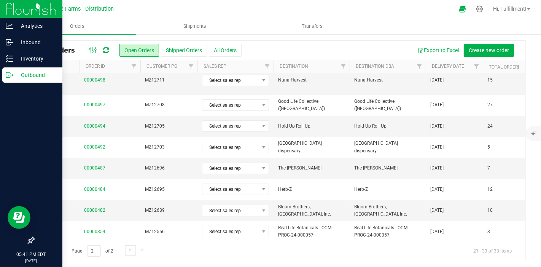
scroll to position [0, 0]
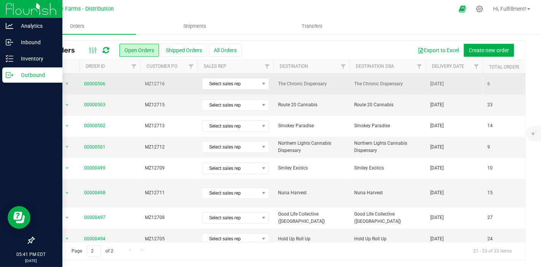
click at [185, 84] on span "MZ12716" at bounding box center [169, 83] width 48 height 7
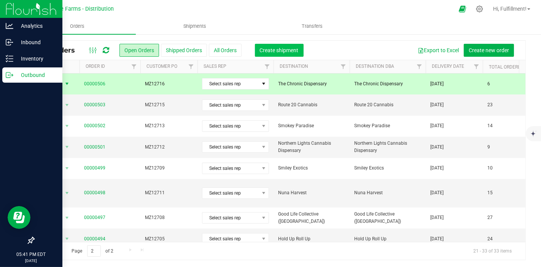
click at [278, 51] on span "Create shipment" at bounding box center [279, 50] width 39 height 6
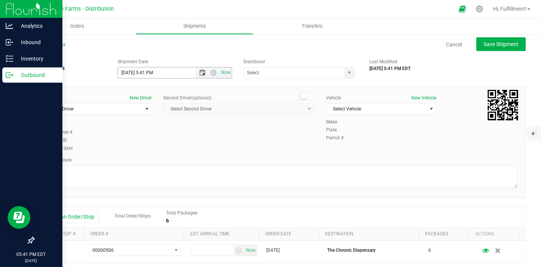
click at [200, 72] on span "Open the date view" at bounding box center [203, 73] width 6 height 6
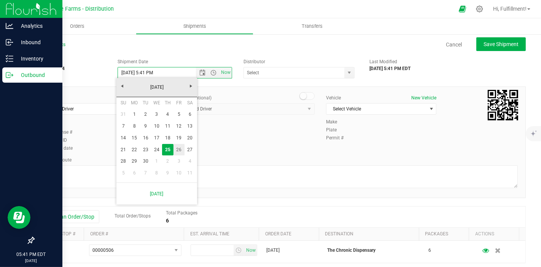
drag, startPoint x: 176, startPoint y: 149, endPoint x: 181, endPoint y: 141, distance: 9.8
click at [176, 149] on link "26" at bounding box center [178, 150] width 11 height 12
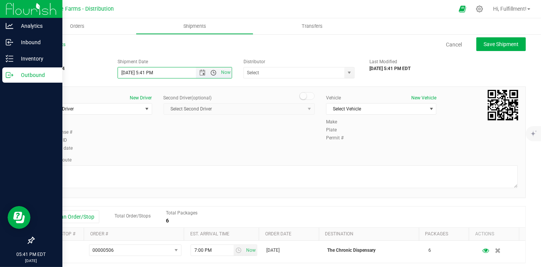
click at [211, 74] on span "Open the time view" at bounding box center [214, 73] width 6 height 6
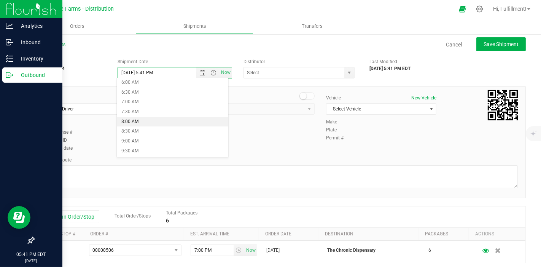
scroll to position [127, 0]
click at [183, 124] on li "8:30 AM" at bounding box center [172, 124] width 111 height 10
type input "[DATE] 8:30 AM"
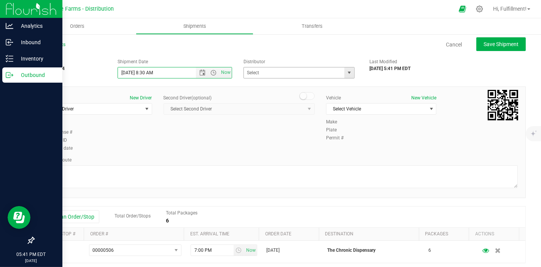
click at [346, 75] on span "select" at bounding box center [349, 73] width 6 height 6
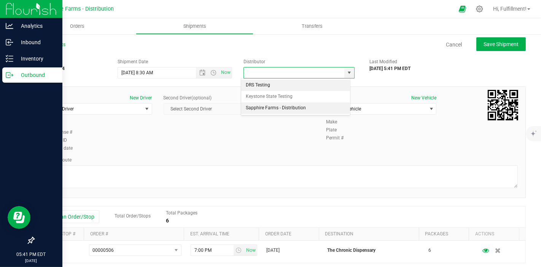
click at [286, 105] on li "Sapphire Farms - Distribution" at bounding box center [295, 107] width 109 height 11
type input "Sapphire Farms - Distribution"
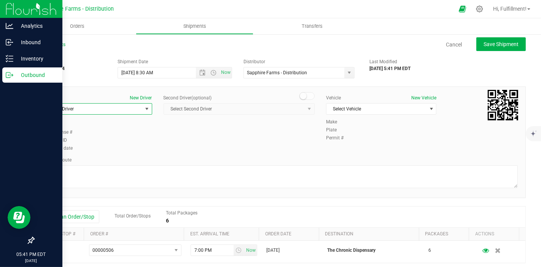
click at [146, 108] on span "select" at bounding box center [147, 109] width 6 height 6
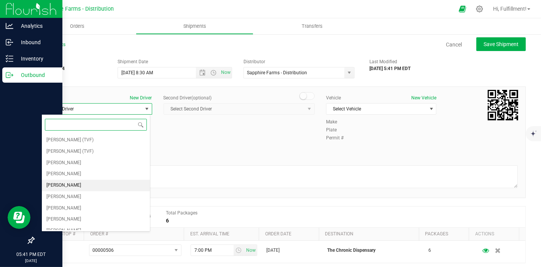
drag, startPoint x: 95, startPoint y: 188, endPoint x: 124, endPoint y: 178, distance: 30.2
click at [96, 188] on li "[PERSON_NAME]" at bounding box center [96, 184] width 108 height 11
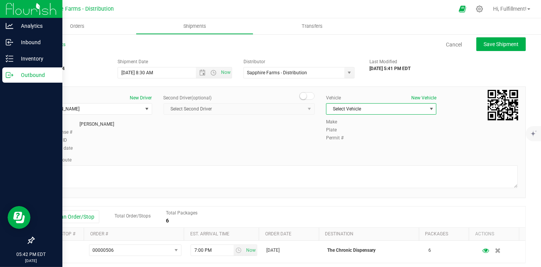
drag, startPoint x: 358, startPoint y: 108, endPoint x: 356, endPoint y: 117, distance: 9.8
click at [358, 108] on span "Select Vehicle" at bounding box center [376, 108] width 100 height 11
click at [339, 167] on li "Van #2" at bounding box center [376, 166] width 108 height 11
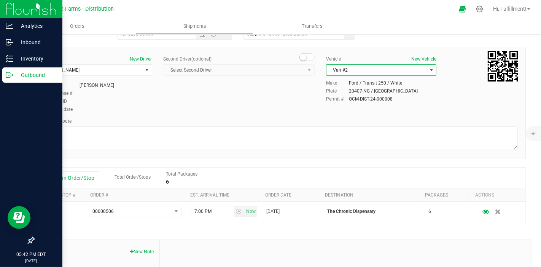
scroll to position [84, 0]
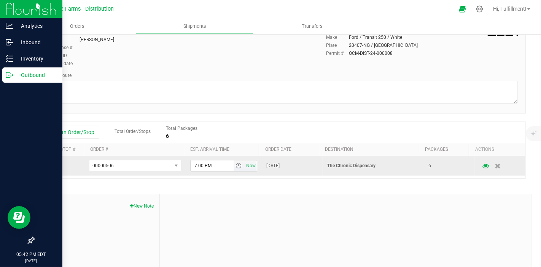
click at [233, 168] on span "select" at bounding box center [238, 165] width 11 height 11
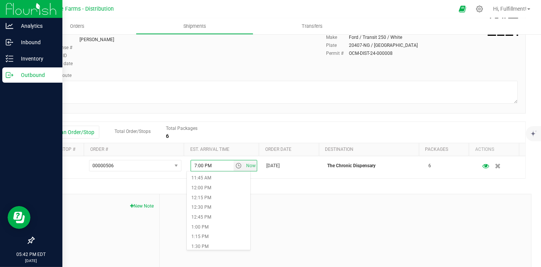
scroll to position [465, 0]
click at [219, 230] on li "1:15 PM" at bounding box center [218, 230] width 63 height 10
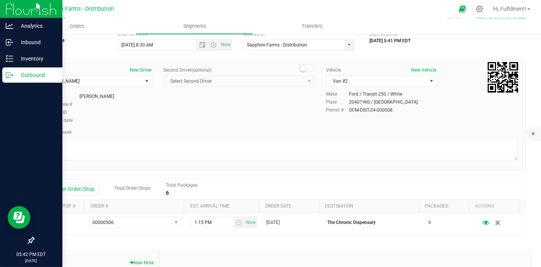
scroll to position [0, 0]
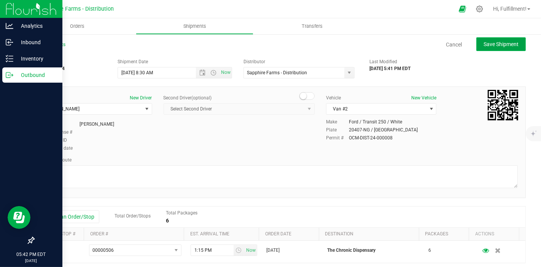
click at [487, 45] on span "Save Shipment" at bounding box center [500, 44] width 35 height 6
type input "[DATE] 12:30 PM"
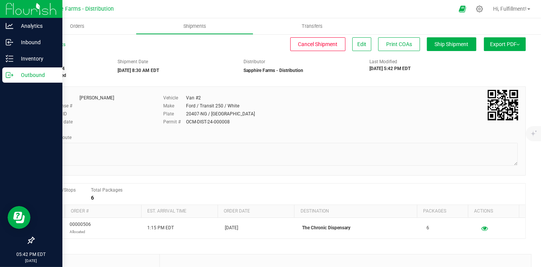
drag, startPoint x: 485, startPoint y: 44, endPoint x: 481, endPoint y: 54, distance: 11.2
click at [490, 44] on span "Export PDF" at bounding box center [505, 44] width 30 height 6
click at [476, 60] on span "Manifest by Package ID" at bounding box center [493, 60] width 48 height 5
click at [76, 27] on span "Orders" at bounding box center [77, 26] width 35 height 7
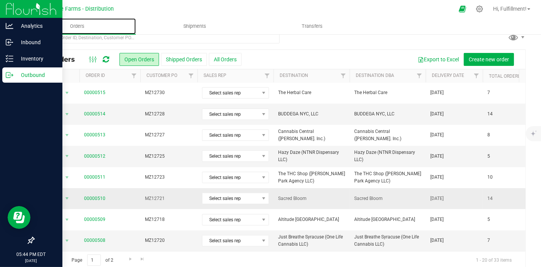
scroll to position [19, 0]
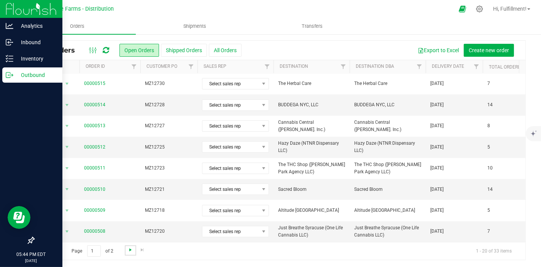
click at [132, 250] on span "Go to the next page" at bounding box center [130, 249] width 6 height 6
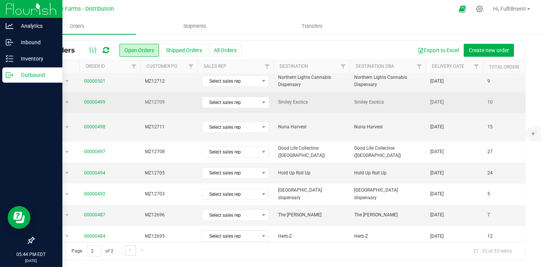
scroll to position [84, 0]
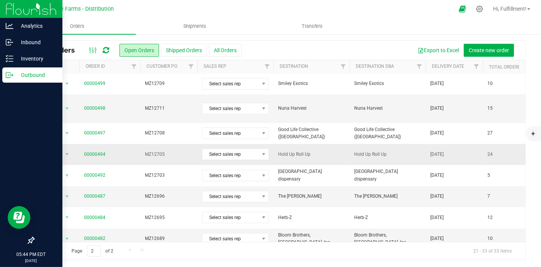
click at [173, 151] on span "MZ12705" at bounding box center [169, 154] width 48 height 7
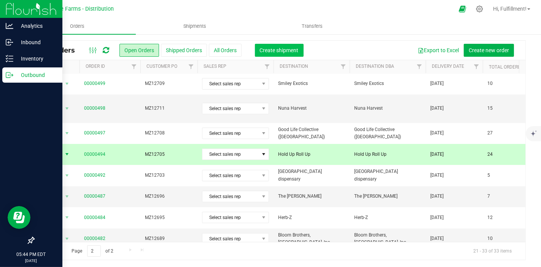
click at [270, 48] on span "Create shipment" at bounding box center [279, 50] width 39 height 6
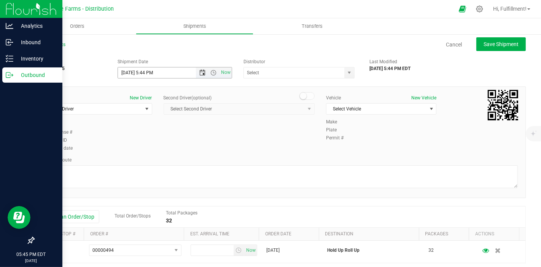
click at [200, 71] on span "Open the date view" at bounding box center [203, 73] width 6 height 6
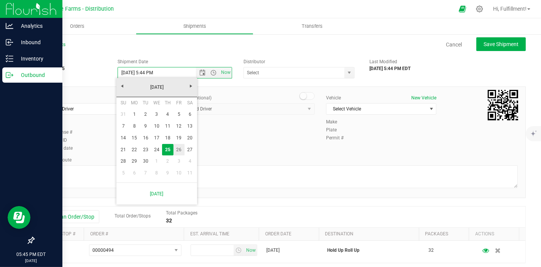
click at [180, 151] on link "26" at bounding box center [178, 150] width 11 height 12
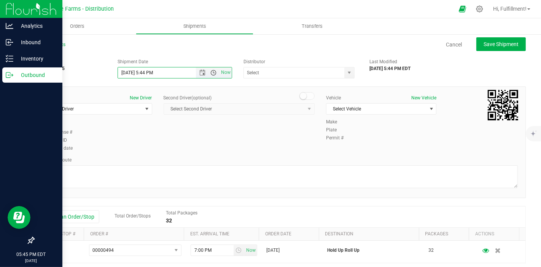
click at [213, 74] on span "Open the time view" at bounding box center [214, 73] width 6 height 6
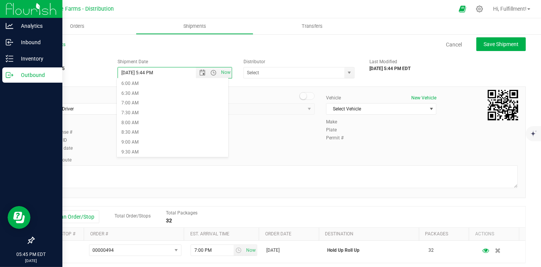
scroll to position [127, 0]
click at [162, 126] on li "8:30 AM" at bounding box center [172, 124] width 111 height 10
type input "[DATE] 8:30 AM"
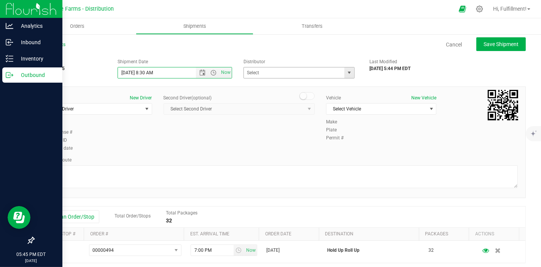
click at [346, 75] on span "select" at bounding box center [349, 73] width 6 height 6
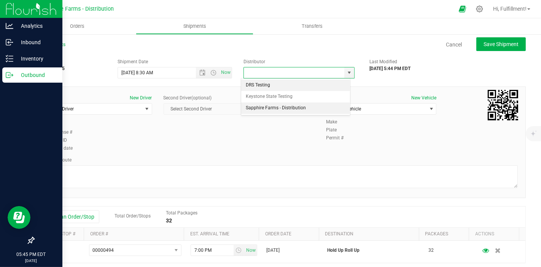
click at [287, 111] on li "Sapphire Farms - Distribution" at bounding box center [295, 107] width 109 height 11
type input "Sapphire Farms - Distribution"
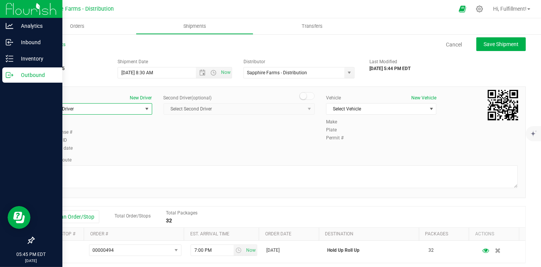
click at [144, 110] on span "select" at bounding box center [147, 109] width 6 height 6
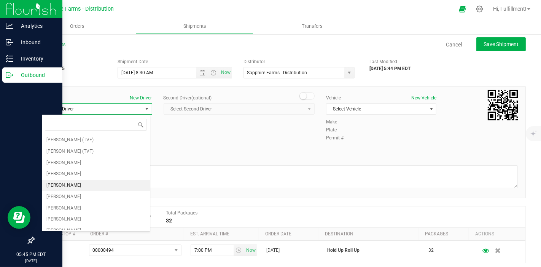
click at [106, 183] on li "[PERSON_NAME]" at bounding box center [96, 184] width 108 height 11
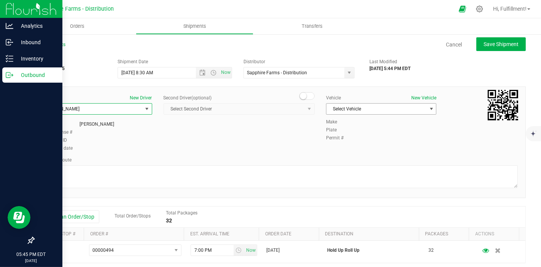
click at [367, 106] on span "Select Vehicle" at bounding box center [376, 108] width 100 height 11
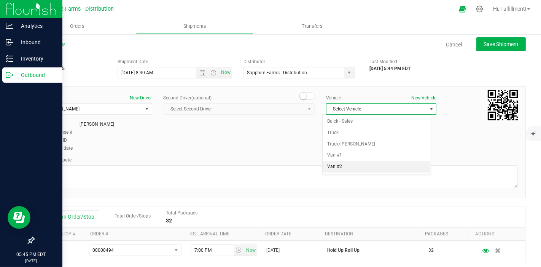
click at [338, 163] on li "Van #2" at bounding box center [376, 166] width 108 height 11
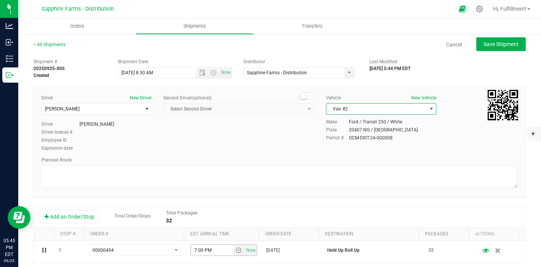
click at [236, 250] on span "select" at bounding box center [238, 249] width 11 height 11
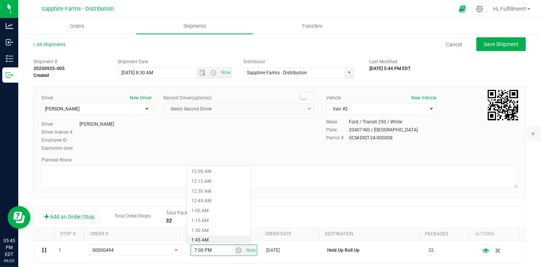
click at [232, 238] on li "1:45 AM" at bounding box center [218, 240] width 63 height 10
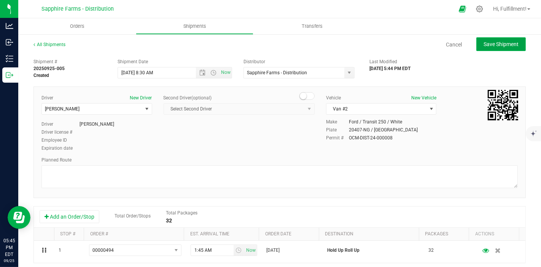
drag, startPoint x: 495, startPoint y: 43, endPoint x: 490, endPoint y: 47, distance: 6.2
click at [495, 44] on span "Save Shipment" at bounding box center [500, 44] width 35 height 6
type input "[DATE] 12:30 PM"
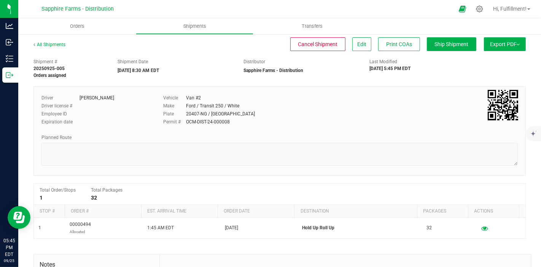
click at [504, 46] on span "Export PDF" at bounding box center [505, 44] width 30 height 6
click at [488, 62] on span "Manifest by Package ID" at bounding box center [493, 60] width 48 height 5
click at [82, 26] on span "Orders" at bounding box center [77, 26] width 35 height 7
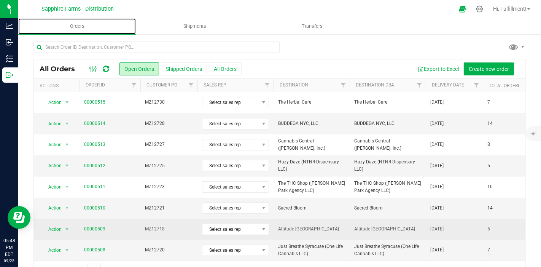
scroll to position [19, 0]
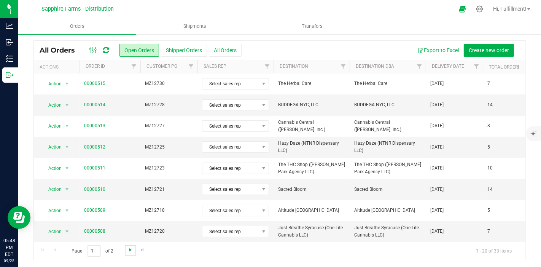
click at [129, 250] on span "Go to the next page" at bounding box center [130, 249] width 6 height 6
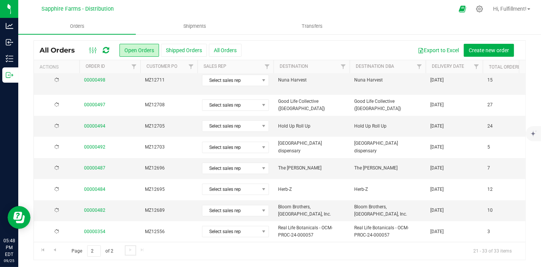
scroll to position [0, 0]
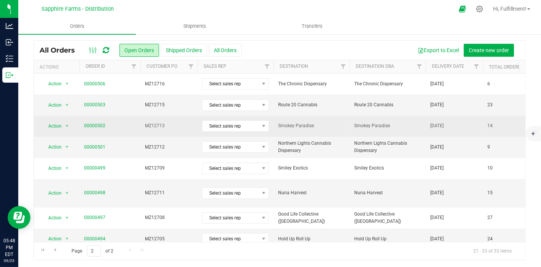
click at [172, 128] on span "MZ12713" at bounding box center [169, 125] width 48 height 7
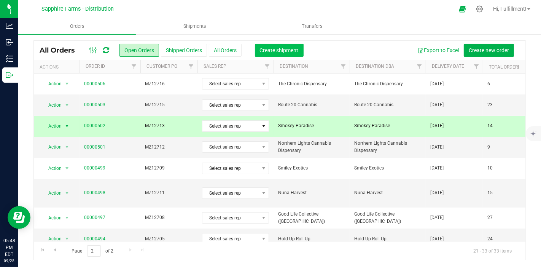
click at [282, 49] on span "Create shipment" at bounding box center [279, 50] width 39 height 6
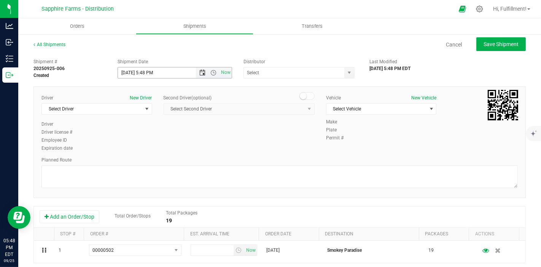
click at [200, 75] on span "Open the date view" at bounding box center [203, 73] width 6 height 6
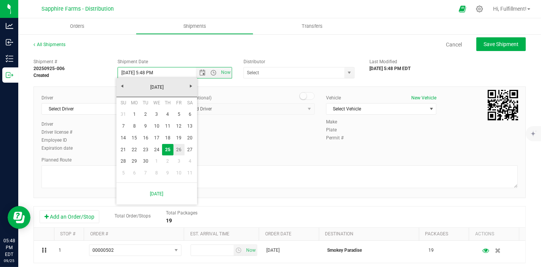
drag, startPoint x: 179, startPoint y: 152, endPoint x: 186, endPoint y: 144, distance: 10.3
click at [180, 152] on link "26" at bounding box center [178, 150] width 11 height 12
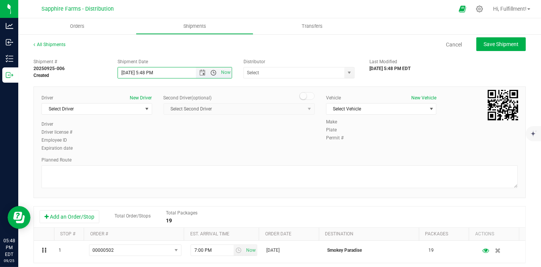
click at [214, 72] on span "Open the time view" at bounding box center [213, 73] width 13 height 6
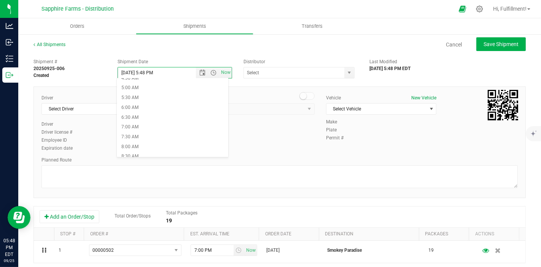
scroll to position [169, 0]
click at [196, 84] on li "8:30 AM" at bounding box center [172, 82] width 111 height 10
type input "[DATE] 8:30 AM"
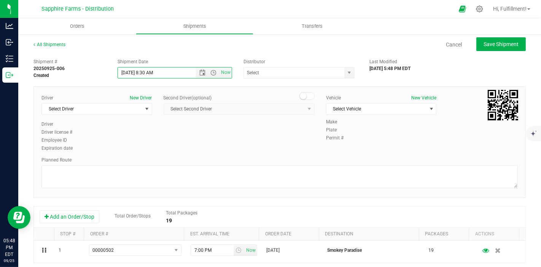
scroll to position [0, 0]
click at [346, 73] on span "select" at bounding box center [349, 73] width 6 height 6
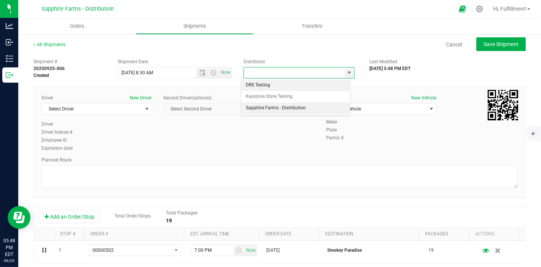
click at [311, 105] on li "Sapphire Farms - Distribution" at bounding box center [295, 107] width 109 height 11
type input "Sapphire Farms - Distribution"
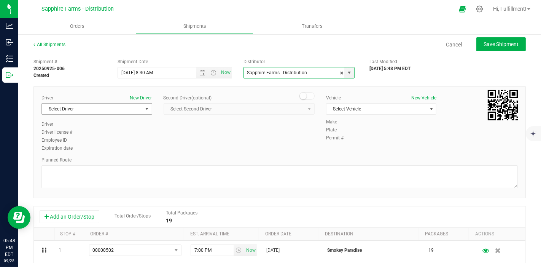
click at [144, 107] on span "select" at bounding box center [147, 109] width 6 height 6
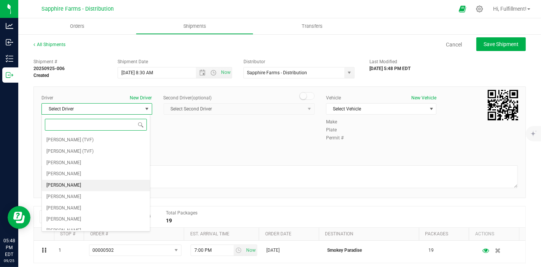
click at [95, 185] on li "[PERSON_NAME]" at bounding box center [96, 184] width 108 height 11
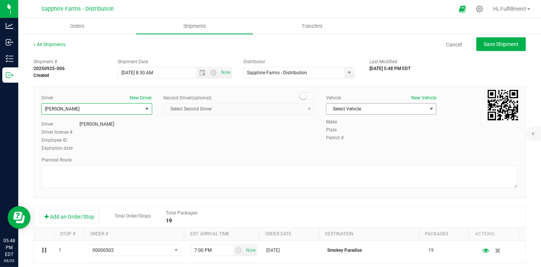
click at [387, 111] on span "Select Vehicle" at bounding box center [376, 108] width 100 height 11
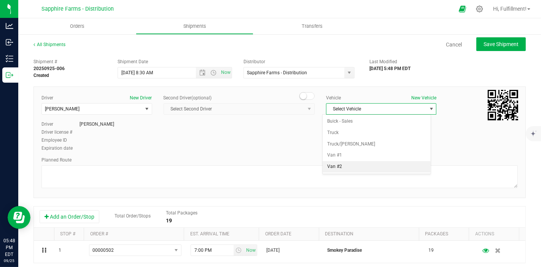
click at [356, 164] on li "Van #2" at bounding box center [376, 166] width 108 height 11
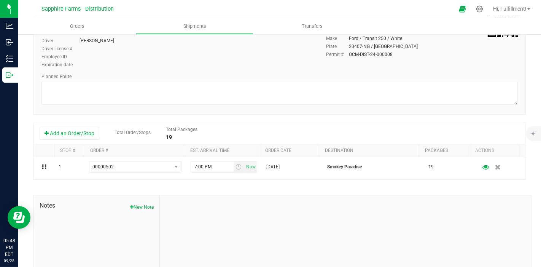
scroll to position [84, 0]
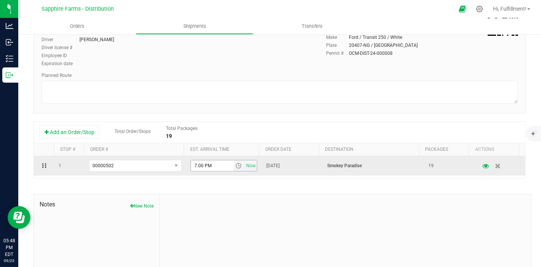
click at [235, 165] on span "select" at bounding box center [238, 165] width 6 height 6
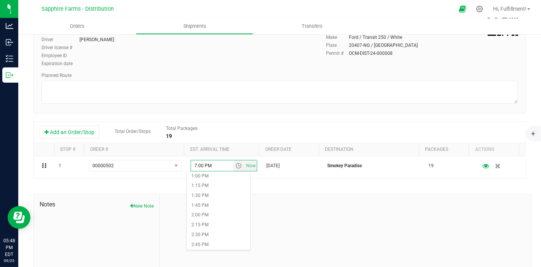
scroll to position [507, 0]
click at [218, 224] on li "2:15 PM" at bounding box center [218, 227] width 63 height 10
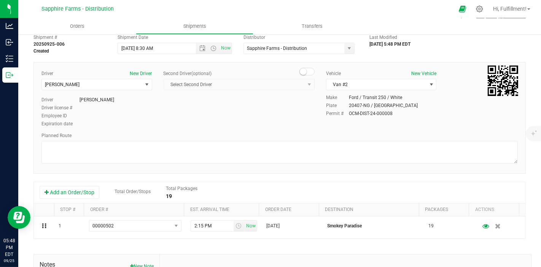
scroll to position [0, 0]
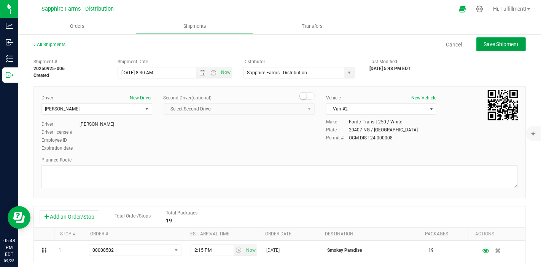
click at [508, 41] on span "Save Shipment" at bounding box center [500, 44] width 35 height 6
type input "[DATE] 12:30 PM"
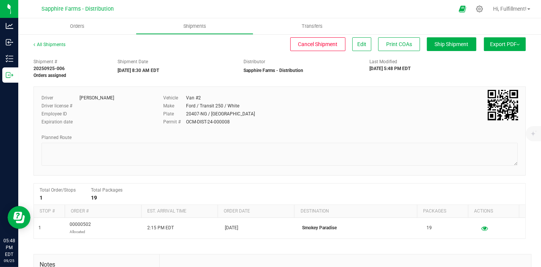
click at [514, 44] on button "Export PDF" at bounding box center [505, 44] width 42 height 14
click at [497, 61] on span "Manifest by Package ID" at bounding box center [493, 60] width 48 height 5
click at [78, 26] on span "Orders" at bounding box center [77, 26] width 35 height 7
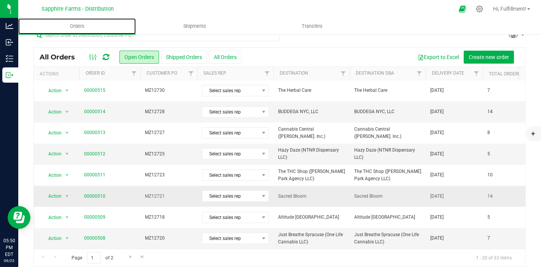
scroll to position [19, 0]
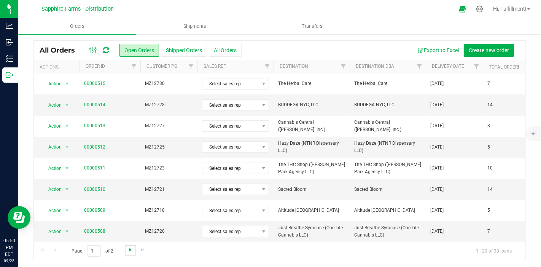
click at [130, 251] on span "Go to the next page" at bounding box center [130, 249] width 6 height 6
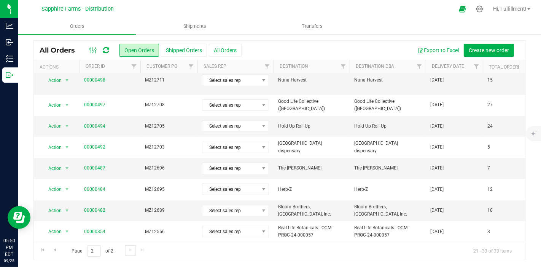
scroll to position [0, 0]
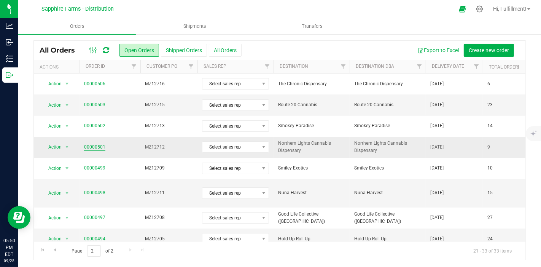
click at [92, 144] on link "00000501" at bounding box center [94, 146] width 21 height 7
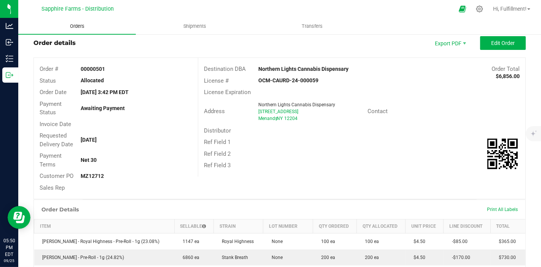
click at [80, 29] on span "Orders" at bounding box center [77, 26] width 35 height 7
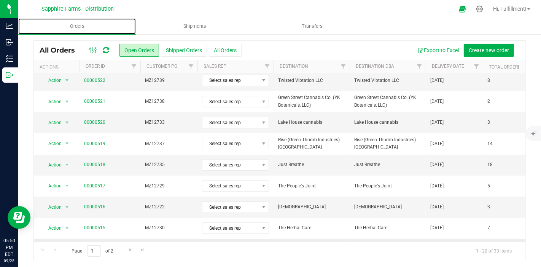
scroll to position [127, 0]
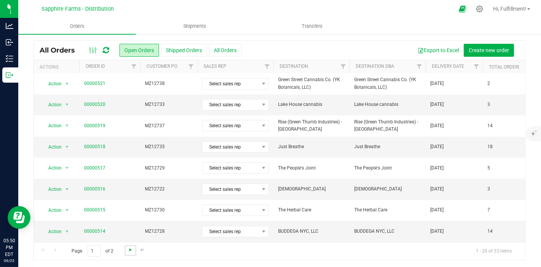
click at [130, 246] on span "Go to the next page" at bounding box center [130, 249] width 6 height 6
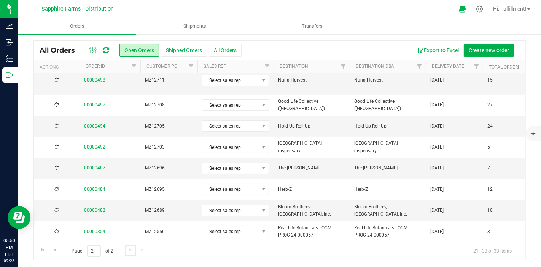
scroll to position [0, 0]
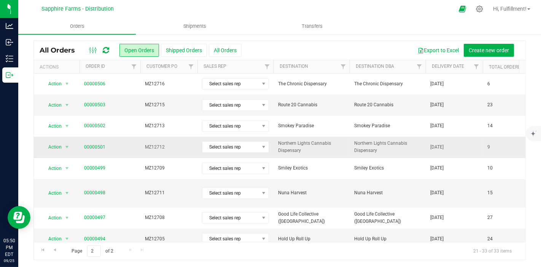
click at [168, 148] on span "MZ12712" at bounding box center [169, 146] width 48 height 7
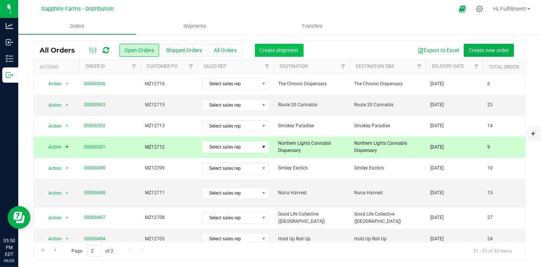
click at [280, 51] on span "Create shipment" at bounding box center [279, 50] width 39 height 6
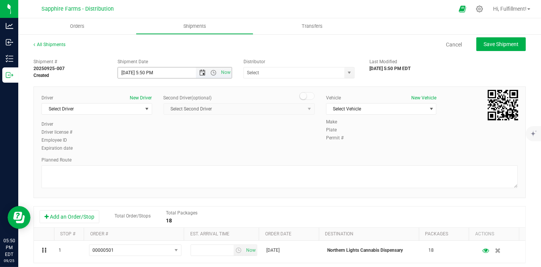
click at [200, 73] on span "Open the date view" at bounding box center [203, 73] width 6 height 6
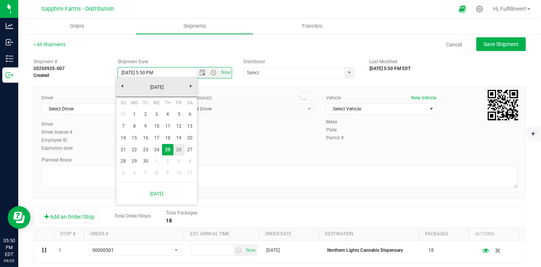
click at [179, 149] on link "26" at bounding box center [178, 150] width 11 height 12
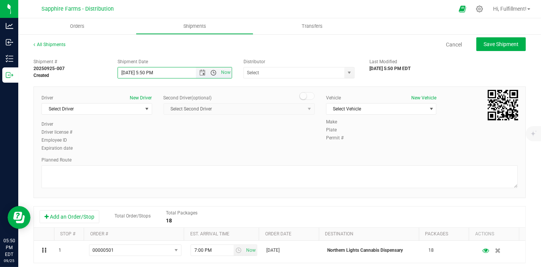
click at [212, 72] on span "Open the time view" at bounding box center [214, 73] width 6 height 6
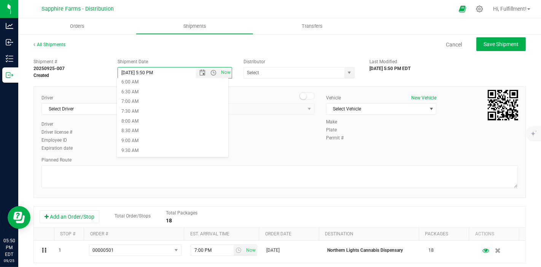
scroll to position [127, 0]
click at [200, 120] on li "8:30 AM" at bounding box center [172, 124] width 111 height 10
type input "[DATE] 8:30 AM"
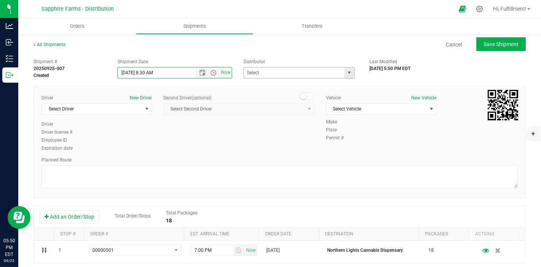
click at [344, 75] on span "select" at bounding box center [349, 72] width 10 height 11
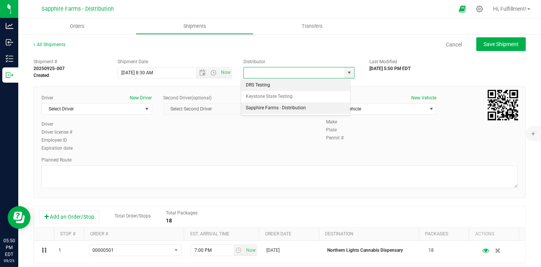
click at [319, 110] on li "Sapphire Farms - Distribution" at bounding box center [295, 107] width 109 height 11
type input "Sapphire Farms - Distribution"
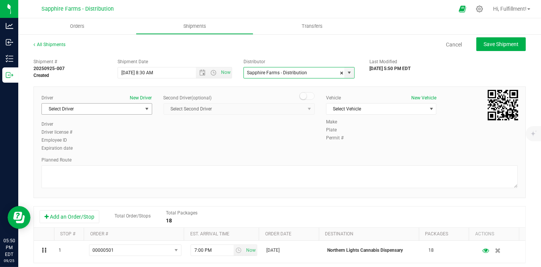
click at [145, 110] on span "select" at bounding box center [147, 109] width 6 height 6
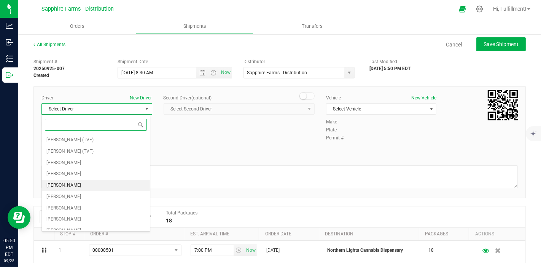
click at [112, 187] on li "[PERSON_NAME]" at bounding box center [96, 184] width 108 height 11
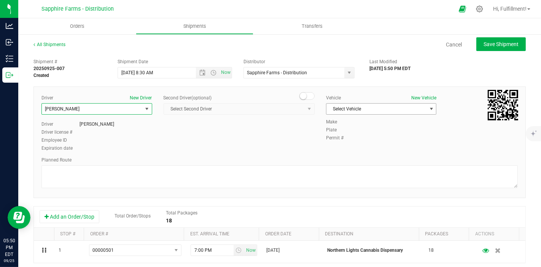
click at [374, 109] on span "Select Vehicle" at bounding box center [376, 108] width 100 height 11
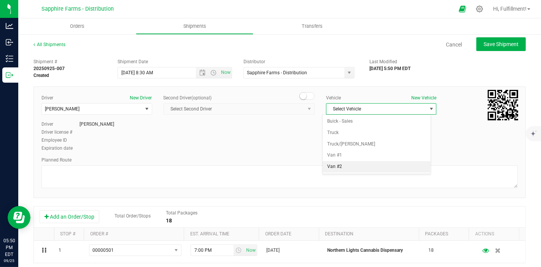
click at [363, 167] on li "Van #2" at bounding box center [376, 166] width 108 height 11
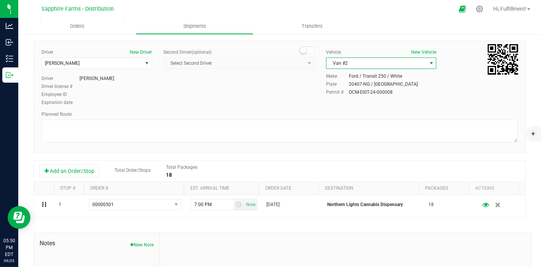
scroll to position [84, 0]
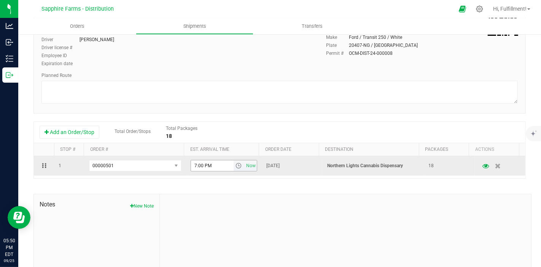
click at [235, 167] on span "select" at bounding box center [238, 165] width 6 height 6
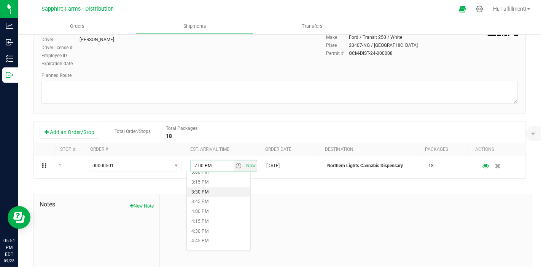
scroll to position [549, 0]
click at [222, 203] on li "2:45 PM" at bounding box center [218, 205] width 63 height 10
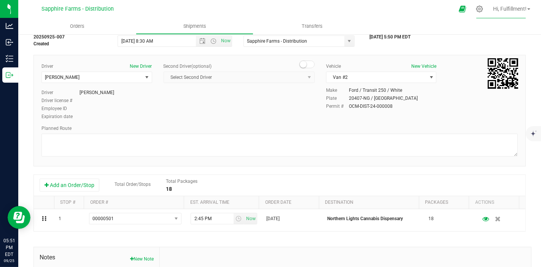
scroll to position [0, 0]
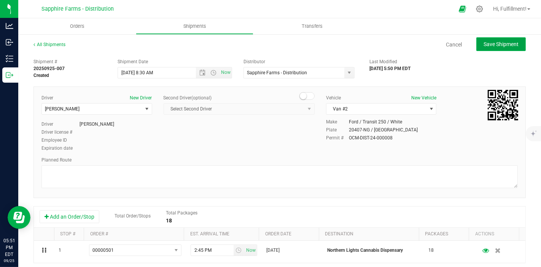
click at [500, 46] on span "Save Shipment" at bounding box center [500, 44] width 35 height 6
type input "[DATE] 12:30 PM"
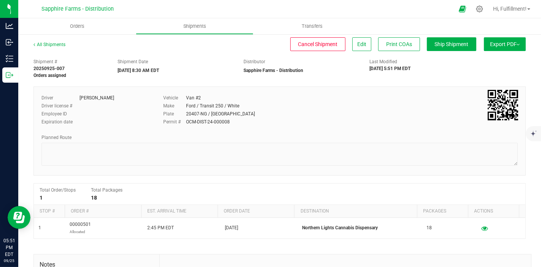
click at [498, 47] on span "Export PDF" at bounding box center [505, 44] width 30 height 6
click at [500, 60] on span "Manifest by Package ID" at bounding box center [493, 60] width 48 height 5
click at [77, 26] on span "Orders" at bounding box center [77, 26] width 35 height 7
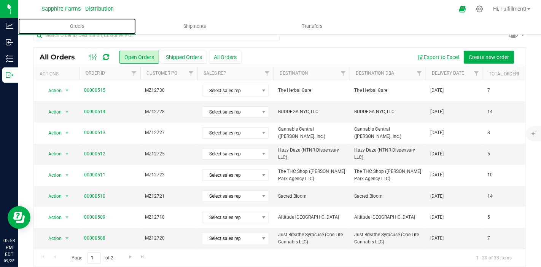
scroll to position [19, 0]
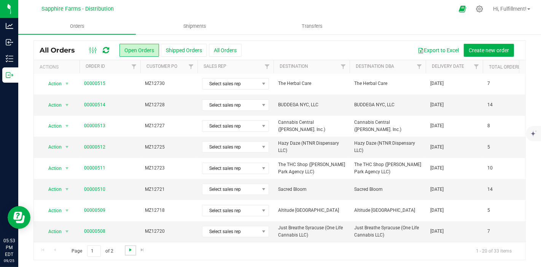
click at [128, 248] on span "Go to the next page" at bounding box center [130, 249] width 6 height 6
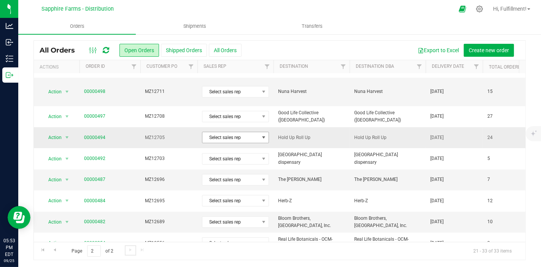
scroll to position [111, 0]
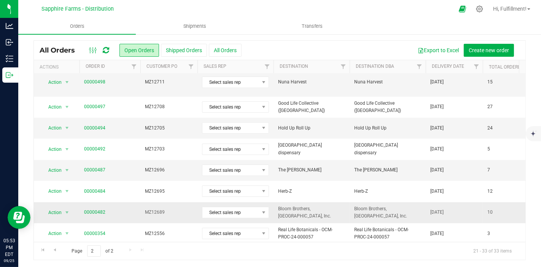
drag, startPoint x: 180, startPoint y: 202, endPoint x: 185, endPoint y: 193, distance: 10.5
click at [181, 208] on span "MZ12689" at bounding box center [169, 211] width 48 height 7
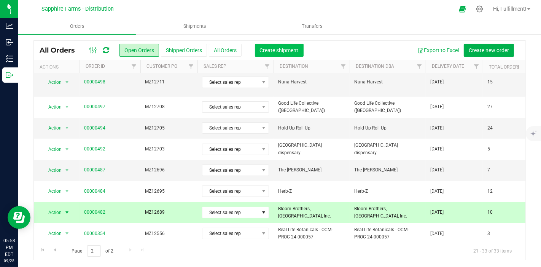
click at [293, 52] on span "Create shipment" at bounding box center [279, 50] width 39 height 6
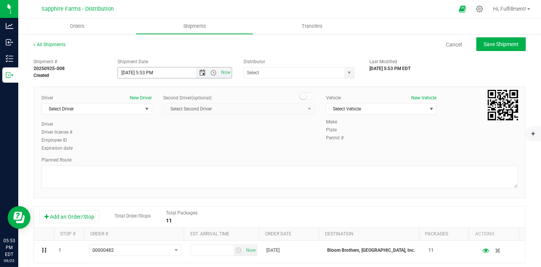
click at [200, 72] on span "Open the date view" at bounding box center [203, 73] width 6 height 6
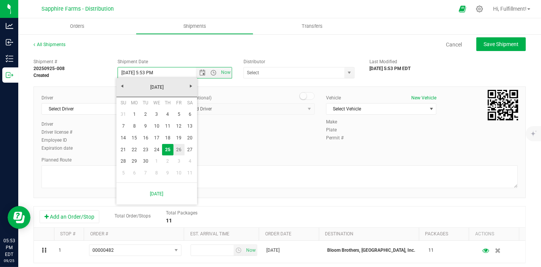
click at [180, 148] on link "26" at bounding box center [178, 150] width 11 height 12
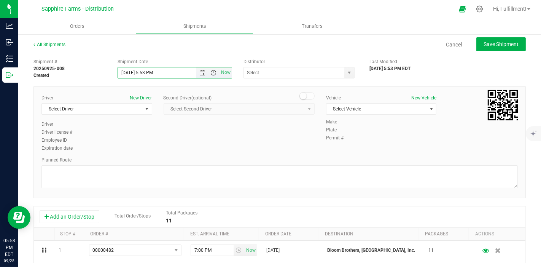
click at [214, 72] on span "Open the time view" at bounding box center [214, 73] width 6 height 6
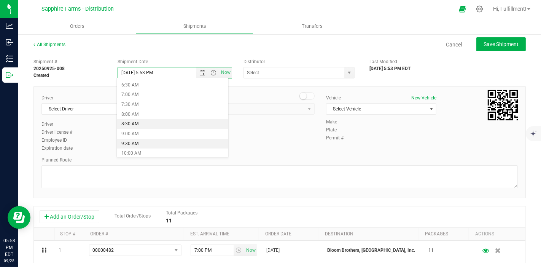
click at [178, 124] on li "8:30 AM" at bounding box center [172, 124] width 111 height 10
type input "[DATE] 8:30 AM"
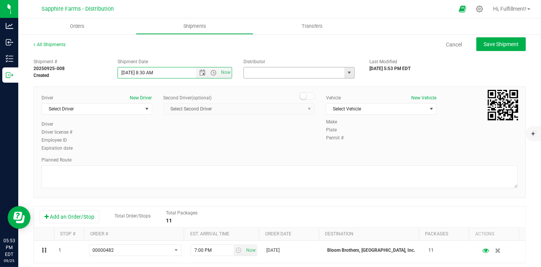
click at [293, 73] on input "text" at bounding box center [293, 72] width 98 height 11
click at [346, 74] on span "select" at bounding box center [349, 73] width 6 height 6
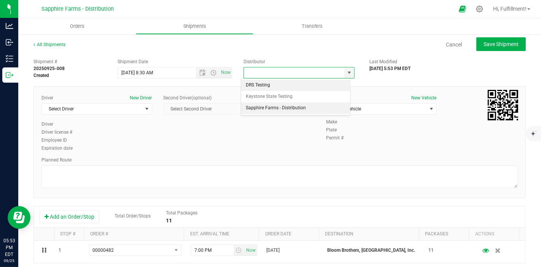
click at [315, 106] on li "Sapphire Farms - Distribution" at bounding box center [295, 107] width 109 height 11
type input "Sapphire Farms - Distribution"
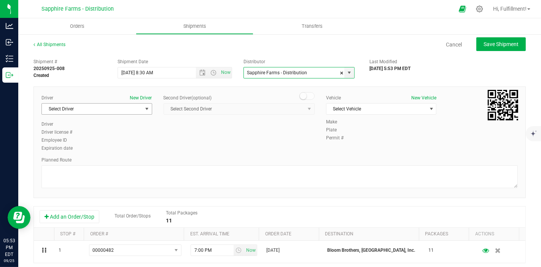
click at [147, 110] on span "select" at bounding box center [147, 109] width 6 height 6
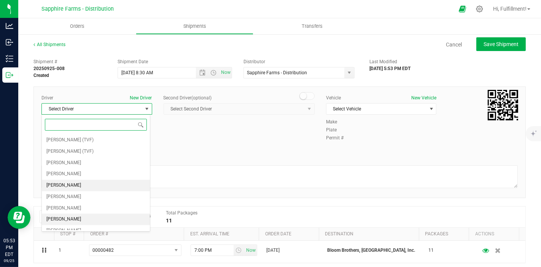
click at [115, 185] on li "[PERSON_NAME]" at bounding box center [96, 184] width 108 height 11
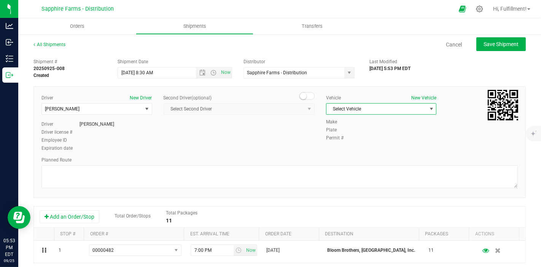
click at [381, 113] on span "Select Vehicle" at bounding box center [376, 108] width 100 height 11
click at [374, 165] on li "Van #2" at bounding box center [376, 166] width 108 height 11
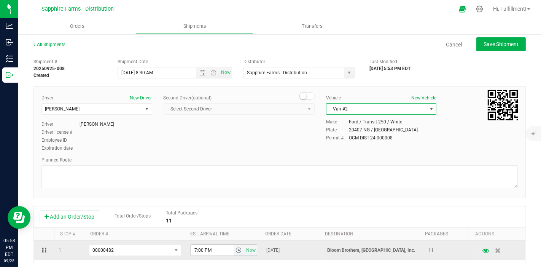
click at [235, 250] on span "select" at bounding box center [238, 250] width 6 height 6
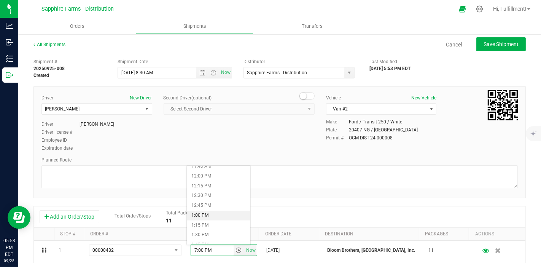
scroll to position [549, 0]
click at [221, 208] on li "3:00 PM" at bounding box center [218, 209] width 63 height 10
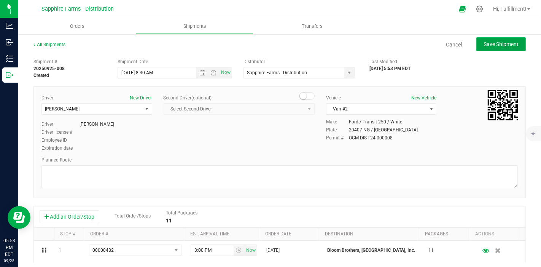
click at [493, 42] on span "Save Shipment" at bounding box center [500, 44] width 35 height 6
type input "[DATE] 12:30 PM"
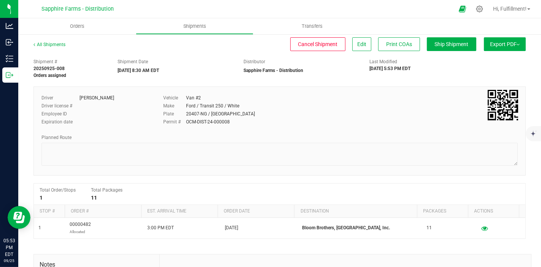
click at [492, 43] on span "Export PDF" at bounding box center [505, 44] width 30 height 6
click at [487, 61] on span "Manifest by Package ID" at bounding box center [493, 60] width 48 height 5
click at [75, 26] on span "Orders" at bounding box center [77, 26] width 35 height 7
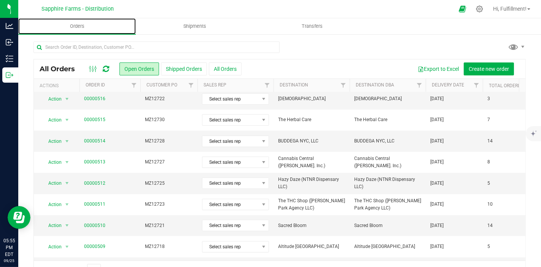
scroll to position [253, 0]
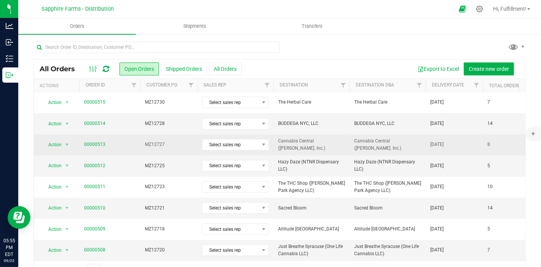
click at [180, 144] on span "MZ12727" at bounding box center [169, 144] width 48 height 7
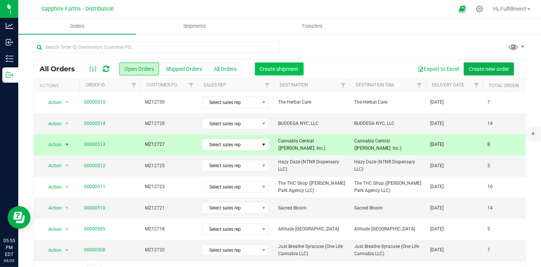
click at [297, 70] on span "Create shipment" at bounding box center [279, 69] width 39 height 6
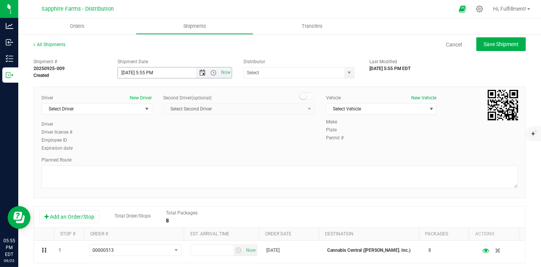
click at [200, 72] on span "Open the date view" at bounding box center [203, 73] width 6 height 6
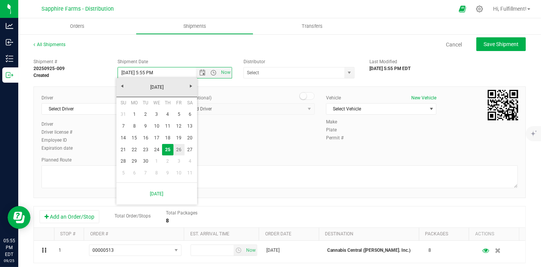
click at [179, 149] on link "26" at bounding box center [178, 150] width 11 height 12
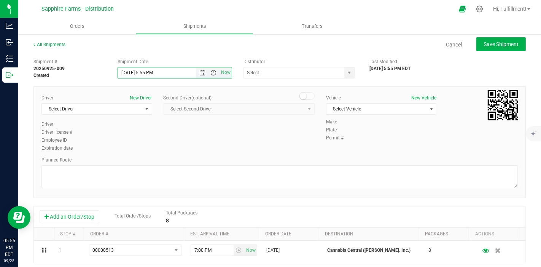
click at [212, 72] on span "Open the time view" at bounding box center [214, 73] width 6 height 6
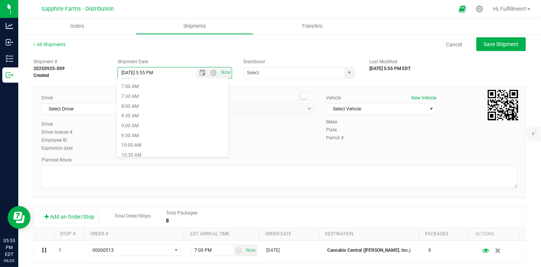
scroll to position [127, 0]
click at [176, 124] on li "8:30 AM" at bounding box center [172, 124] width 111 height 10
type input "[DATE] 8:30 AM"
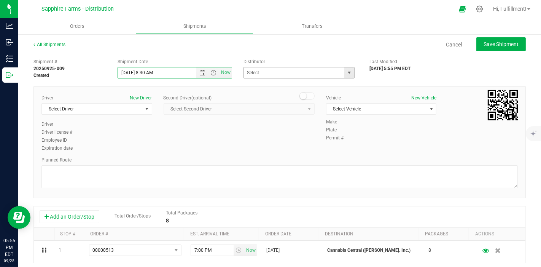
click at [346, 75] on span "select" at bounding box center [349, 72] width 10 height 11
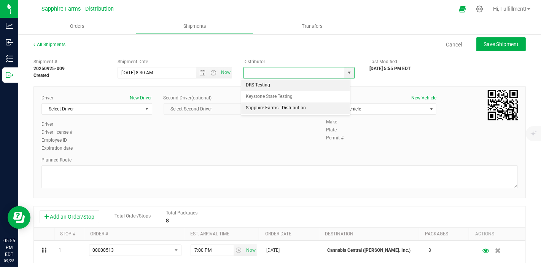
click at [318, 105] on li "Sapphire Farms - Distribution" at bounding box center [295, 107] width 109 height 11
type input "Sapphire Farms - Distribution"
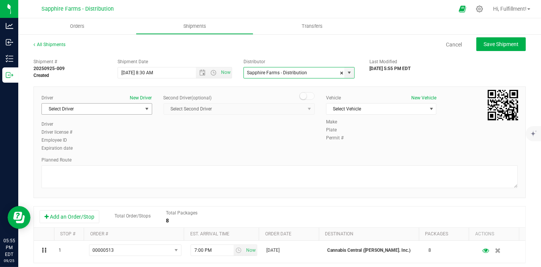
drag, startPoint x: 145, startPoint y: 107, endPoint x: 144, endPoint y: 111, distance: 4.5
click at [145, 107] on span "select" at bounding box center [147, 109] width 6 height 6
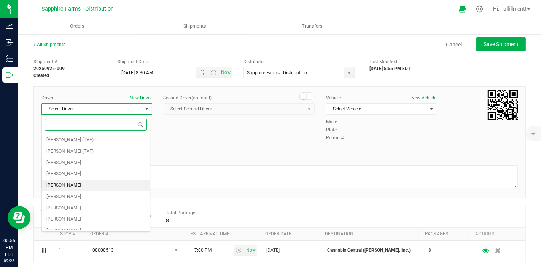
click at [97, 186] on li "[PERSON_NAME]" at bounding box center [96, 184] width 108 height 11
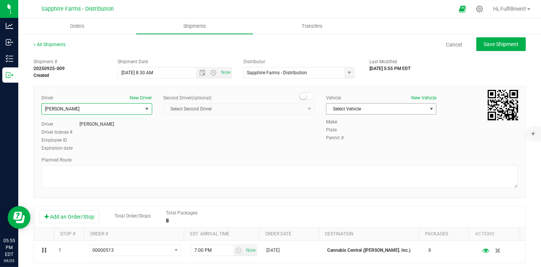
click at [380, 108] on span "Select Vehicle" at bounding box center [376, 108] width 100 height 11
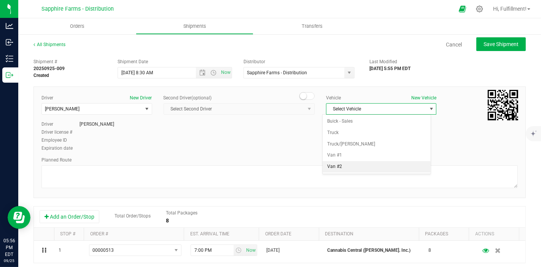
click at [369, 167] on li "Van #2" at bounding box center [376, 166] width 108 height 11
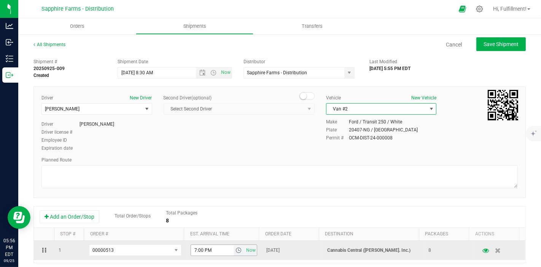
click at [235, 249] on span "select" at bounding box center [238, 250] width 6 height 6
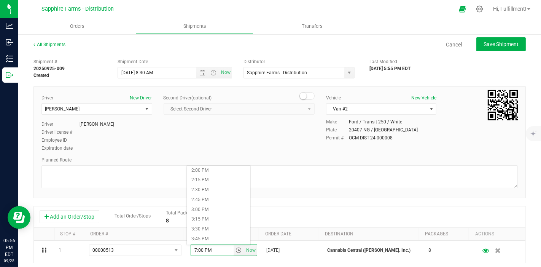
scroll to position [549, 0]
click at [229, 229] on li "3:30 PM" at bounding box center [218, 229] width 63 height 10
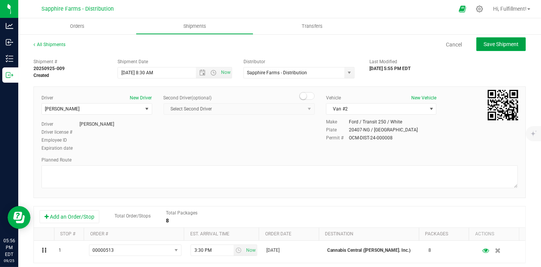
click at [489, 43] on span "Save Shipment" at bounding box center [500, 44] width 35 height 6
type input "[DATE] 12:30 PM"
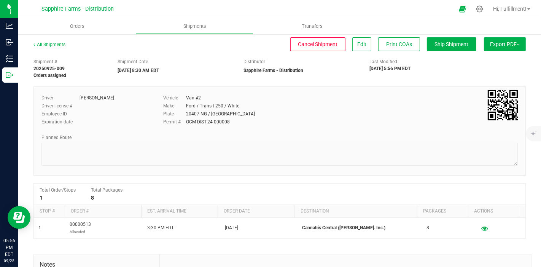
click at [491, 45] on span "Export PDF" at bounding box center [505, 44] width 30 height 6
click at [492, 59] on span "Manifest by Package ID" at bounding box center [493, 60] width 48 height 5
click at [78, 25] on span "Orders" at bounding box center [77, 26] width 35 height 7
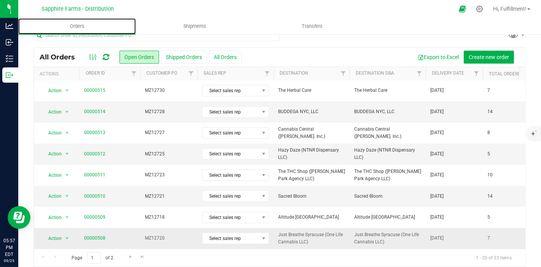
scroll to position [19, 0]
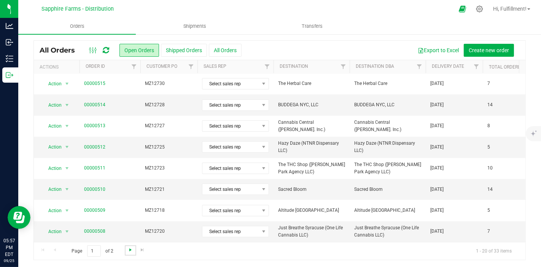
click at [129, 251] on span "Go to the next page" at bounding box center [130, 249] width 6 height 6
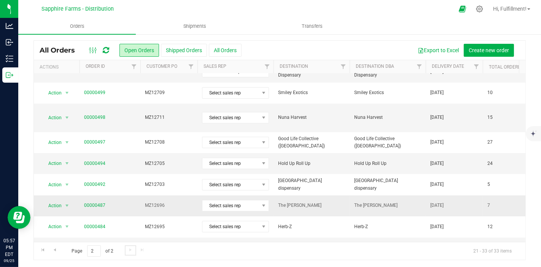
scroll to position [84, 0]
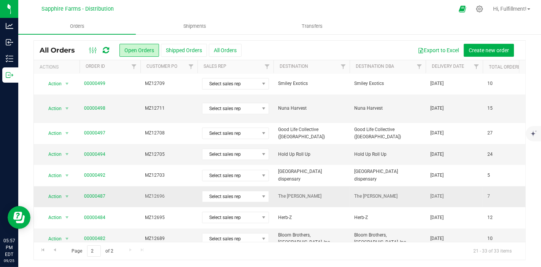
click at [186, 192] on span "MZ12696" at bounding box center [169, 195] width 48 height 7
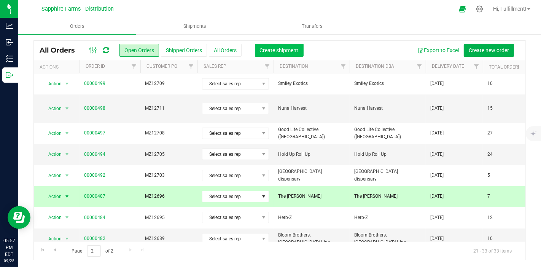
click at [291, 50] on span "Create shipment" at bounding box center [279, 50] width 39 height 6
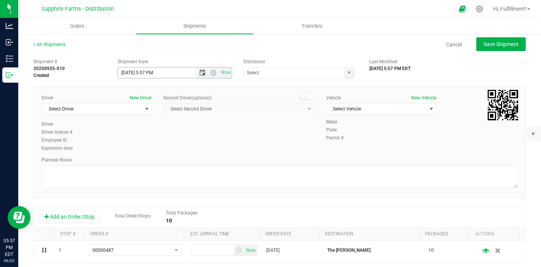
click at [200, 73] on span "Open the date view" at bounding box center [203, 73] width 6 height 6
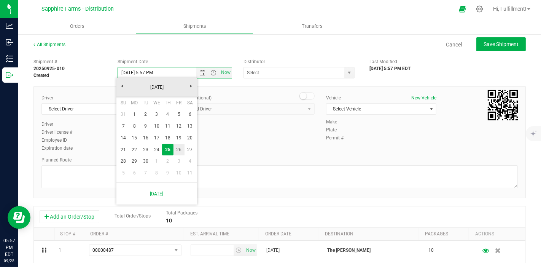
drag, startPoint x: 175, startPoint y: 149, endPoint x: 188, endPoint y: 135, distance: 19.6
click at [175, 149] on link "26" at bounding box center [178, 150] width 11 height 12
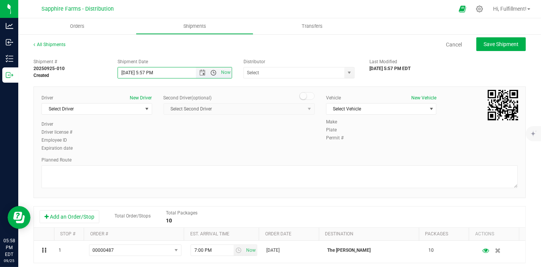
click at [214, 73] on span "Open the time view" at bounding box center [213, 73] width 13 height 6
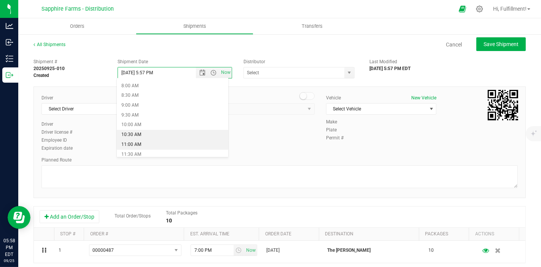
scroll to position [127, 0]
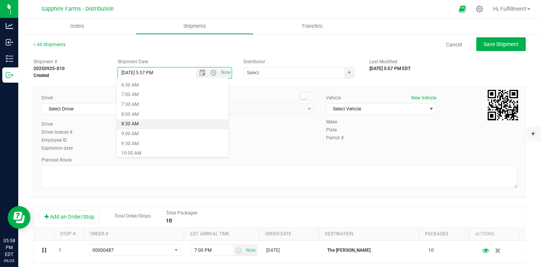
click at [168, 123] on li "8:30 AM" at bounding box center [172, 124] width 111 height 10
type input "[DATE] 8:30 AM"
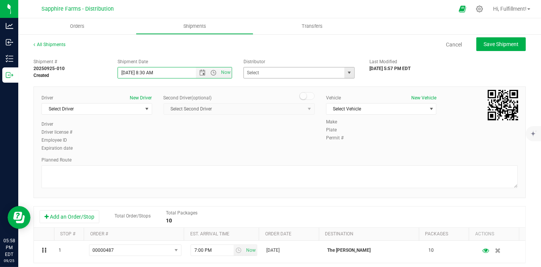
click at [344, 70] on span "select" at bounding box center [349, 72] width 10 height 11
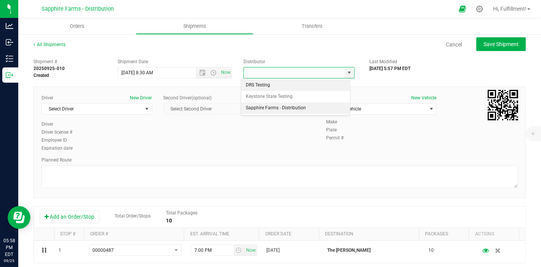
click at [308, 106] on li "Sapphire Farms - Distribution" at bounding box center [295, 107] width 109 height 11
type input "Sapphire Farms - Distribution"
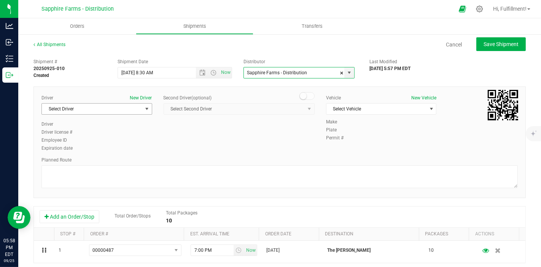
click at [146, 110] on span "select" at bounding box center [147, 109] width 6 height 6
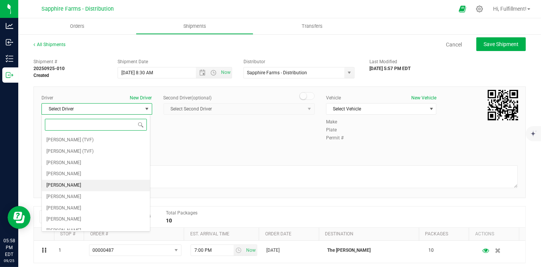
drag, startPoint x: 100, startPoint y: 185, endPoint x: 114, endPoint y: 178, distance: 15.7
click at [101, 185] on li "[PERSON_NAME]" at bounding box center [96, 184] width 108 height 11
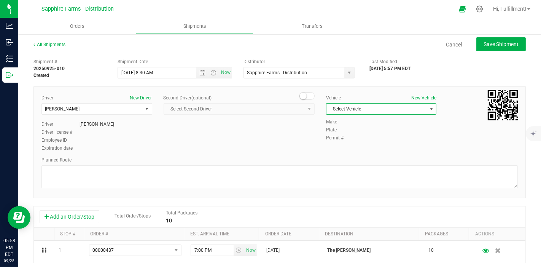
click at [367, 111] on span "Select Vehicle" at bounding box center [376, 108] width 100 height 11
click at [366, 165] on li "Van #2" at bounding box center [376, 166] width 108 height 11
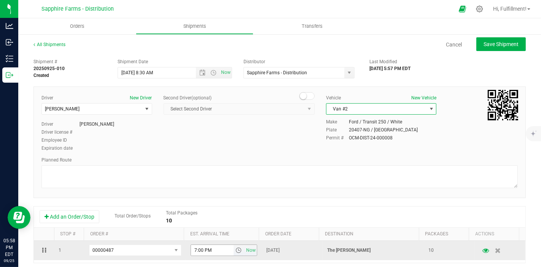
click at [235, 252] on span "select" at bounding box center [238, 250] width 6 height 6
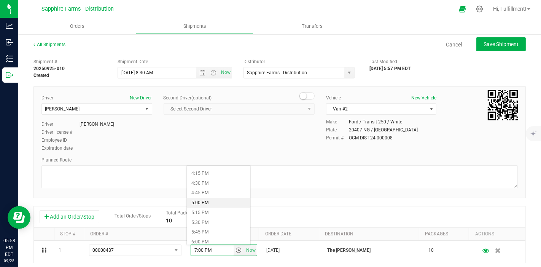
scroll to position [676, 0]
click at [219, 188] on li "5:45 PM" at bounding box center [218, 190] width 63 height 10
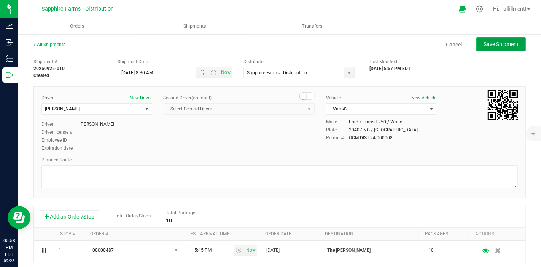
click at [489, 43] on span "Save Shipment" at bounding box center [500, 44] width 35 height 6
type input "[DATE] 12:30 PM"
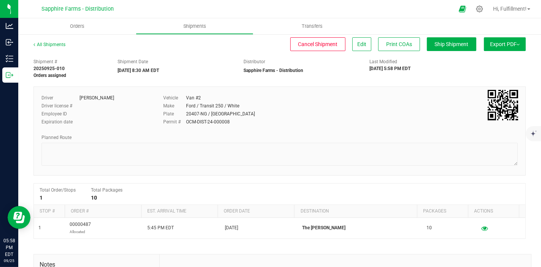
drag, startPoint x: 487, startPoint y: 43, endPoint x: 479, endPoint y: 47, distance: 8.3
click at [490, 43] on span "Export PDF" at bounding box center [505, 44] width 30 height 6
click at [470, 61] on span "Manifest by Package ID" at bounding box center [493, 60] width 48 height 5
click at [79, 26] on span "Orders" at bounding box center [77, 26] width 35 height 7
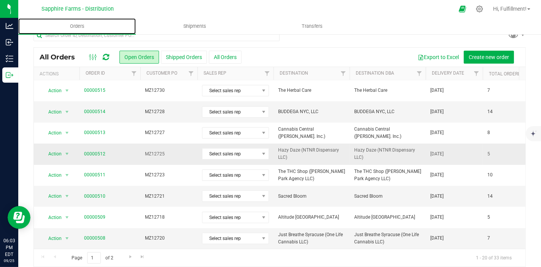
scroll to position [19, 0]
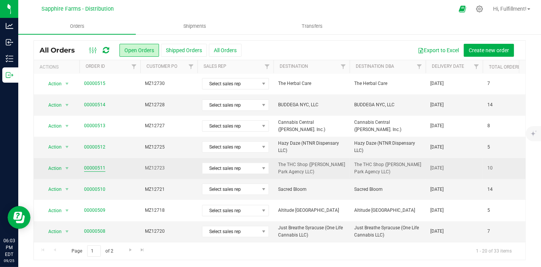
click at [100, 164] on link "00000511" at bounding box center [94, 167] width 21 height 7
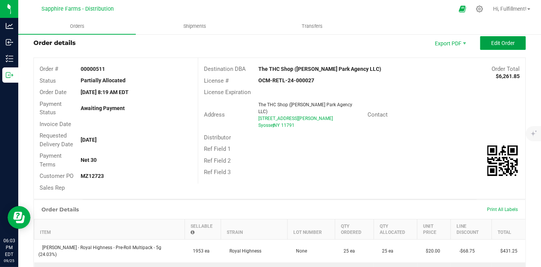
click at [484, 41] on button "Edit Order" at bounding box center [503, 43] width 46 height 14
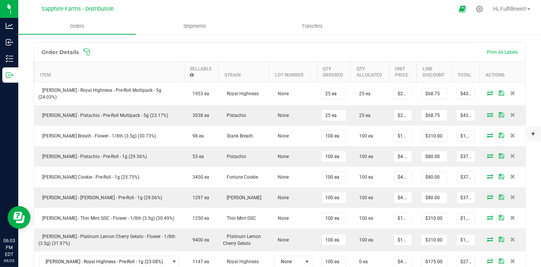
scroll to position [230, 0]
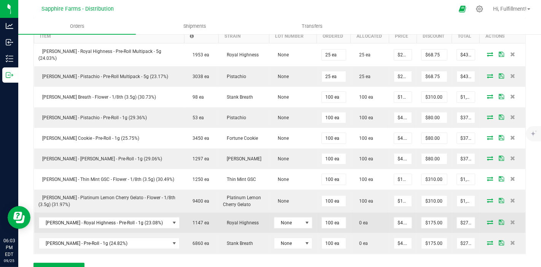
click at [487, 219] on icon at bounding box center [490, 221] width 6 height 5
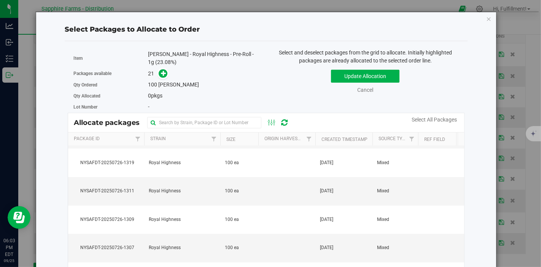
scroll to position [380, 0]
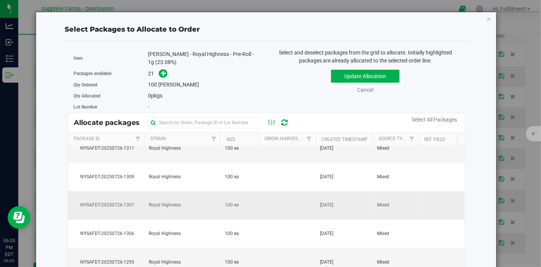
drag, startPoint x: 226, startPoint y: 224, endPoint x: 240, endPoint y: 213, distance: 18.4
click at [226, 230] on span "100 ea" at bounding box center [232, 233] width 14 height 7
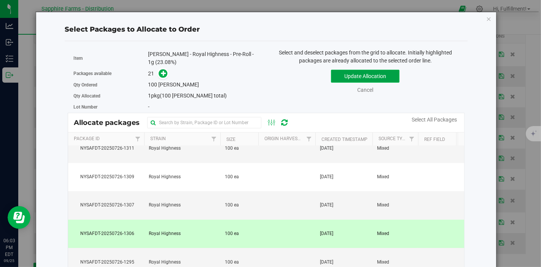
click at [369, 73] on button "Update Allocation" at bounding box center [365, 76] width 68 height 13
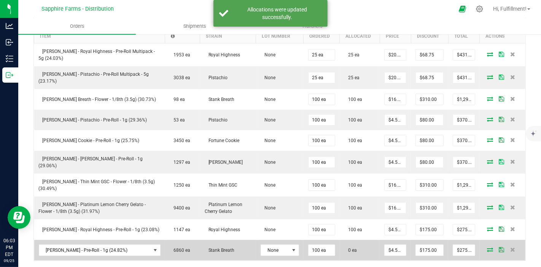
click at [487, 247] on icon at bounding box center [490, 249] width 6 height 5
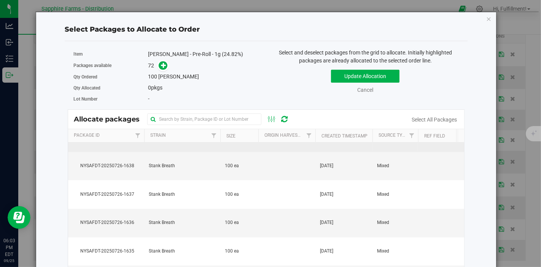
scroll to position [1851, 0]
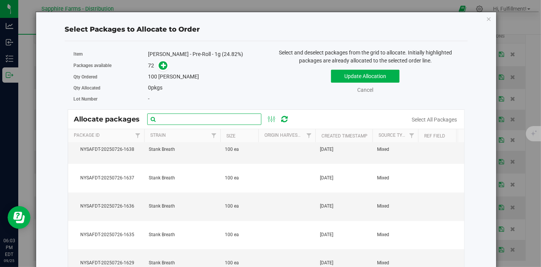
click at [221, 119] on input "text" at bounding box center [204, 118] width 114 height 11
type input "1629"
click button "Update Allocation" at bounding box center [365, 76] width 68 height 13
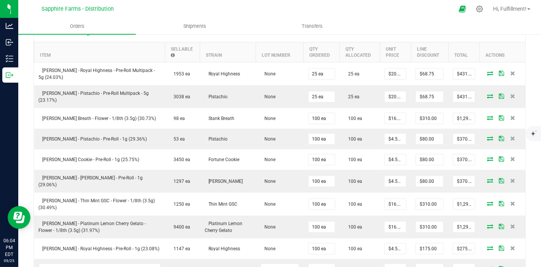
scroll to position [295, 0]
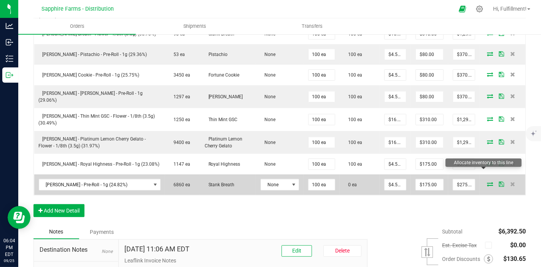
click at [487, 181] on icon at bounding box center [490, 183] width 6 height 5
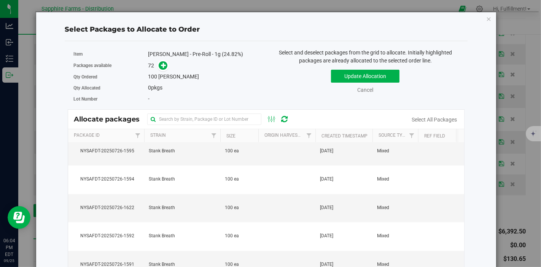
scroll to position [1183, 0]
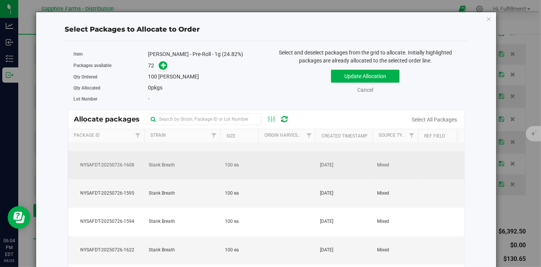
click at [222, 161] on td "100 ea" at bounding box center [239, 165] width 38 height 29
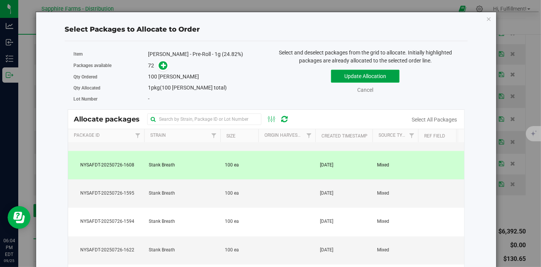
click at [352, 72] on button "Update Allocation" at bounding box center [365, 76] width 68 height 13
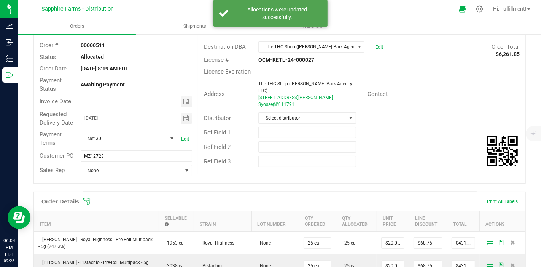
scroll to position [0, 0]
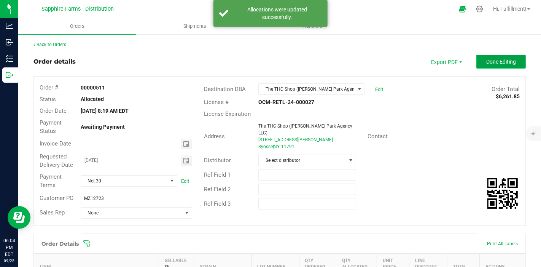
click at [488, 60] on span "Done Editing" at bounding box center [501, 62] width 30 height 6
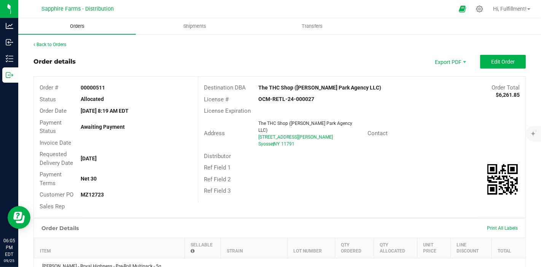
click at [75, 26] on span "Orders" at bounding box center [77, 26] width 35 height 7
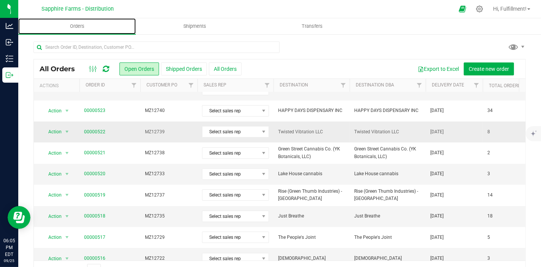
scroll to position [84, 0]
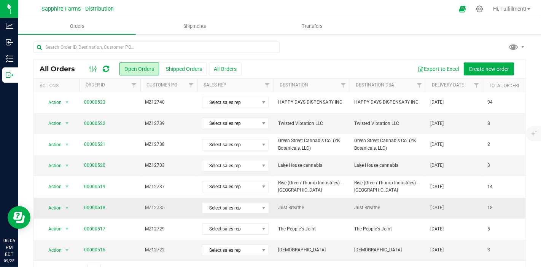
drag, startPoint x: 188, startPoint y: 204, endPoint x: 193, endPoint y: 197, distance: 8.4
click at [188, 205] on span "MZ12735" at bounding box center [169, 207] width 48 height 7
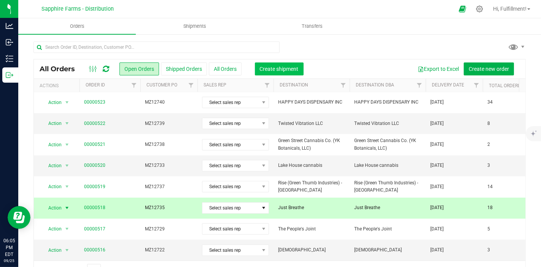
click at [280, 68] on span "Create shipment" at bounding box center [279, 69] width 39 height 6
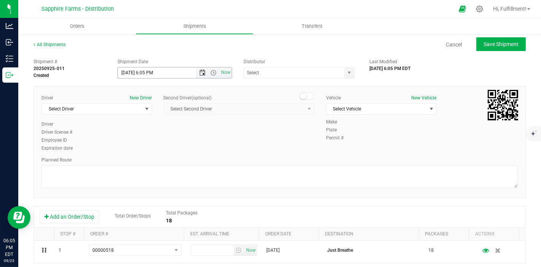
click at [200, 75] on span "Open the date view" at bounding box center [203, 73] width 6 height 6
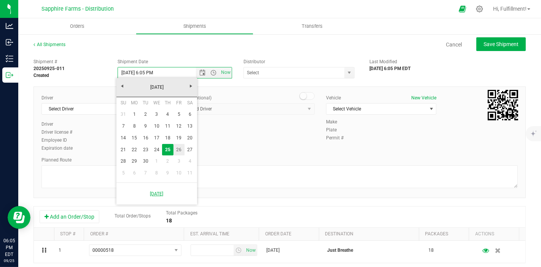
drag, startPoint x: 180, startPoint y: 151, endPoint x: 191, endPoint y: 129, distance: 24.5
click at [181, 151] on link "26" at bounding box center [178, 150] width 11 height 12
type input "9/26/2025 6:05 PM"
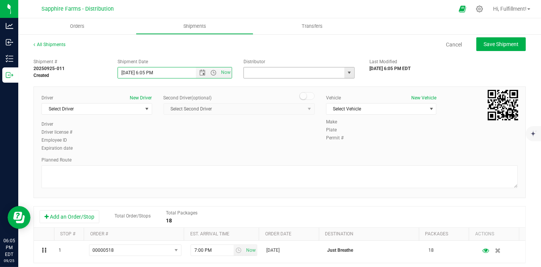
click at [315, 75] on input "text" at bounding box center [293, 72] width 98 height 11
click at [346, 72] on span "select" at bounding box center [349, 73] width 6 height 6
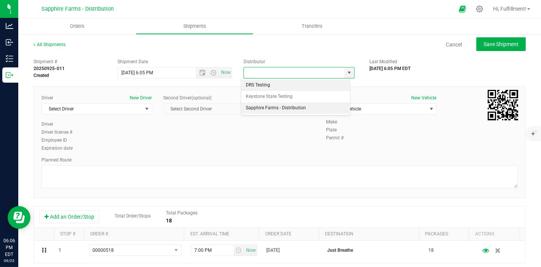
click at [316, 105] on li "Sapphire Farms - Distribution" at bounding box center [295, 107] width 109 height 11
type input "Sapphire Farms - Distribution"
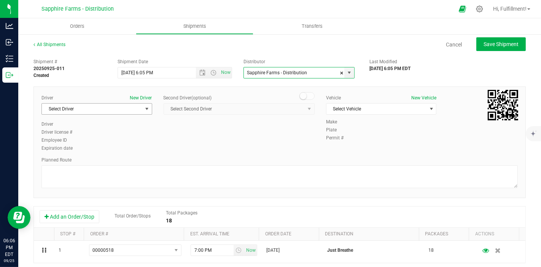
click at [146, 108] on span "select" at bounding box center [147, 109] width 6 height 6
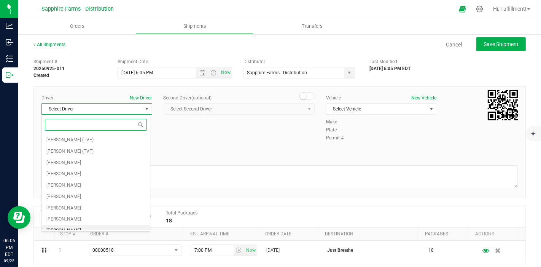
click at [96, 226] on li "[PERSON_NAME]" at bounding box center [96, 230] width 108 height 11
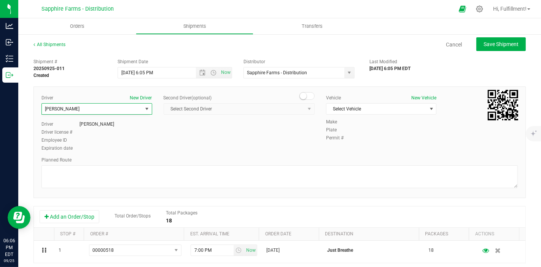
scroll to position [4, 0]
click at [356, 111] on span "Select Vehicle" at bounding box center [376, 108] width 100 height 11
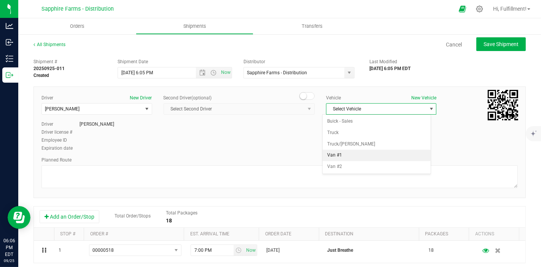
click at [354, 151] on li "Van #1" at bounding box center [376, 154] width 108 height 11
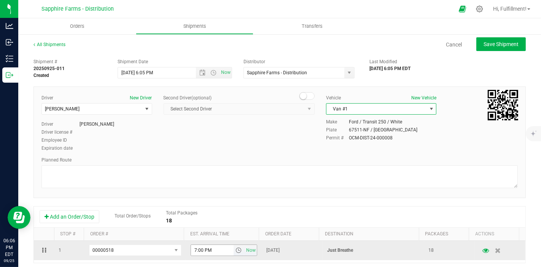
click at [235, 250] on span "select" at bounding box center [238, 250] width 6 height 6
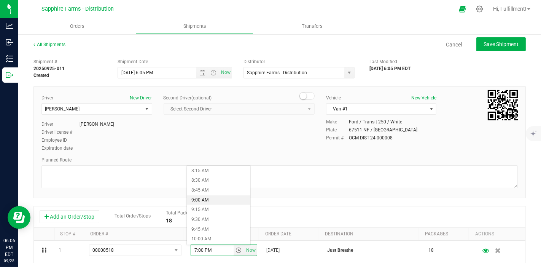
scroll to position [338, 0]
click at [227, 207] on li "9:30 AM" at bounding box center [218, 205] width 63 height 10
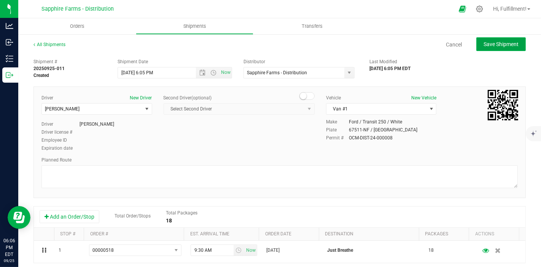
click at [483, 43] on span "Save Shipment" at bounding box center [500, 44] width 35 height 6
type input "9/26/2025 10:05 PM"
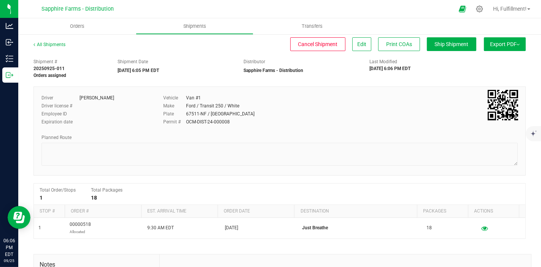
click at [484, 45] on button "Export PDF" at bounding box center [505, 44] width 42 height 14
click at [475, 63] on li "Manifest by Package ID" at bounding box center [502, 60] width 77 height 11
click at [75, 25] on span "Orders" at bounding box center [77, 26] width 35 height 7
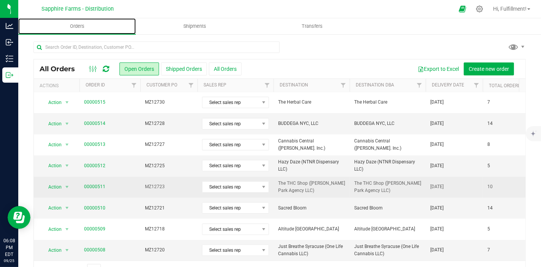
scroll to position [19, 0]
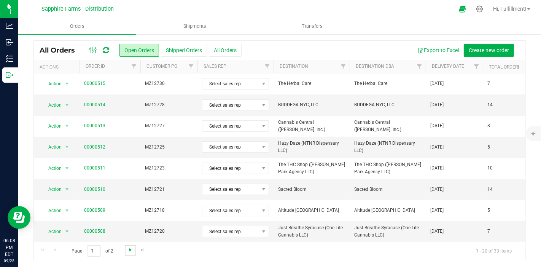
click at [130, 251] on span "Go to the next page" at bounding box center [130, 249] width 6 height 6
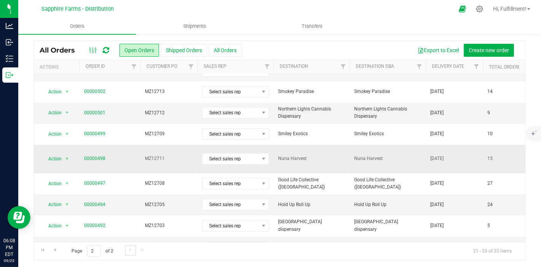
scroll to position [42, 0]
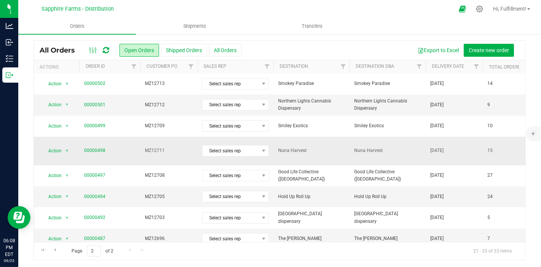
click at [182, 151] on td "MZ12711" at bounding box center [168, 150] width 57 height 29
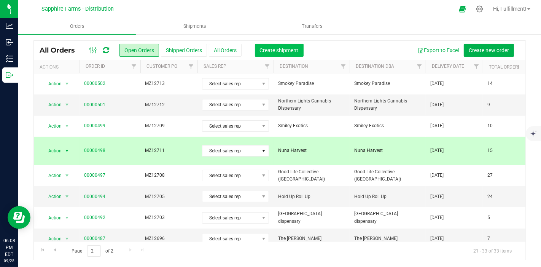
click at [289, 54] on button "Create shipment" at bounding box center [279, 50] width 49 height 13
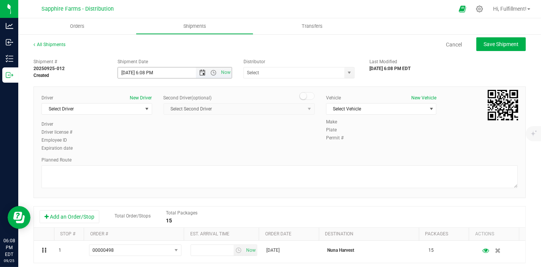
click at [200, 72] on span "Open the date view" at bounding box center [203, 73] width 6 height 6
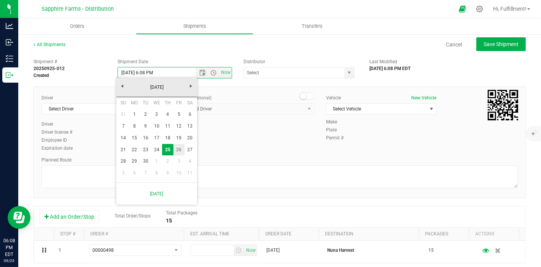
click at [178, 151] on link "26" at bounding box center [178, 150] width 11 height 12
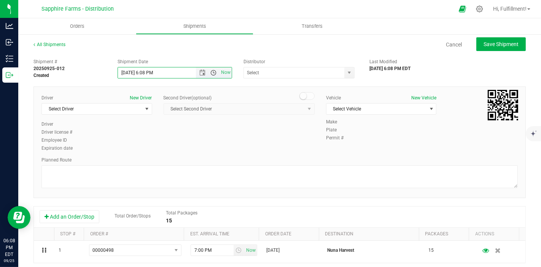
click at [211, 72] on span "Open the time view" at bounding box center [214, 73] width 6 height 6
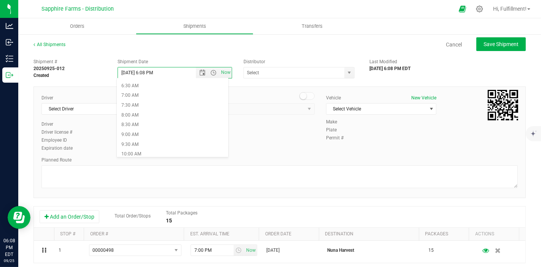
scroll to position [127, 0]
click at [189, 120] on li "8:30 AM" at bounding box center [172, 124] width 111 height 10
type input "[DATE] 8:30 AM"
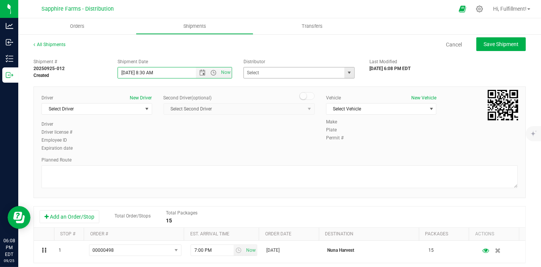
click at [346, 72] on span "select" at bounding box center [349, 73] width 6 height 6
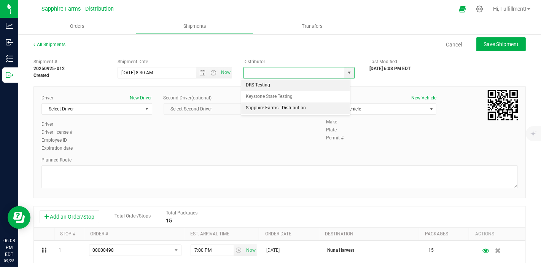
click at [302, 105] on li "Sapphire Farms - Distribution" at bounding box center [295, 107] width 109 height 11
type input "Sapphire Farms - Distribution"
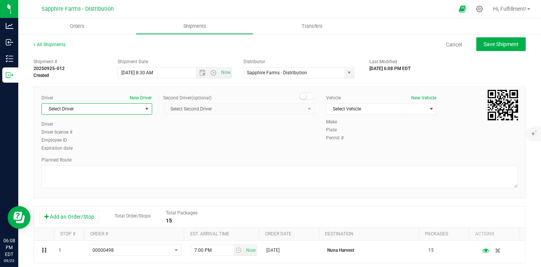
click at [144, 108] on span "select" at bounding box center [147, 109] width 6 height 6
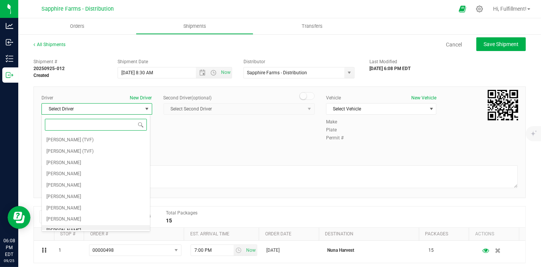
click at [92, 225] on li "[PERSON_NAME]" at bounding box center [96, 230] width 108 height 11
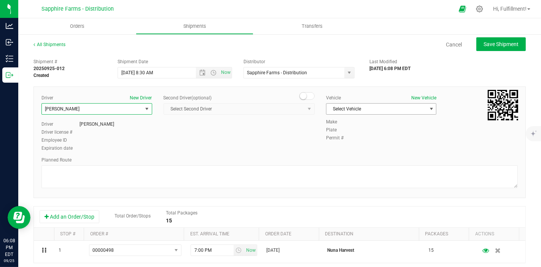
drag, startPoint x: 343, startPoint y: 105, endPoint x: 346, endPoint y: 118, distance: 13.0
click at [344, 109] on span "Select Vehicle" at bounding box center [376, 108] width 100 height 11
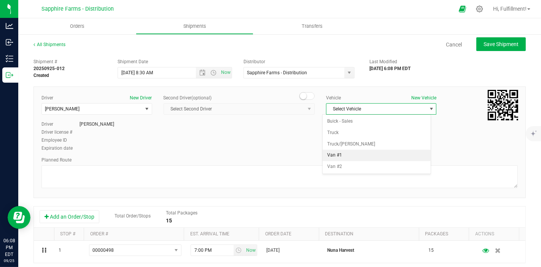
click at [350, 151] on li "Van #1" at bounding box center [376, 154] width 108 height 11
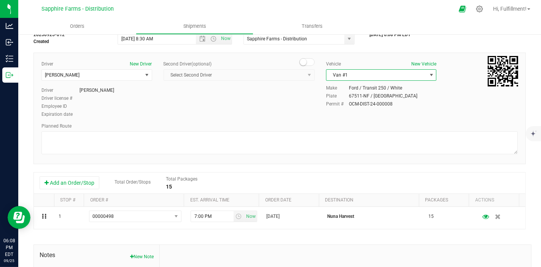
scroll to position [42, 0]
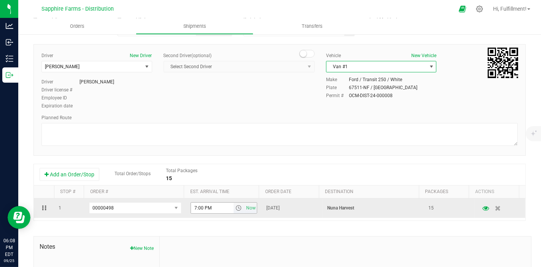
click at [235, 205] on span "select" at bounding box center [238, 208] width 6 height 6
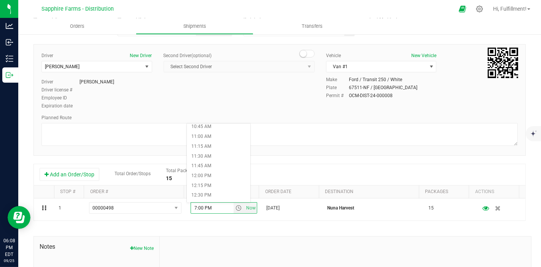
scroll to position [465, 0]
click at [219, 152] on li "12:30 PM" at bounding box center [218, 153] width 63 height 10
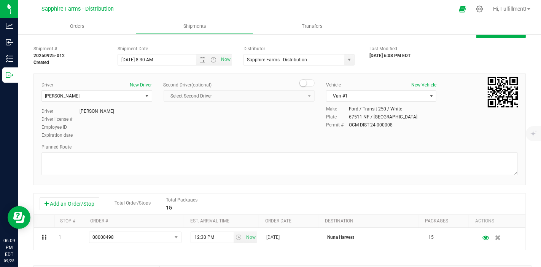
scroll to position [0, 0]
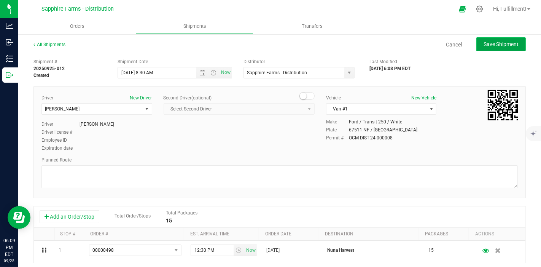
click at [486, 42] on span "Save Shipment" at bounding box center [500, 44] width 35 height 6
type input "[DATE] 12:30 PM"
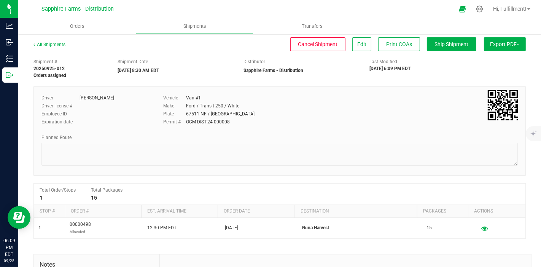
click at [508, 43] on span "Export PDF" at bounding box center [505, 44] width 30 height 6
click at [502, 59] on span "Manifest by Package ID" at bounding box center [493, 60] width 48 height 5
click at [71, 25] on span "Orders" at bounding box center [77, 26] width 35 height 7
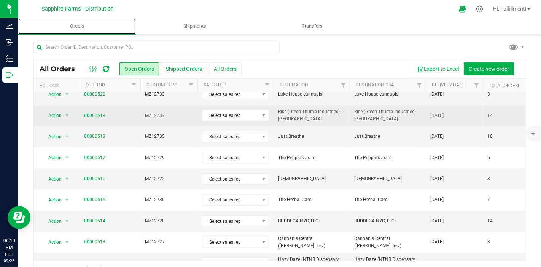
scroll to position [169, 0]
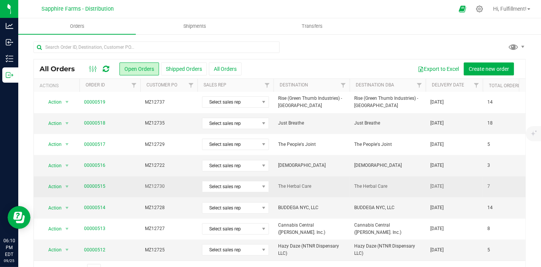
click at [173, 186] on span "MZ12730" at bounding box center [169, 186] width 48 height 7
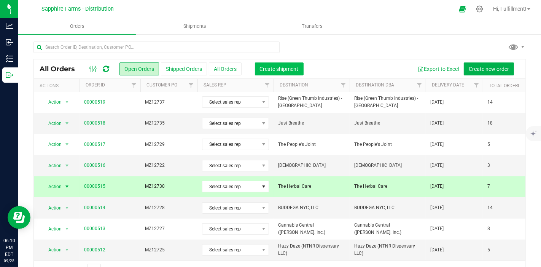
click at [267, 73] on button "Create shipment" at bounding box center [279, 68] width 49 height 13
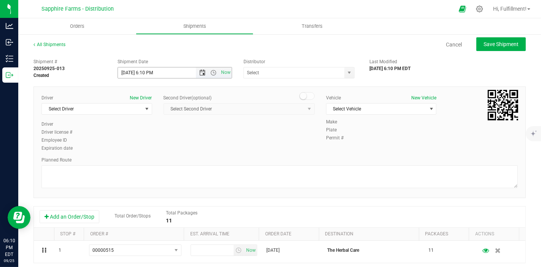
click at [201, 71] on span "Open the date view" at bounding box center [203, 73] width 6 height 6
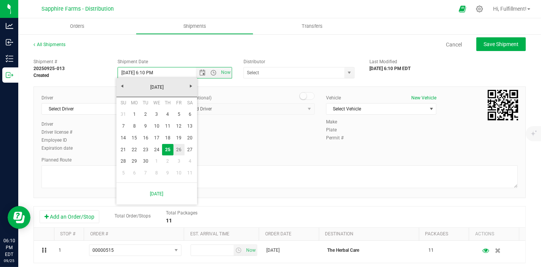
click at [179, 152] on link "26" at bounding box center [178, 150] width 11 height 12
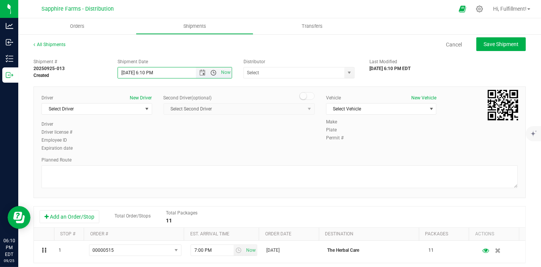
click at [211, 74] on span "Open the time view" at bounding box center [214, 73] width 6 height 6
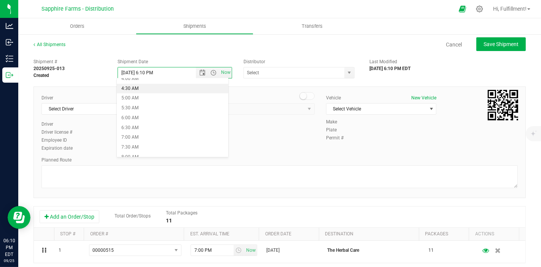
scroll to position [127, 0]
click at [187, 125] on li "8:30 AM" at bounding box center [172, 124] width 111 height 10
type input "[DATE] 8:30 AM"
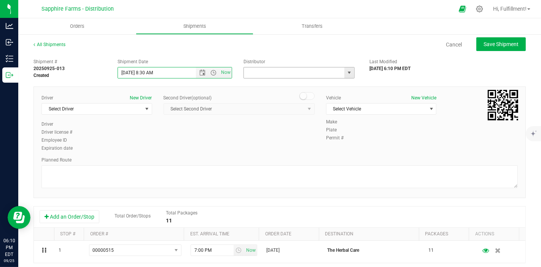
click at [305, 75] on input "text" at bounding box center [293, 72] width 98 height 11
click at [346, 75] on span "select" at bounding box center [349, 73] width 6 height 6
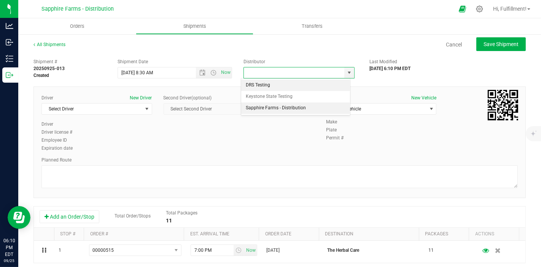
click at [314, 110] on li "Sapphire Farms - Distribution" at bounding box center [295, 107] width 109 height 11
type input "Sapphire Farms - Distribution"
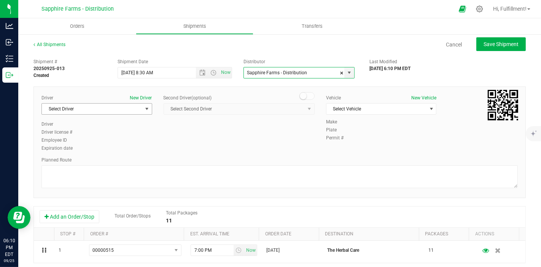
click at [149, 111] on span "select" at bounding box center [147, 108] width 10 height 11
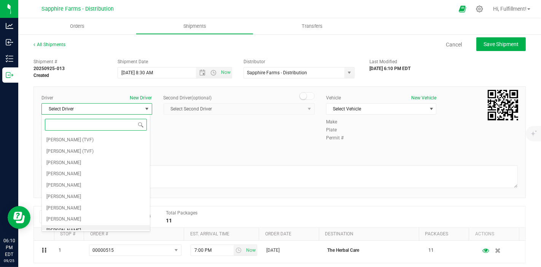
click at [106, 228] on li "[PERSON_NAME]" at bounding box center [96, 230] width 108 height 11
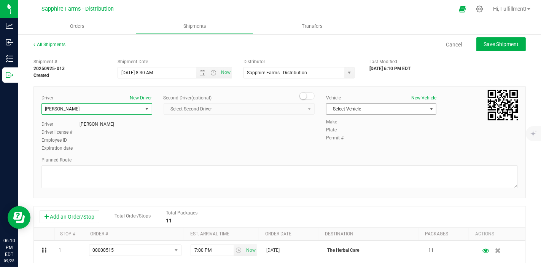
drag, startPoint x: 360, startPoint y: 106, endPoint x: 360, endPoint y: 114, distance: 7.6
click at [360, 107] on span "Select Vehicle" at bounding box center [376, 108] width 100 height 11
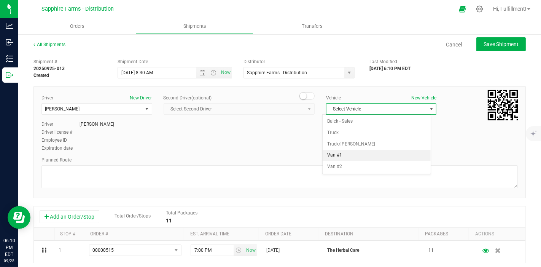
click at [365, 154] on li "Van #1" at bounding box center [376, 154] width 108 height 11
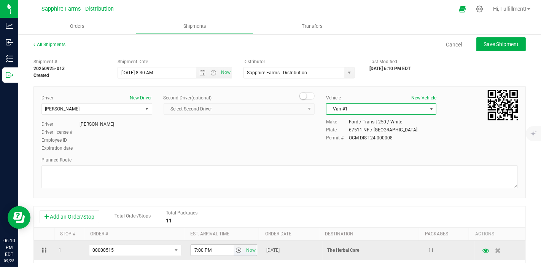
click at [235, 249] on span "select" at bounding box center [238, 250] width 6 height 6
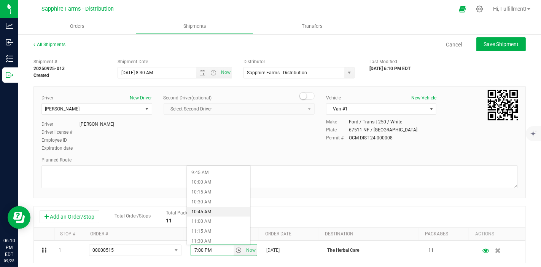
scroll to position [465, 0]
click at [219, 225] on li "1:15 PM" at bounding box center [218, 225] width 63 height 10
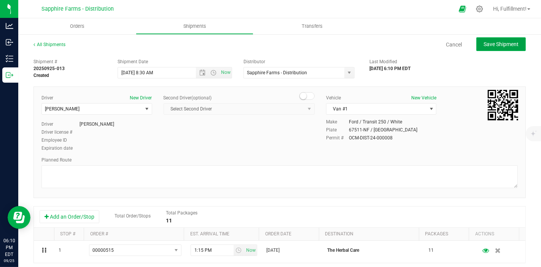
click at [483, 42] on span "Save Shipment" at bounding box center [500, 44] width 35 height 6
type input "[DATE] 12:30 PM"
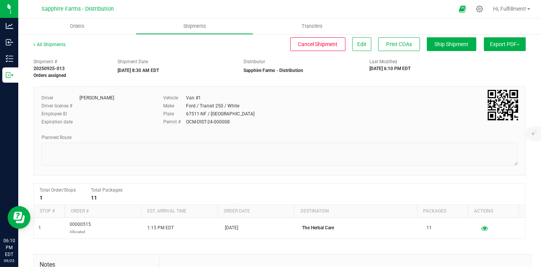
click at [516, 44] on img at bounding box center [517, 45] width 3 height 2
click at [489, 60] on span "Manifest by Package ID" at bounding box center [493, 60] width 48 height 5
click at [75, 26] on span "Orders" at bounding box center [77, 26] width 35 height 7
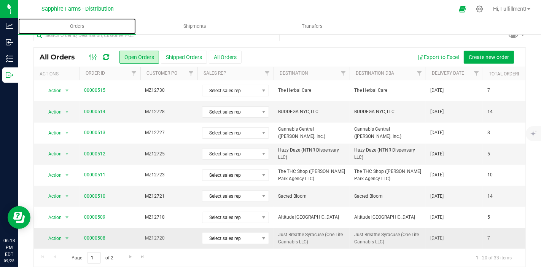
scroll to position [19, 0]
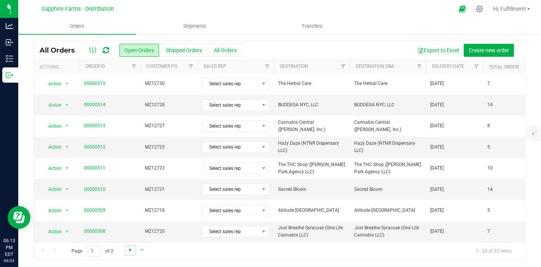
click at [129, 249] on span "Go to the next page" at bounding box center [130, 249] width 6 height 6
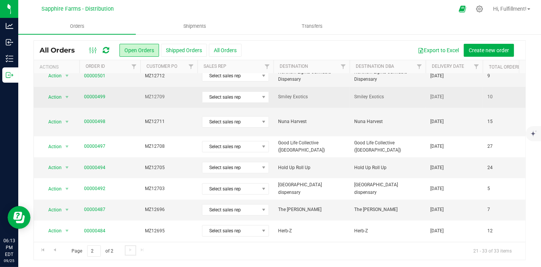
scroll to position [84, 0]
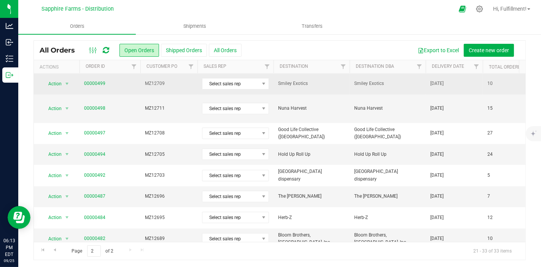
click at [183, 85] on span "MZ12709" at bounding box center [169, 83] width 48 height 7
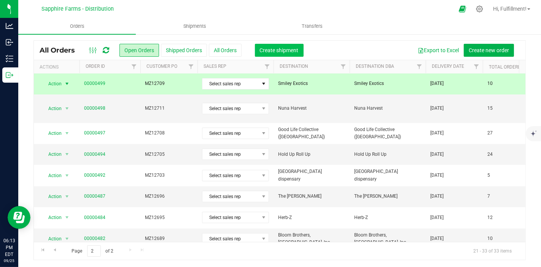
click at [291, 48] on span "Create shipment" at bounding box center [279, 50] width 39 height 6
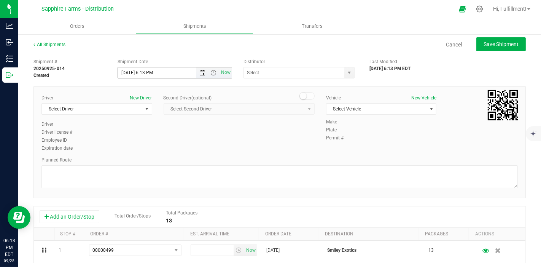
click at [201, 72] on span "Open the date view" at bounding box center [203, 73] width 6 height 6
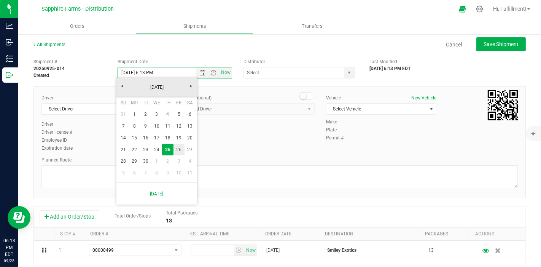
drag, startPoint x: 176, startPoint y: 149, endPoint x: 181, endPoint y: 135, distance: 15.2
click at [176, 149] on link "26" at bounding box center [178, 150] width 11 height 12
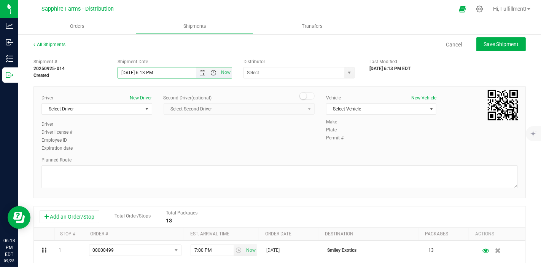
click at [211, 72] on span "Open the time view" at bounding box center [214, 73] width 6 height 6
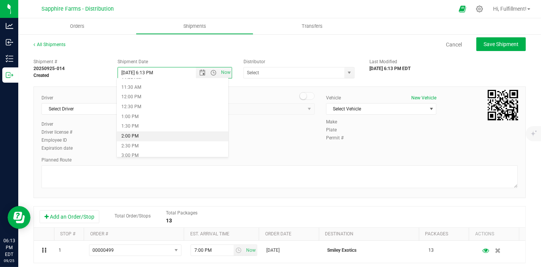
scroll to position [211, 0]
click at [157, 141] on li "1:30 PM" at bounding box center [172, 137] width 111 height 10
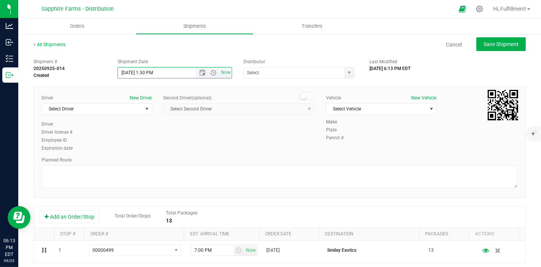
click at [200, 76] on span "Now" at bounding box center [214, 72] width 36 height 11
click at [211, 71] on span "Open the time view" at bounding box center [214, 73] width 6 height 6
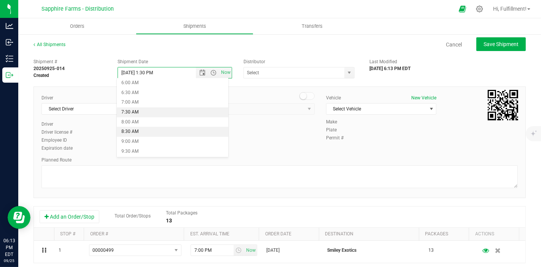
scroll to position [127, 0]
click at [166, 126] on li "8:30 AM" at bounding box center [172, 124] width 111 height 10
type input "[DATE] 8:30 AM"
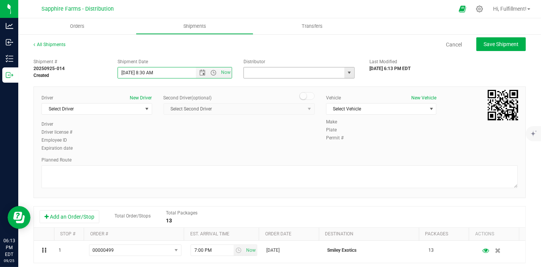
click at [279, 74] on input "text" at bounding box center [293, 72] width 98 height 11
click at [346, 73] on span "select" at bounding box center [349, 73] width 6 height 6
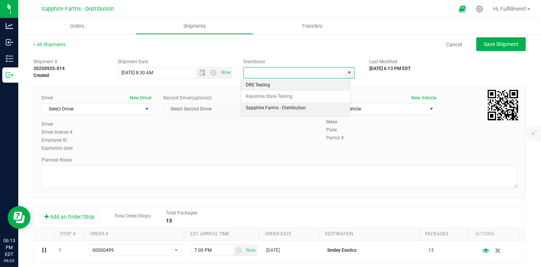
click at [294, 109] on li "Sapphire Farms - Distribution" at bounding box center [295, 107] width 109 height 11
type input "Sapphire Farms - Distribution"
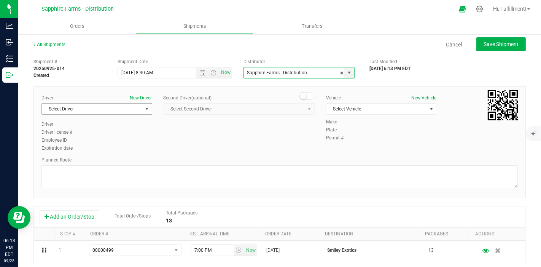
click at [144, 108] on span "select" at bounding box center [147, 109] width 6 height 6
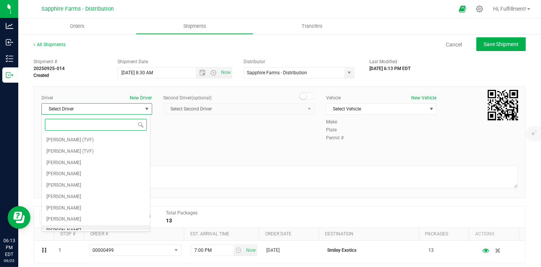
drag, startPoint x: 95, startPoint y: 225, endPoint x: 104, endPoint y: 210, distance: 17.9
click at [95, 225] on li "[PERSON_NAME]" at bounding box center [96, 230] width 108 height 11
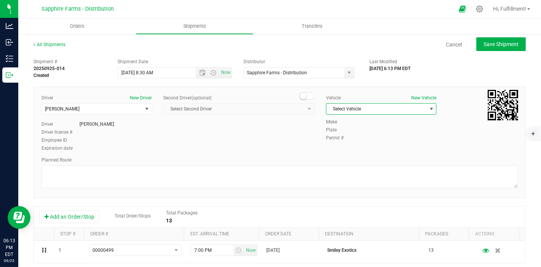
drag, startPoint x: 379, startPoint y: 110, endPoint x: 373, endPoint y: 119, distance: 11.0
click at [379, 110] on span "Select Vehicle" at bounding box center [376, 108] width 100 height 11
drag, startPoint x: 362, startPoint y: 154, endPoint x: 357, endPoint y: 148, distance: 7.1
click at [362, 154] on li "Van #1" at bounding box center [376, 154] width 108 height 11
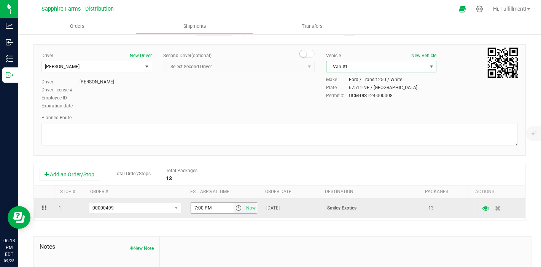
click at [236, 207] on span "select" at bounding box center [238, 207] width 11 height 11
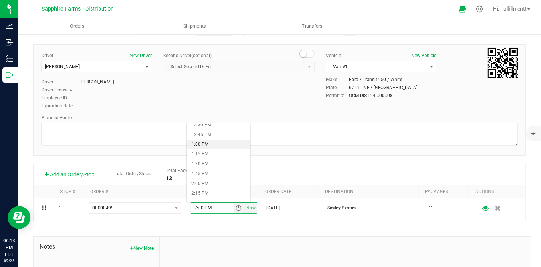
scroll to position [507, 0]
click at [224, 159] on li "1:45 PM" at bounding box center [218, 160] width 63 height 10
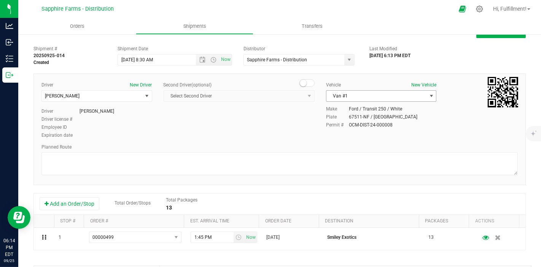
scroll to position [0, 0]
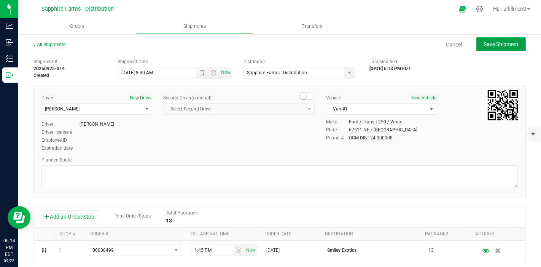
click at [505, 44] on span "Save Shipment" at bounding box center [500, 44] width 35 height 6
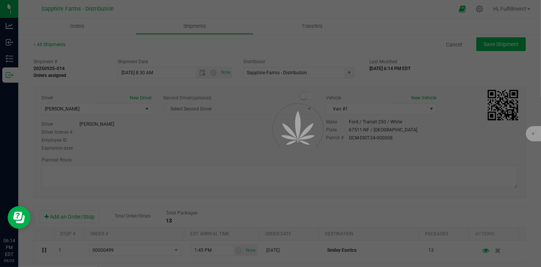
type input "[DATE] 12:30 PM"
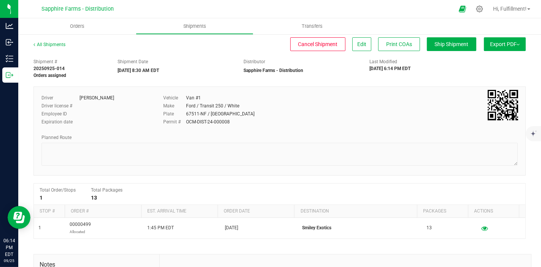
click at [504, 44] on span "Export PDF" at bounding box center [505, 44] width 30 height 6
click at [500, 58] on span "Manifest by Package ID" at bounding box center [493, 60] width 48 height 5
click at [75, 25] on span "Orders" at bounding box center [77, 26] width 35 height 7
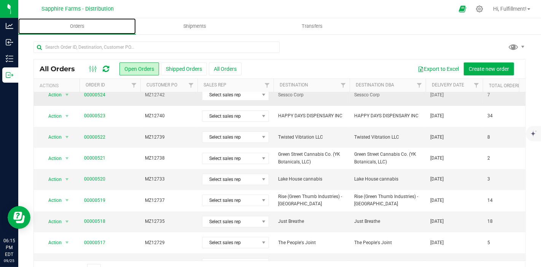
scroll to position [84, 0]
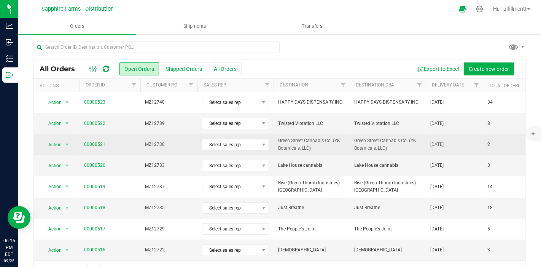
click at [181, 142] on span "MZ12738" at bounding box center [169, 144] width 48 height 7
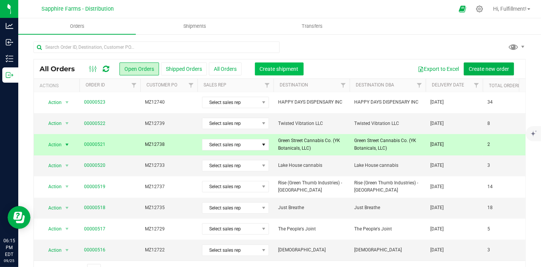
click at [275, 68] on span "Create shipment" at bounding box center [279, 69] width 39 height 6
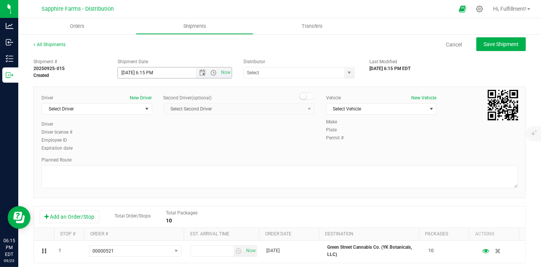
drag, startPoint x: 200, startPoint y: 73, endPoint x: 200, endPoint y: 78, distance: 4.6
click at [201, 73] on span "Open the date view" at bounding box center [203, 73] width 6 height 6
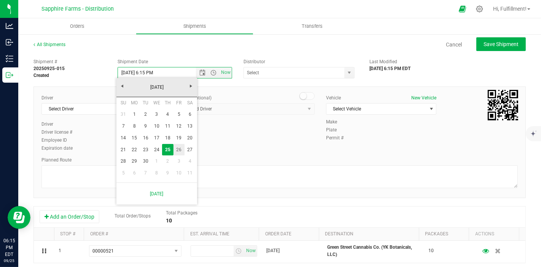
click at [180, 148] on link "26" at bounding box center [178, 150] width 11 height 12
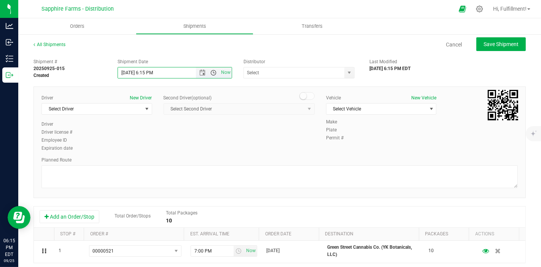
click at [213, 73] on span "Open the time view" at bounding box center [214, 73] width 6 height 6
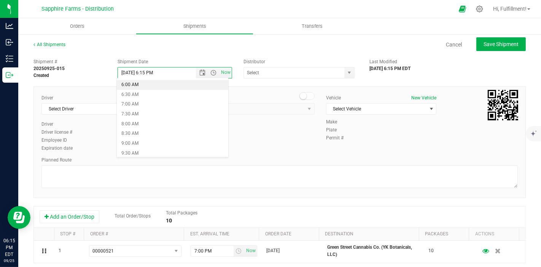
scroll to position [127, 0]
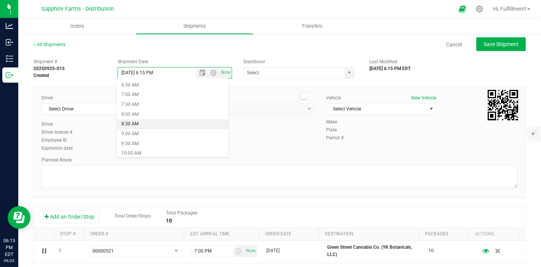
click at [174, 127] on li "8:30 AM" at bounding box center [172, 124] width 111 height 10
type input "[DATE] 8:30 AM"
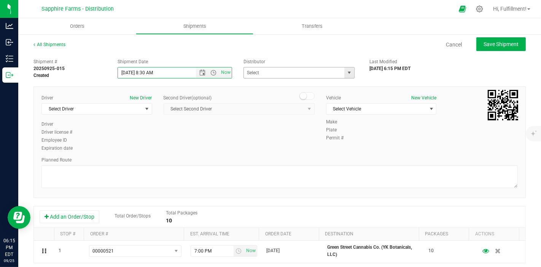
click at [346, 72] on span "select" at bounding box center [349, 73] width 6 height 6
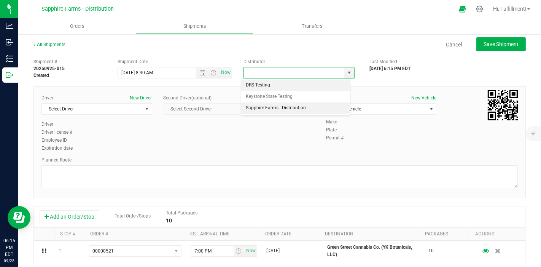
click at [298, 105] on li "Sapphire Farms - Distribution" at bounding box center [295, 107] width 109 height 11
type input "Sapphire Farms - Distribution"
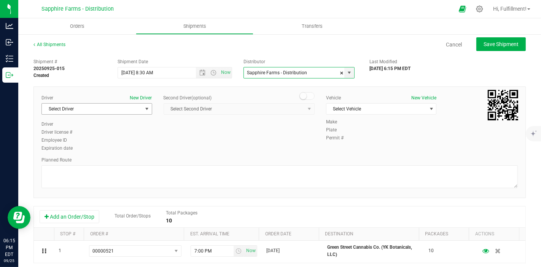
click at [134, 114] on div "Driver New Driver Select Driver Select Driver Mike (TVF) Mike (TVF) Marta Bahan…" at bounding box center [96, 107] width 111 height 26
drag, startPoint x: 149, startPoint y: 109, endPoint x: 127, endPoint y: 132, distance: 32.0
click at [148, 109] on span "select" at bounding box center [147, 108] width 10 height 11
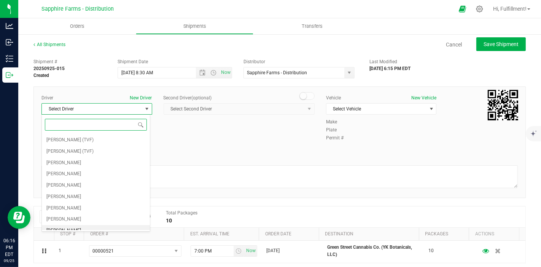
click at [77, 226] on li "[PERSON_NAME]" at bounding box center [96, 230] width 108 height 11
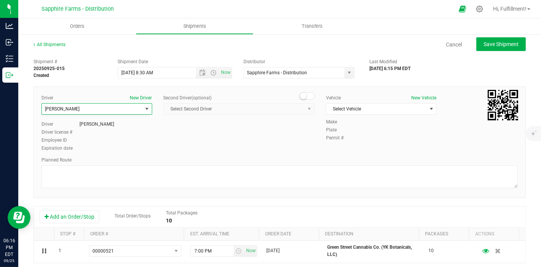
scroll to position [4, 0]
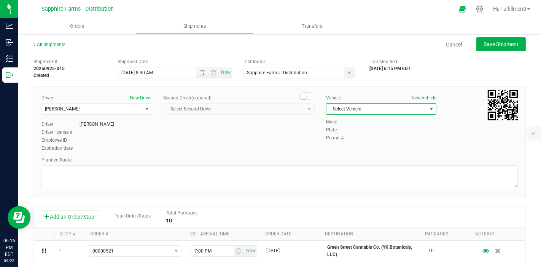
click at [347, 111] on span "Select Vehicle" at bounding box center [376, 108] width 100 height 11
click at [349, 153] on li "Van #1" at bounding box center [376, 154] width 108 height 11
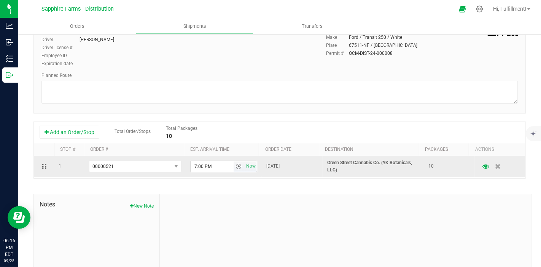
click at [235, 165] on span "select" at bounding box center [238, 166] width 6 height 6
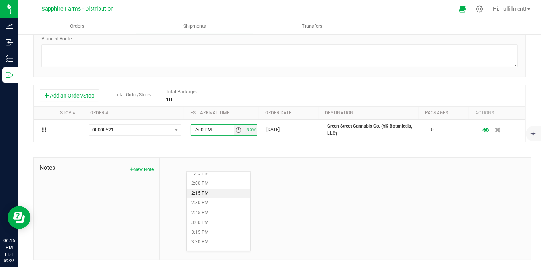
scroll to position [549, 0]
click at [221, 213] on li "3:00 PM" at bounding box center [218, 215] width 63 height 10
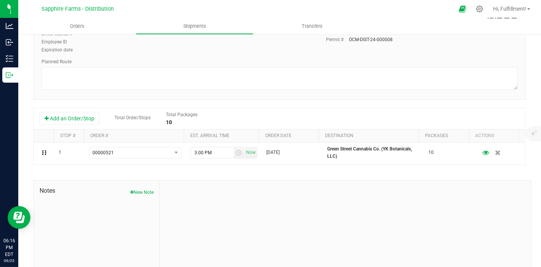
scroll to position [0, 0]
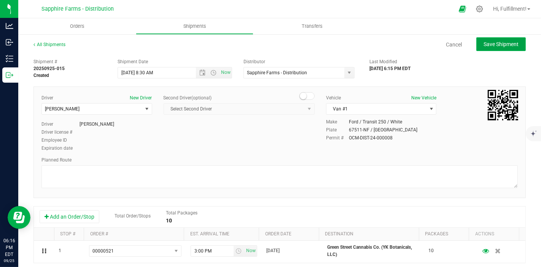
click at [498, 47] on button "Save Shipment" at bounding box center [500, 44] width 49 height 14
type input "[DATE] 12:30 PM"
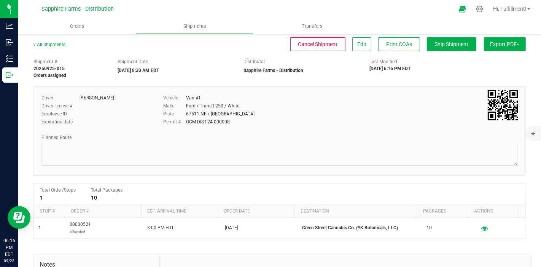
click at [497, 47] on span "Export PDF" at bounding box center [505, 44] width 30 height 6
click at [494, 58] on span "Manifest by Package ID" at bounding box center [493, 60] width 48 height 5
click at [76, 24] on span "Orders" at bounding box center [77, 26] width 35 height 7
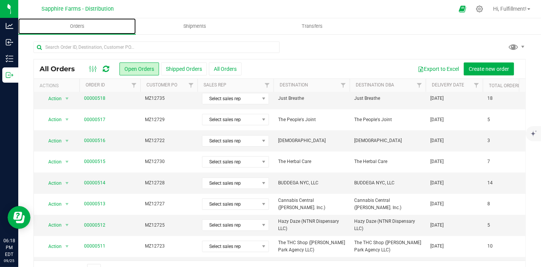
scroll to position [211, 0]
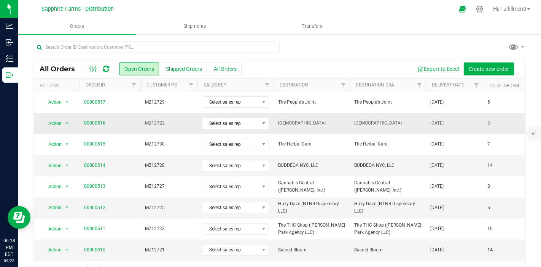
click at [170, 121] on span "MZ12722" at bounding box center [169, 122] width 48 height 7
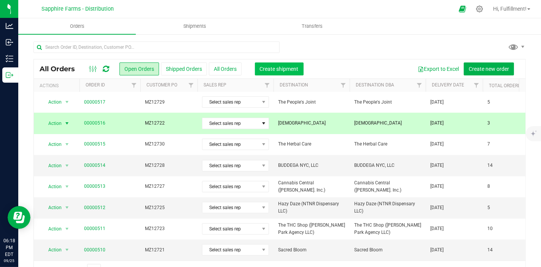
click at [286, 69] on span "Create shipment" at bounding box center [279, 69] width 39 height 6
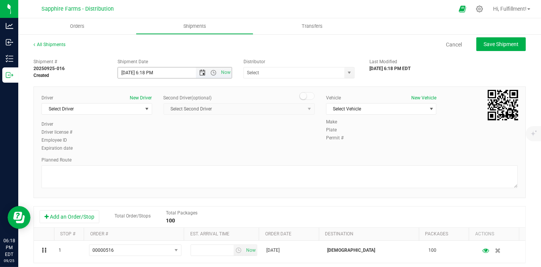
click at [200, 73] on span "Open the date view" at bounding box center [203, 73] width 6 height 6
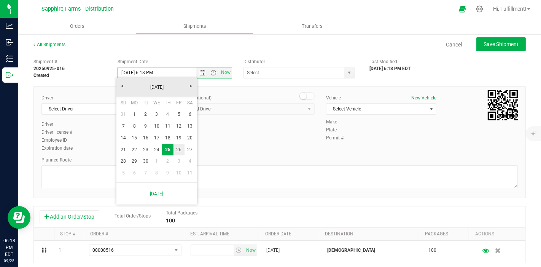
click at [179, 146] on link "26" at bounding box center [178, 150] width 11 height 12
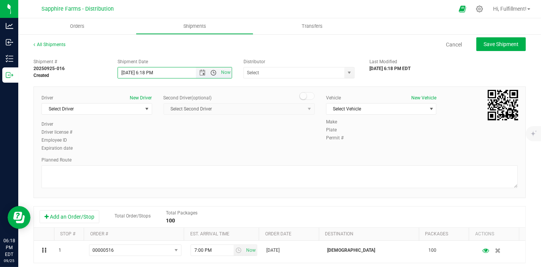
click at [211, 73] on span "Open the time view" at bounding box center [214, 73] width 6 height 6
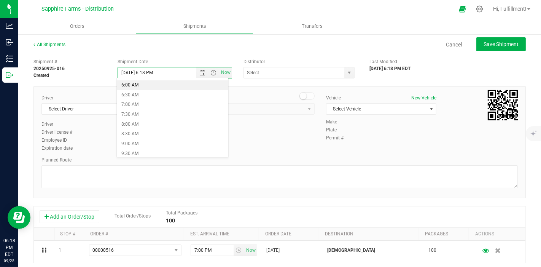
scroll to position [169, 0]
click at [181, 85] on li "8:30 AM" at bounding box center [172, 82] width 111 height 10
type input "[DATE] 8:30 AM"
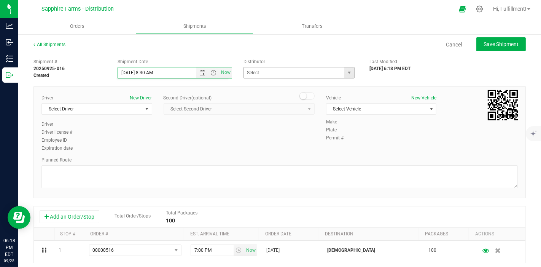
scroll to position [166, 0]
click at [346, 71] on span "select" at bounding box center [349, 73] width 6 height 6
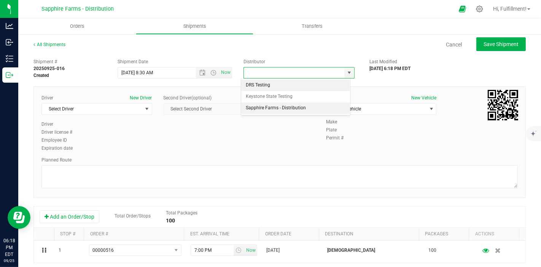
click at [306, 108] on li "Sapphire Farms - Distribution" at bounding box center [295, 107] width 109 height 11
type input "Sapphire Farms - Distribution"
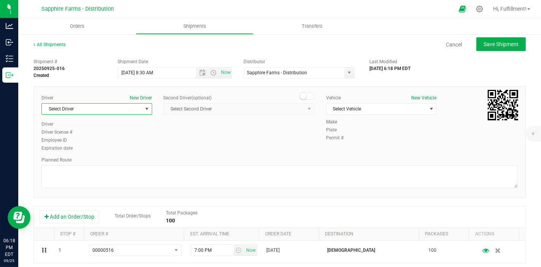
click at [145, 110] on span "select" at bounding box center [147, 109] width 6 height 6
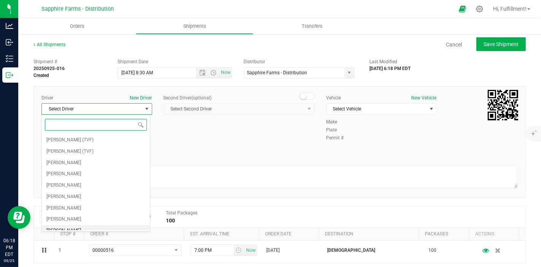
click at [106, 225] on li "[PERSON_NAME]" at bounding box center [96, 230] width 108 height 11
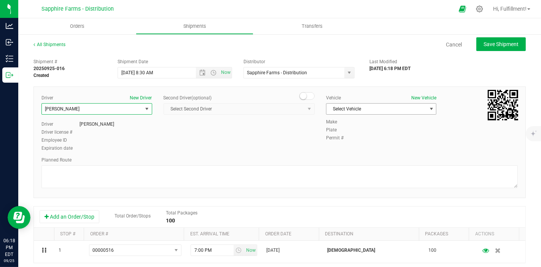
click at [360, 109] on span "Select Vehicle" at bounding box center [376, 108] width 100 height 11
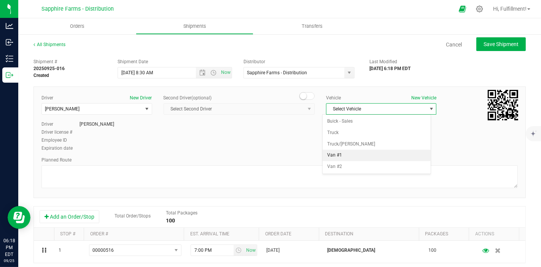
click at [358, 154] on li "Van #1" at bounding box center [376, 154] width 108 height 11
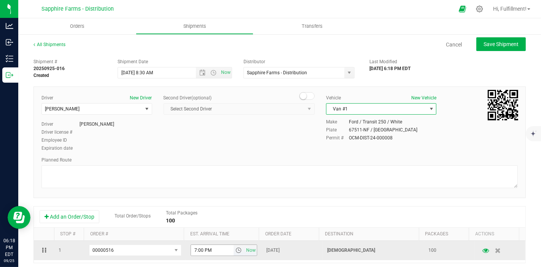
click at [235, 249] on span "select" at bounding box center [238, 250] width 6 height 6
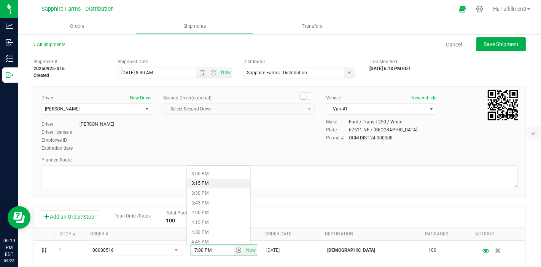
scroll to position [591, 0]
click at [219, 215] on li "4:15 PM" at bounding box center [218, 216] width 63 height 10
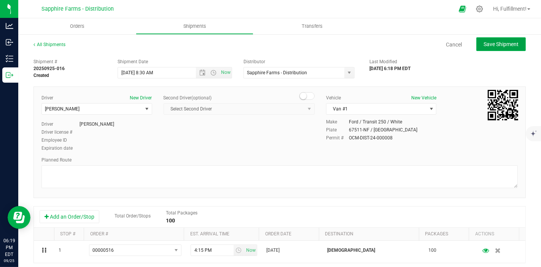
click at [497, 42] on span "Save Shipment" at bounding box center [500, 44] width 35 height 6
type input "[DATE] 12:30 PM"
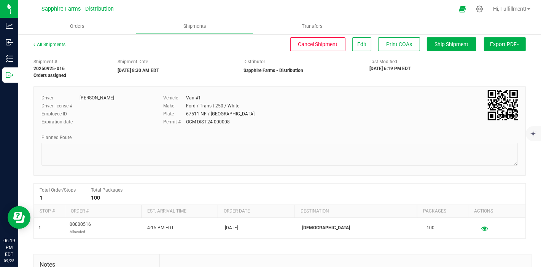
click at [495, 42] on span "Export PDF" at bounding box center [505, 44] width 30 height 6
click at [486, 61] on span "Manifest by Package ID" at bounding box center [493, 60] width 48 height 5
click at [81, 24] on span "Orders" at bounding box center [77, 26] width 35 height 7
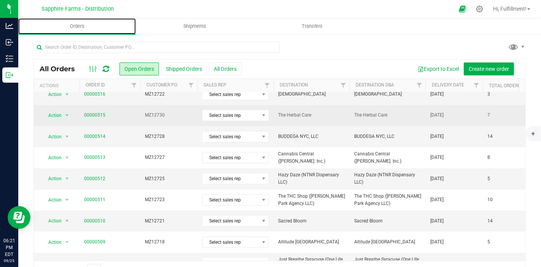
scroll to position [253, 0]
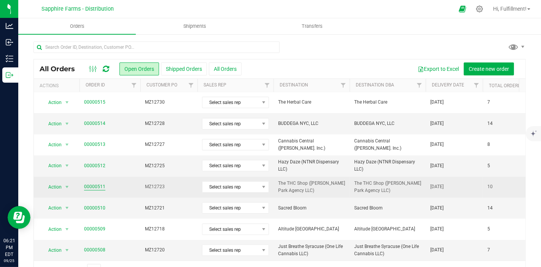
click at [92, 184] on link "00000511" at bounding box center [94, 186] width 21 height 7
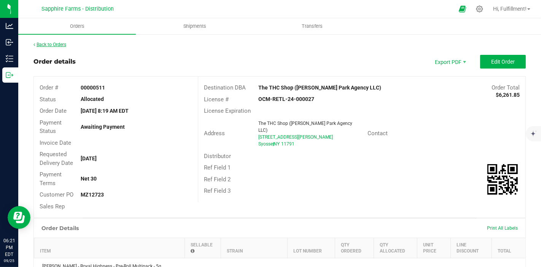
click at [60, 45] on link "Back to Orders" at bounding box center [49, 44] width 33 height 5
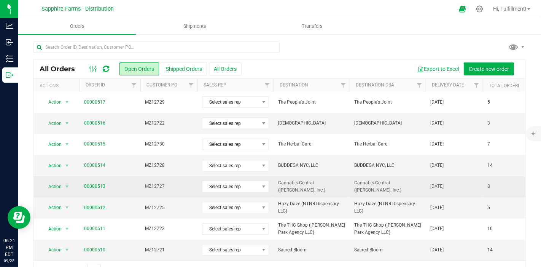
scroll to position [253, 0]
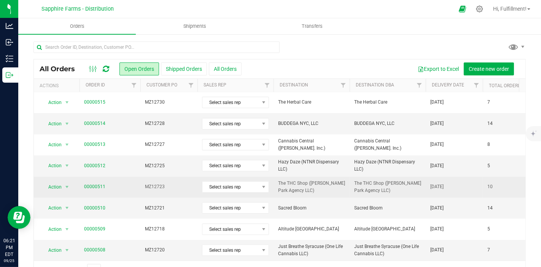
click at [177, 184] on span "MZ12723" at bounding box center [169, 186] width 48 height 7
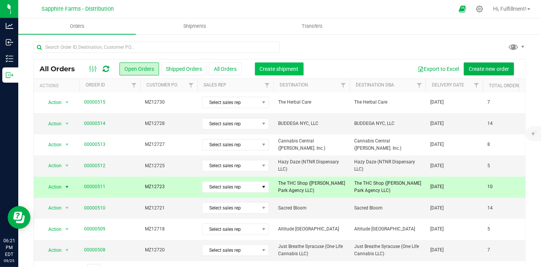
click at [279, 68] on span "Create shipment" at bounding box center [279, 69] width 39 height 6
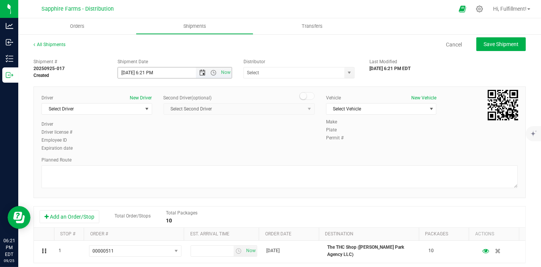
click at [200, 72] on span "Open the date view" at bounding box center [203, 73] width 6 height 6
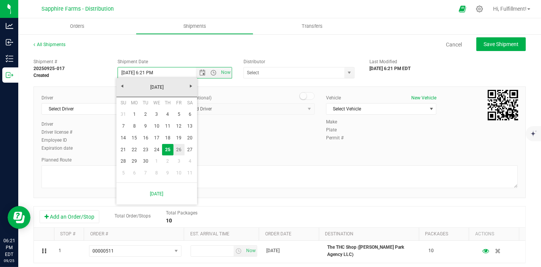
drag, startPoint x: 178, startPoint y: 150, endPoint x: 180, endPoint y: 135, distance: 15.1
click at [178, 150] on link "26" at bounding box center [178, 150] width 11 height 12
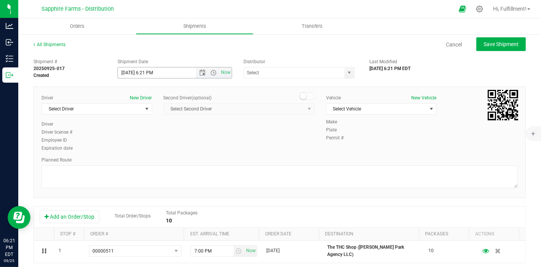
click at [212, 75] on span "Now" at bounding box center [214, 72] width 36 height 11
click at [211, 73] on span "Open the time view" at bounding box center [214, 73] width 6 height 6
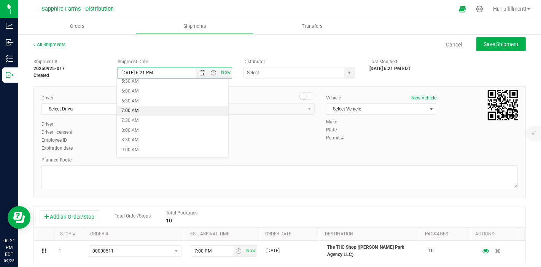
scroll to position [127, 0]
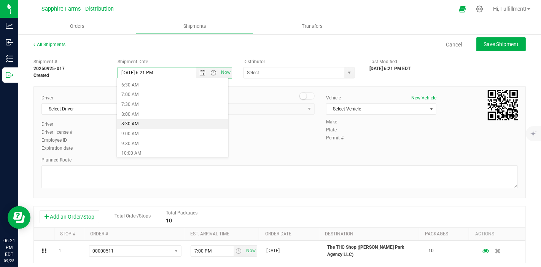
click at [158, 120] on li "8:30 AM" at bounding box center [172, 124] width 111 height 10
type input "[DATE] 8:30 AM"
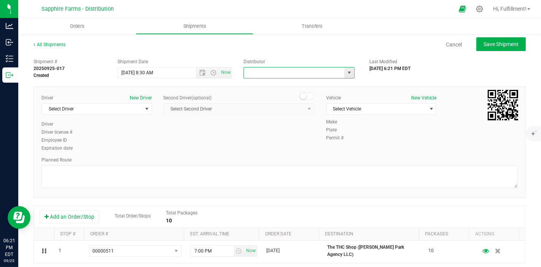
click at [273, 74] on input "text" at bounding box center [293, 72] width 98 height 11
click at [346, 73] on span "select" at bounding box center [349, 73] width 6 height 6
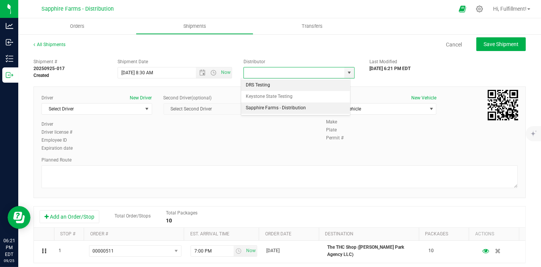
click at [315, 106] on li "Sapphire Farms - Distribution" at bounding box center [295, 107] width 109 height 11
type input "Sapphire Farms - Distribution"
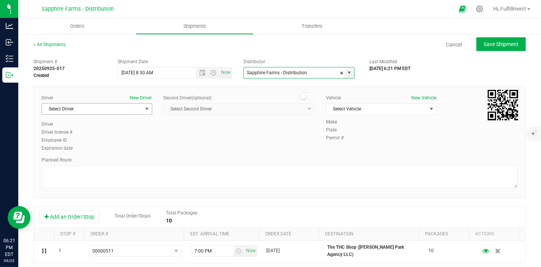
click at [144, 110] on span "select" at bounding box center [147, 109] width 6 height 6
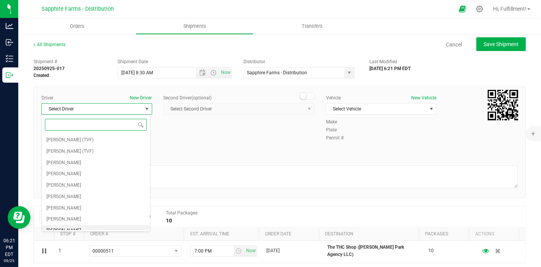
click at [107, 229] on li "[PERSON_NAME]" at bounding box center [96, 230] width 108 height 11
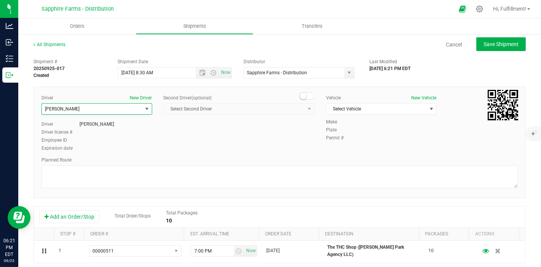
scroll to position [4, 0]
click at [349, 109] on span "Select Vehicle" at bounding box center [376, 108] width 100 height 11
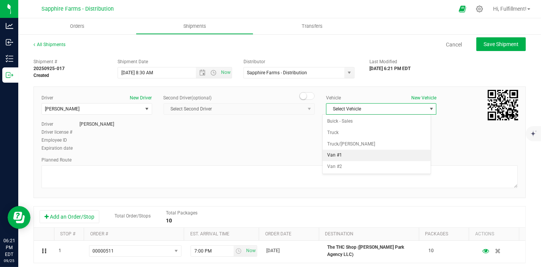
click at [356, 154] on li "Van #1" at bounding box center [376, 154] width 108 height 11
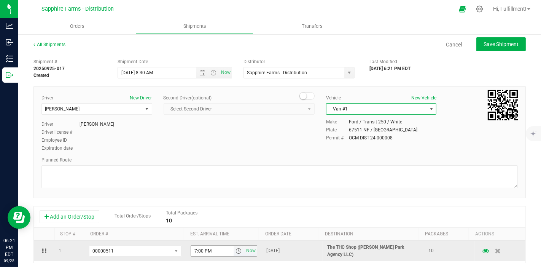
click at [235, 248] on span "select" at bounding box center [238, 251] width 6 height 6
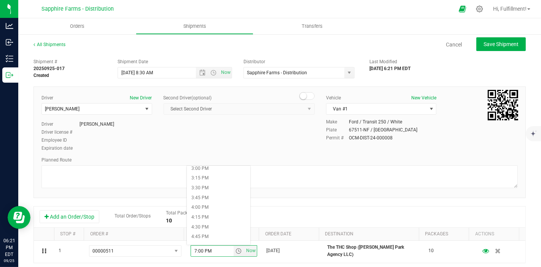
scroll to position [633, 0]
click at [222, 204] on li "5:00 PM" at bounding box center [218, 203] width 63 height 10
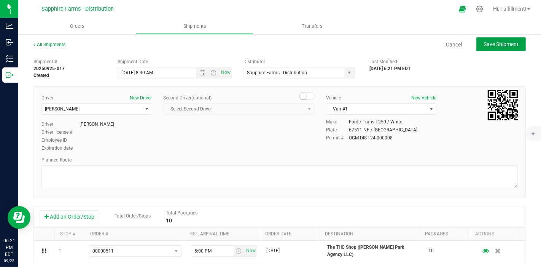
click at [500, 42] on span "Save Shipment" at bounding box center [500, 44] width 35 height 6
type input "[DATE] 12:30 PM"
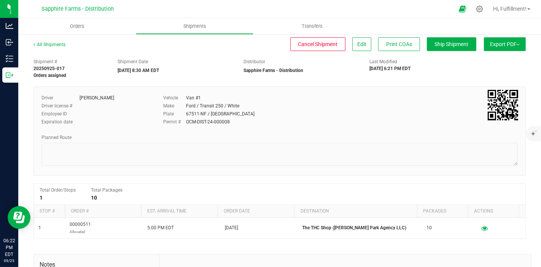
click at [496, 43] on span "Export PDF" at bounding box center [505, 44] width 30 height 6
click at [486, 59] on span "Manifest by Package ID" at bounding box center [493, 60] width 48 height 5
